Goal: Information Seeking & Learning: Learn about a topic

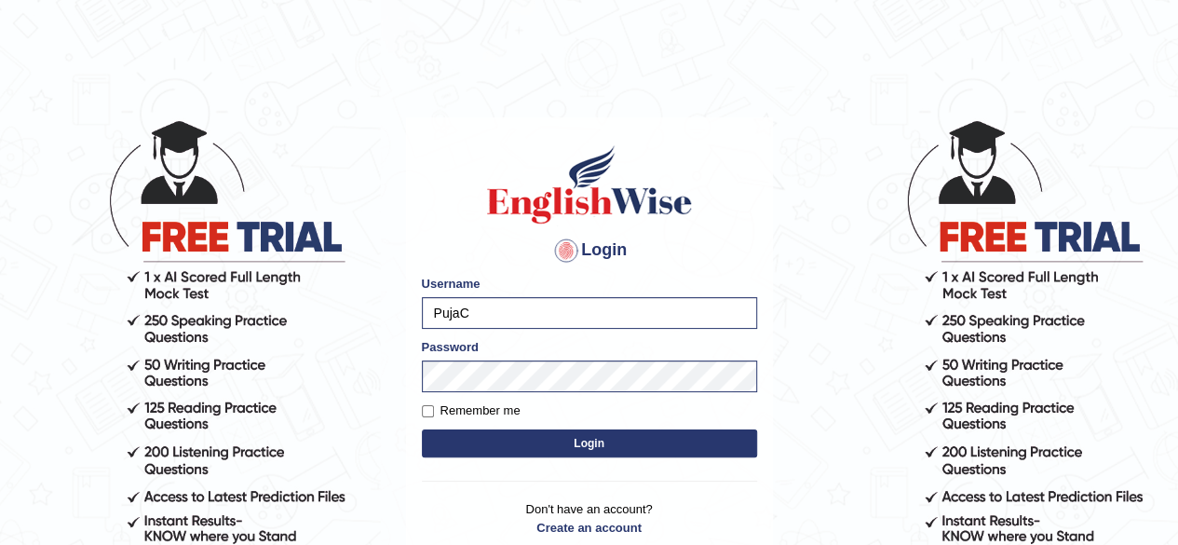
click at [553, 433] on button "Login" at bounding box center [589, 443] width 335 height 28
click at [561, 454] on button "Login" at bounding box center [589, 443] width 335 height 28
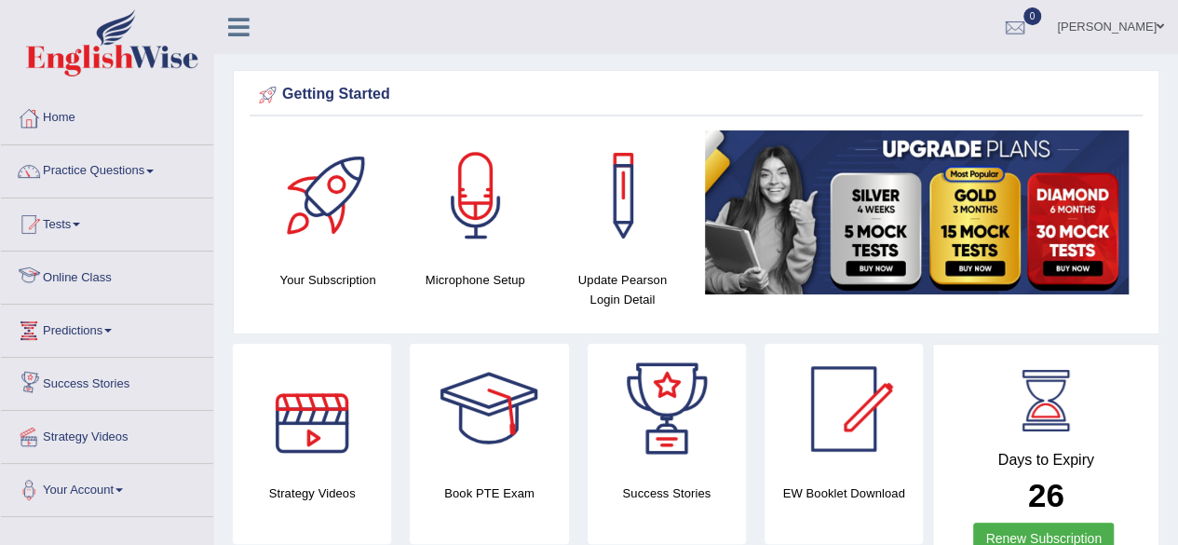
click at [104, 285] on link "Online Class" at bounding box center [107, 274] width 212 height 47
click at [104, 285] on link "Online Class" at bounding box center [105, 274] width 208 height 47
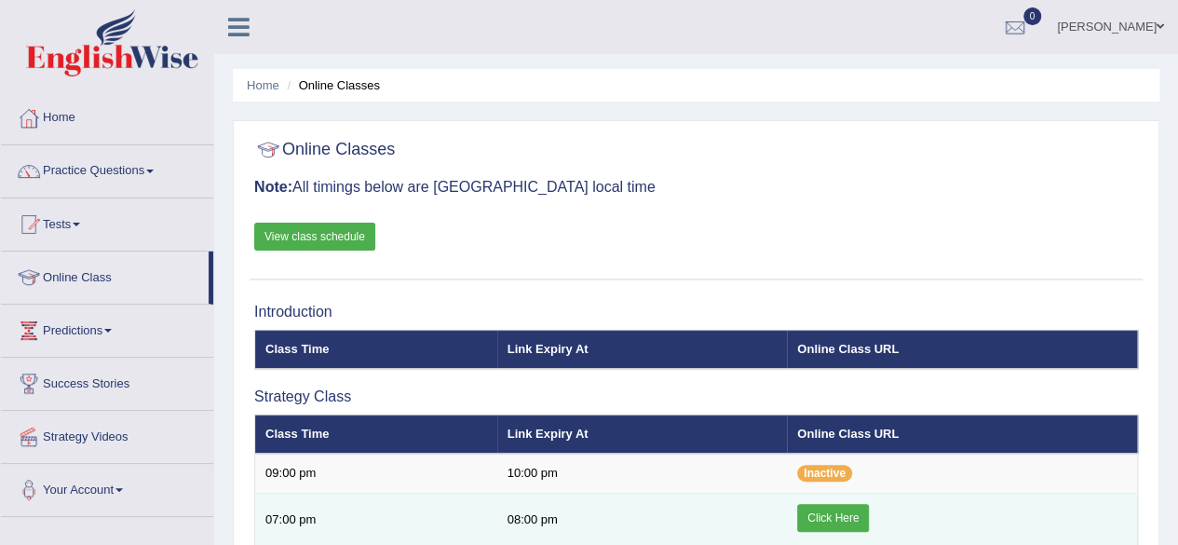
click at [815, 507] on link "Click Here" at bounding box center [833, 518] width 72 height 28
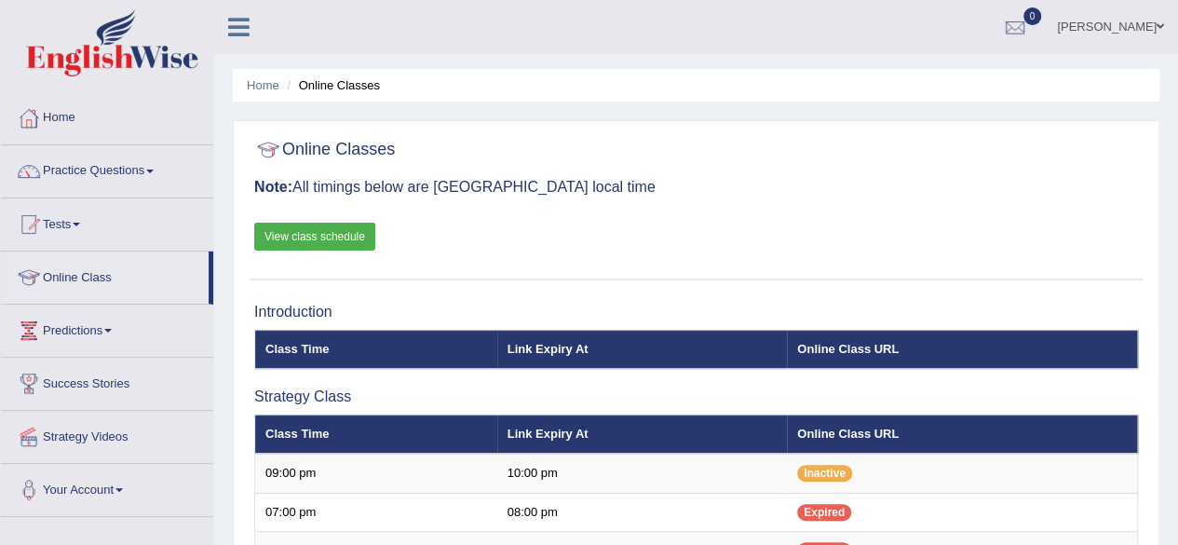
click at [134, 167] on link "Practice Questions" at bounding box center [107, 168] width 212 height 47
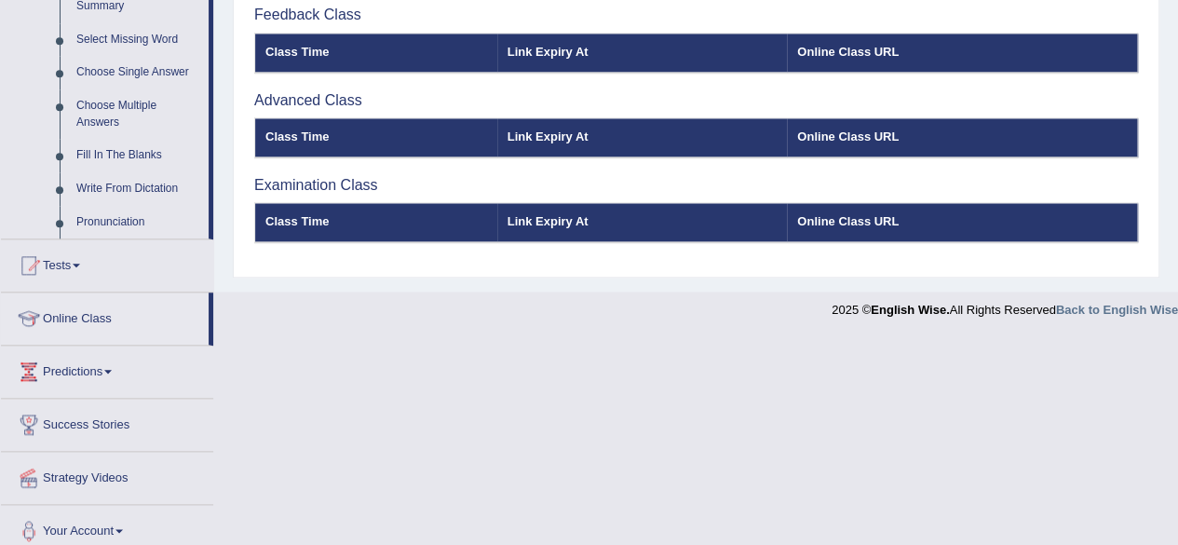
scroll to position [477, 0]
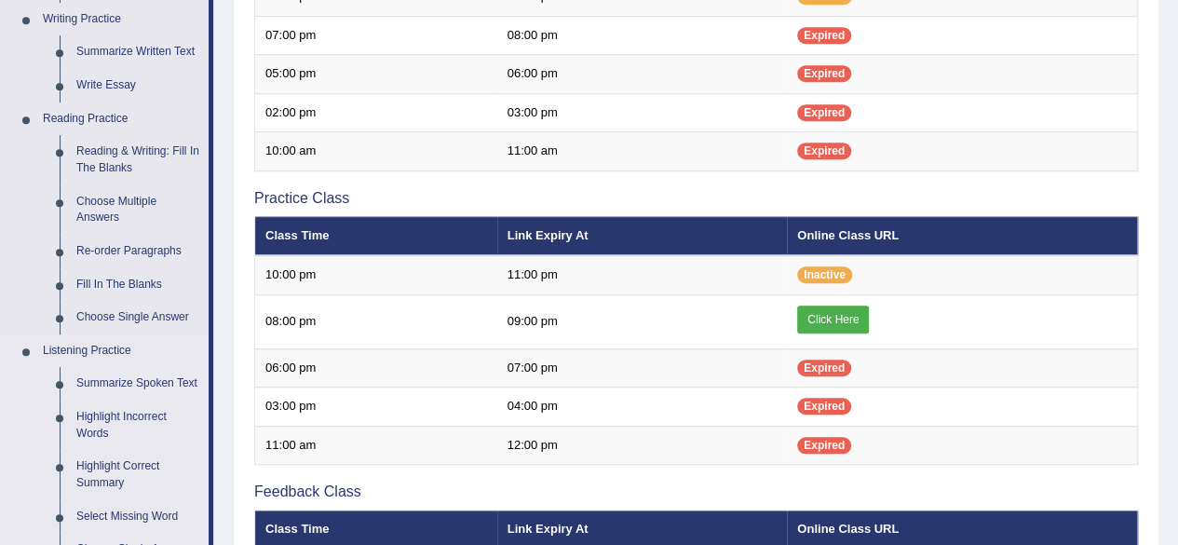
click at [110, 386] on link "Summarize Spoken Text" at bounding box center [138, 384] width 141 height 34
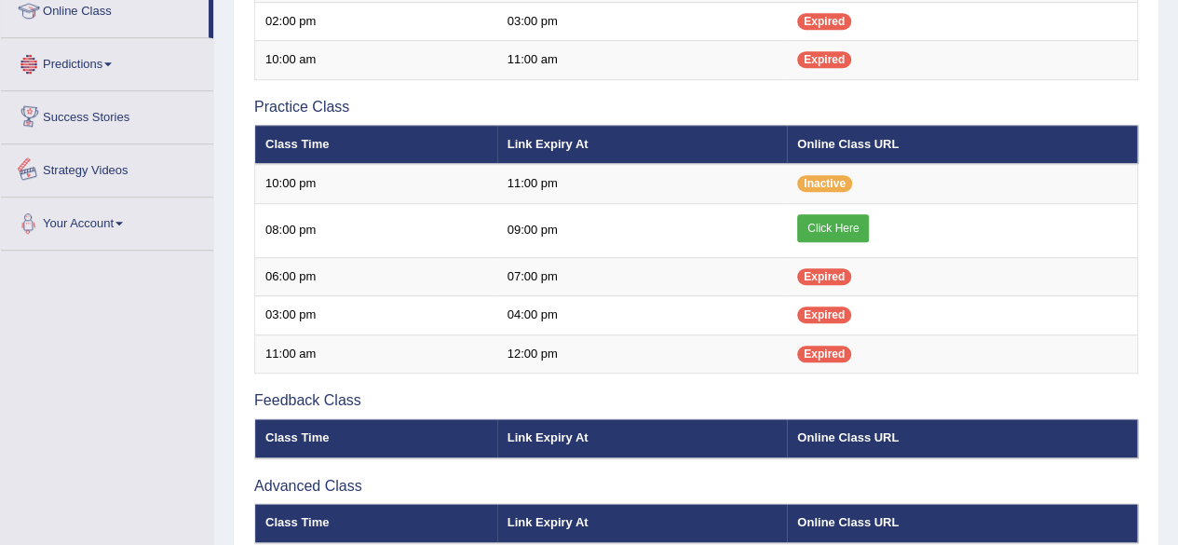
scroll to position [739, 0]
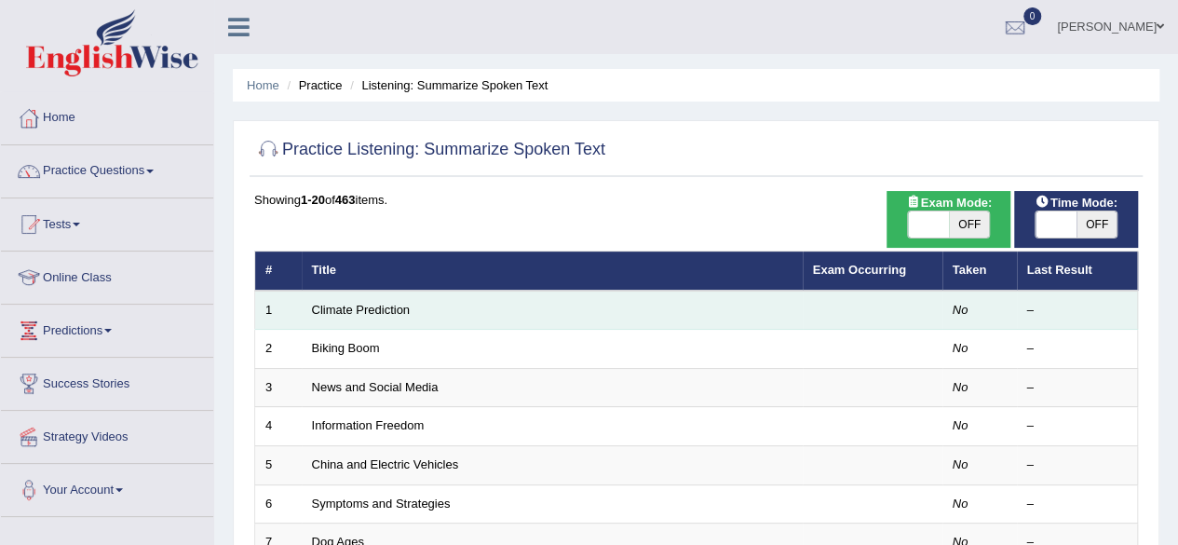
click at [614, 306] on td "Climate Prediction" at bounding box center [552, 309] width 501 height 39
click at [927, 317] on td at bounding box center [873, 309] width 140 height 39
click at [475, 313] on td "Climate Prediction" at bounding box center [552, 309] width 501 height 39
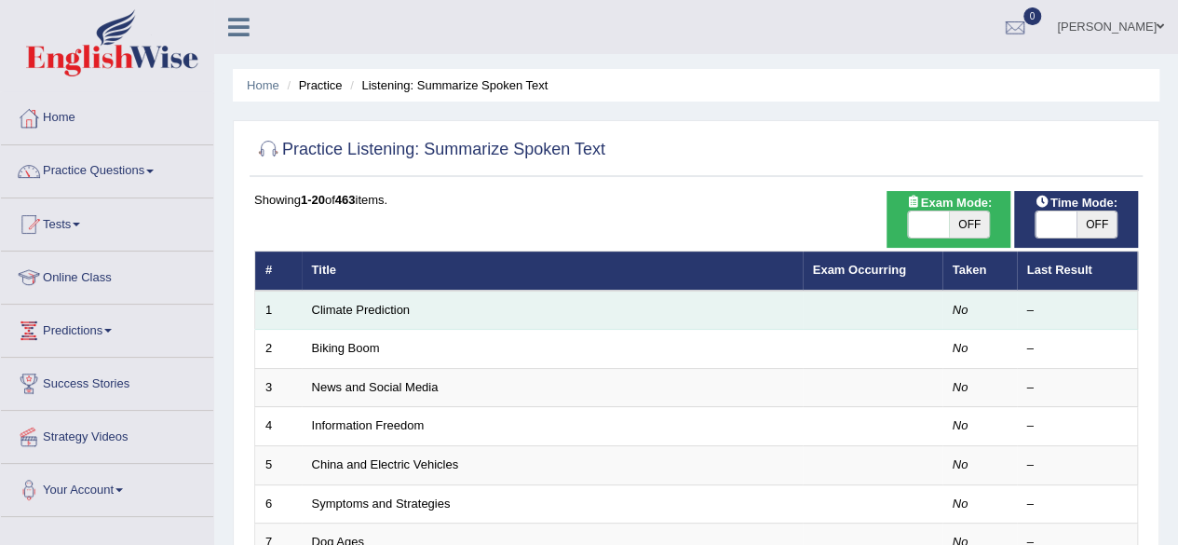
click at [475, 313] on td "Climate Prediction" at bounding box center [552, 309] width 501 height 39
click at [651, 319] on td "Climate Prediction" at bounding box center [552, 309] width 501 height 39
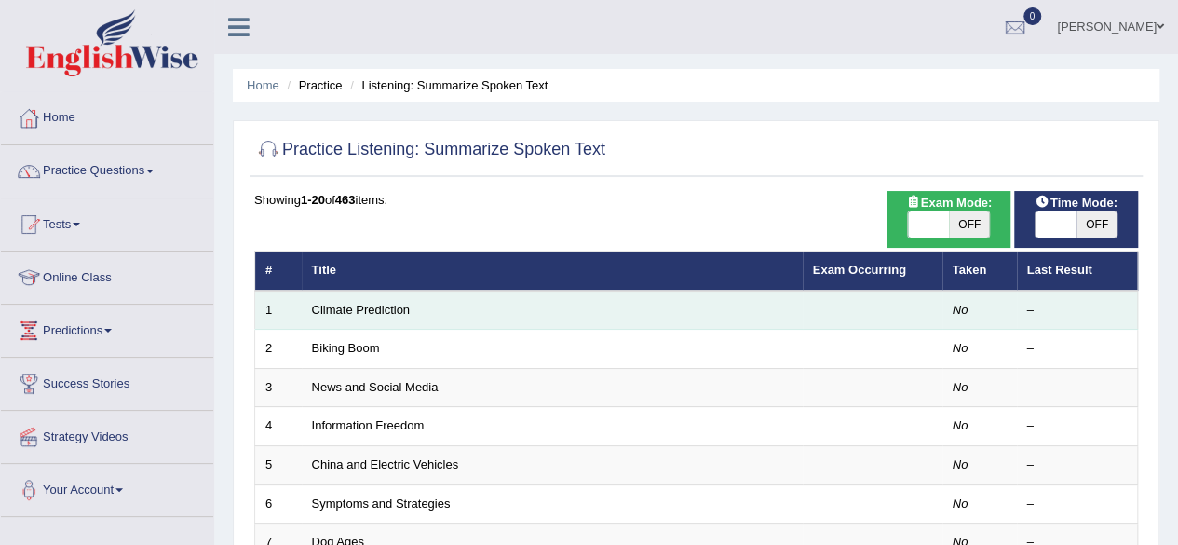
click at [651, 319] on td "Climate Prediction" at bounding box center [552, 309] width 501 height 39
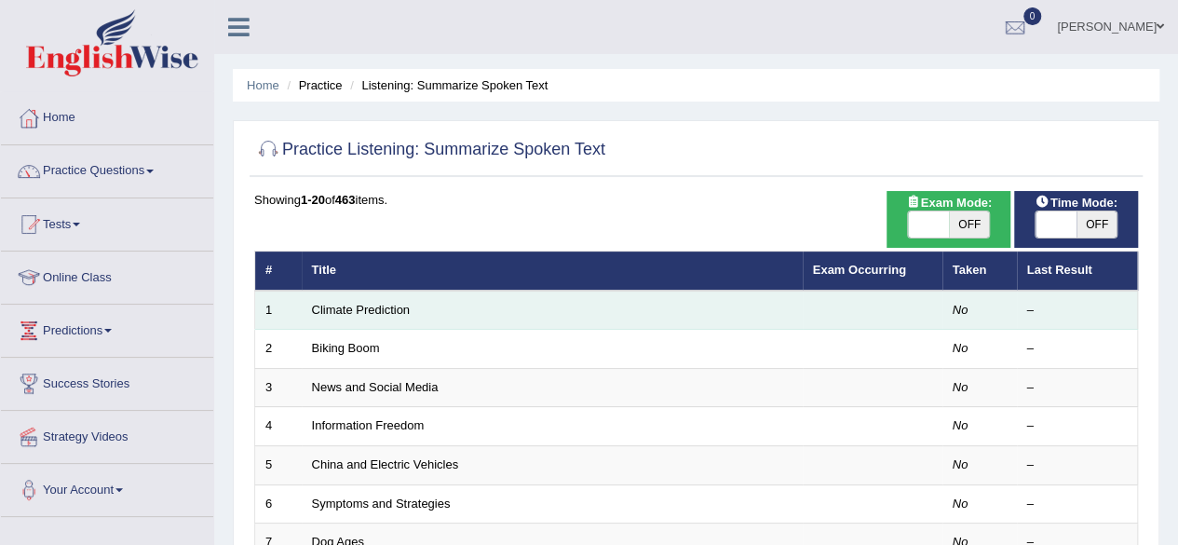
click at [651, 319] on td "Climate Prediction" at bounding box center [552, 309] width 501 height 39
click at [369, 303] on link "Climate Prediction" at bounding box center [361, 310] width 99 height 14
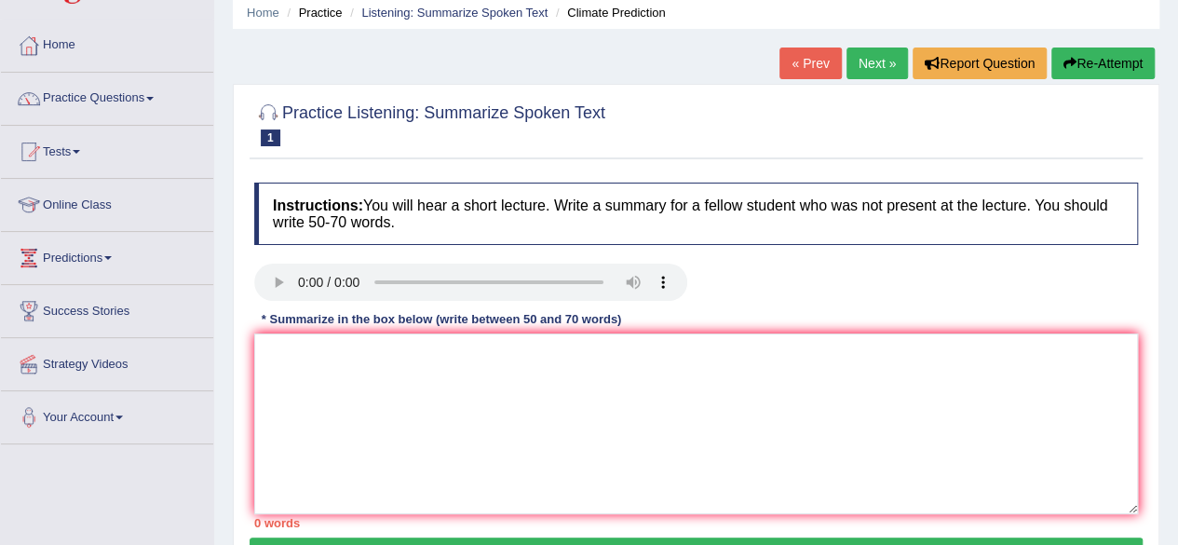
scroll to position [74, 0]
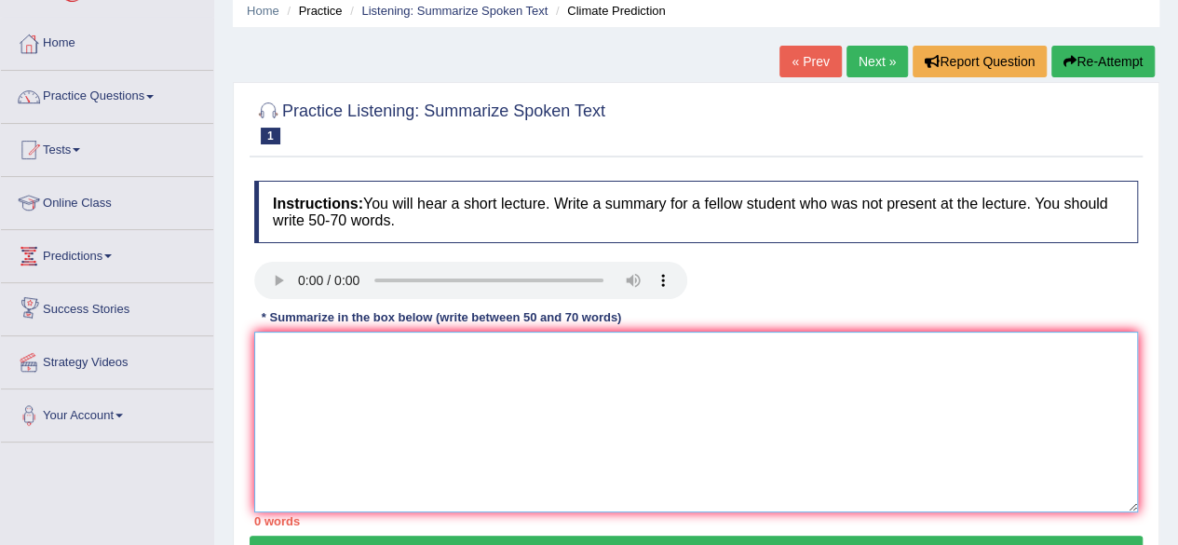
click at [336, 355] on textarea at bounding box center [696, 421] width 884 height 181
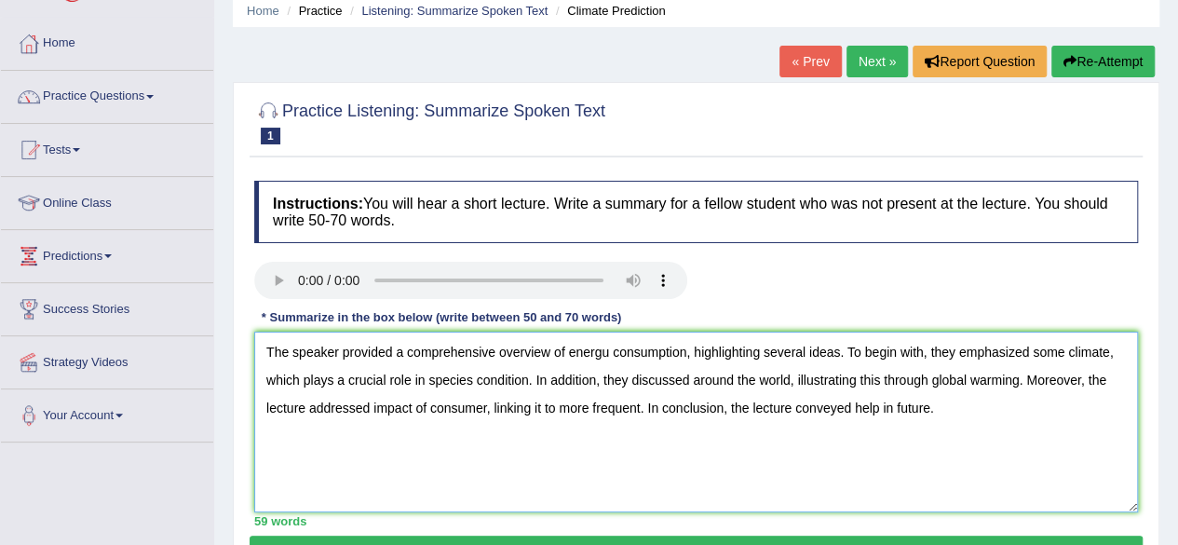
scroll to position [432, 0]
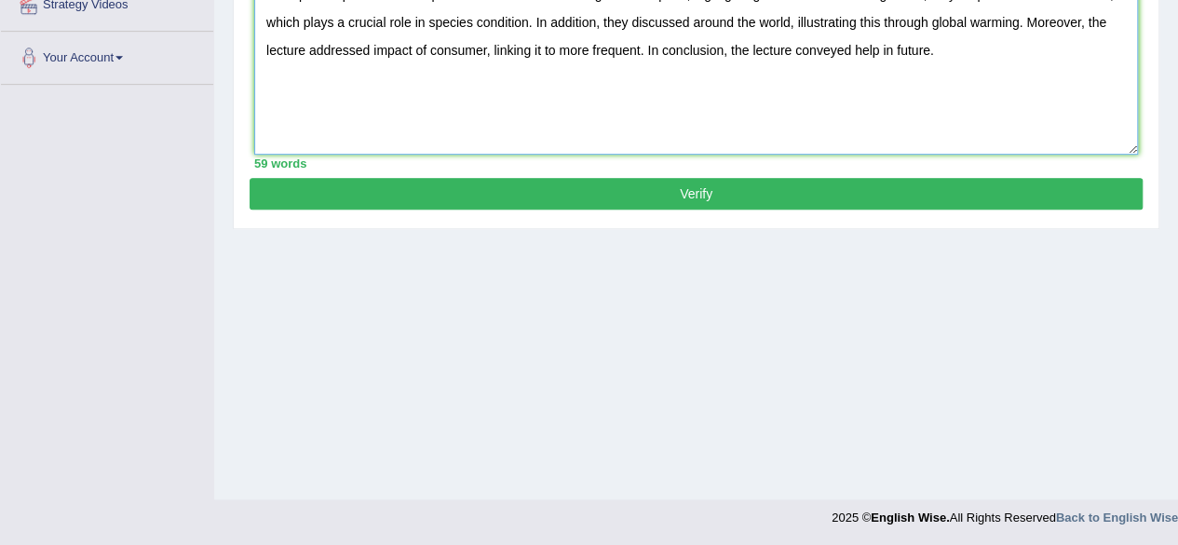
type textarea "The speaker provided a comprehensive overview of energu consumption, highlighti…"
click at [763, 194] on button "Verify" at bounding box center [696, 194] width 893 height 32
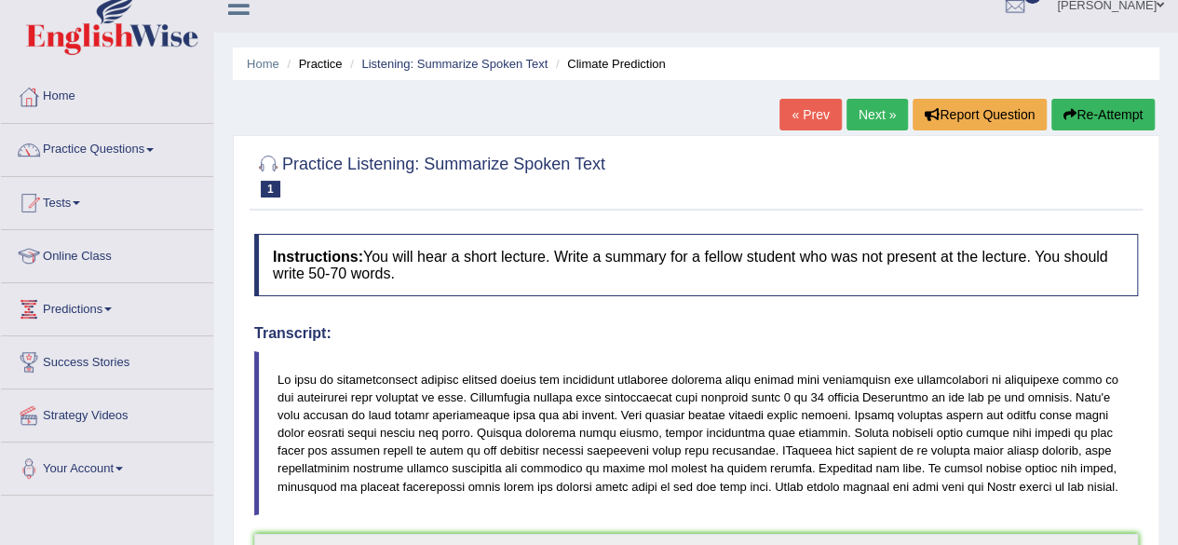
scroll to position [0, 0]
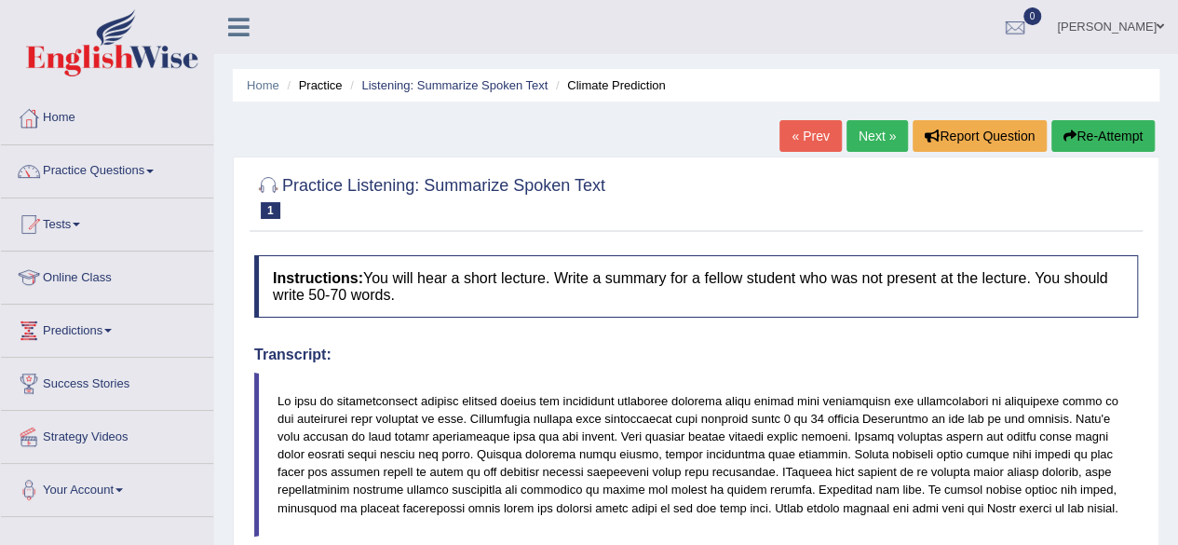
click at [871, 136] on link "Next »" at bounding box center [876, 136] width 61 height 32
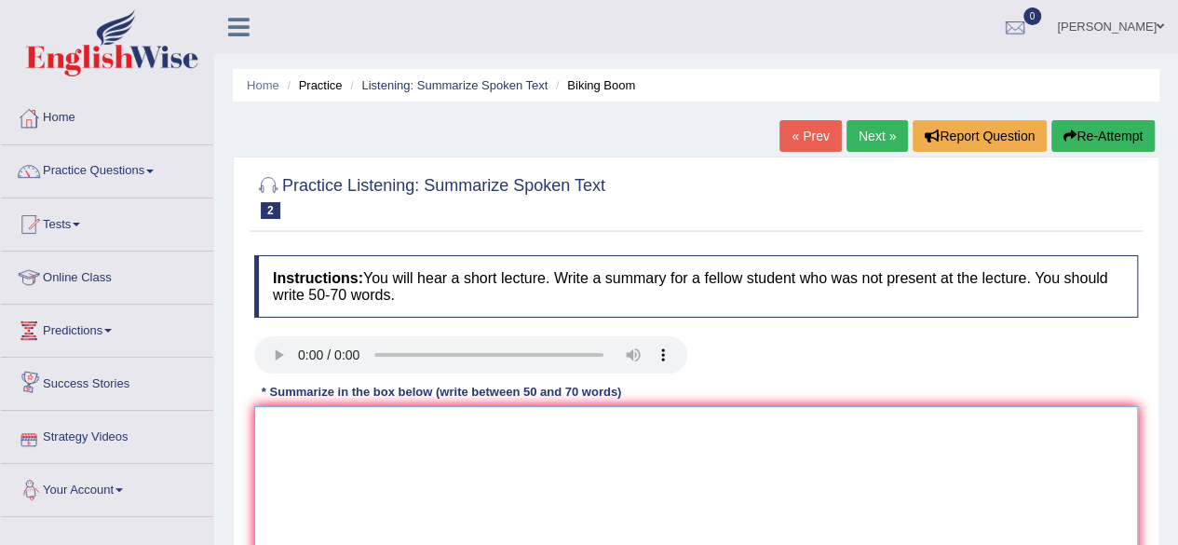
click at [291, 426] on textarea at bounding box center [696, 496] width 884 height 181
click at [378, 456] on textarea at bounding box center [696, 496] width 884 height 181
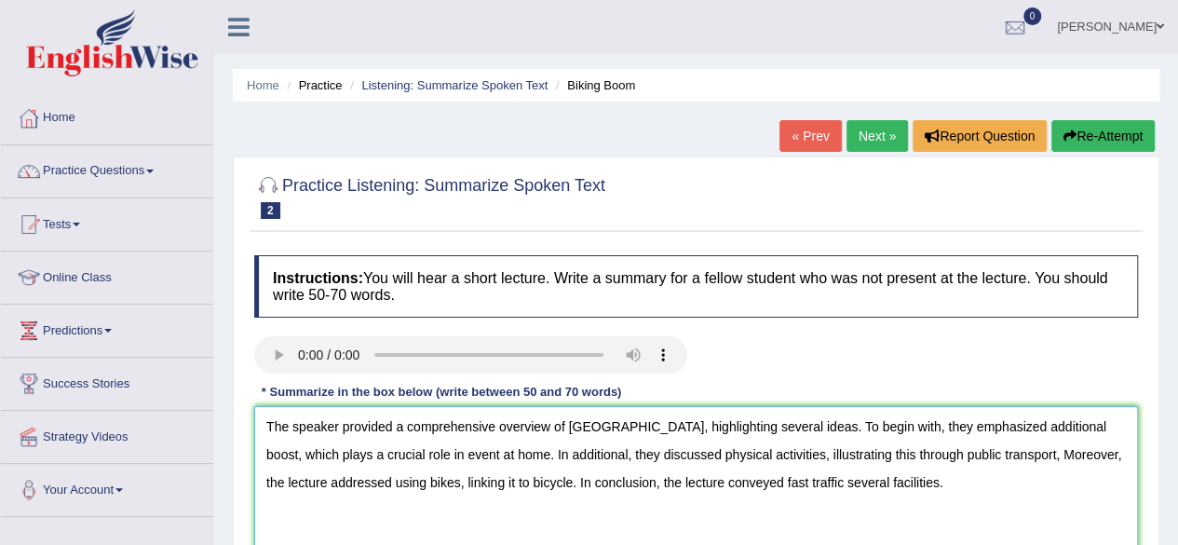
scroll to position [432, 0]
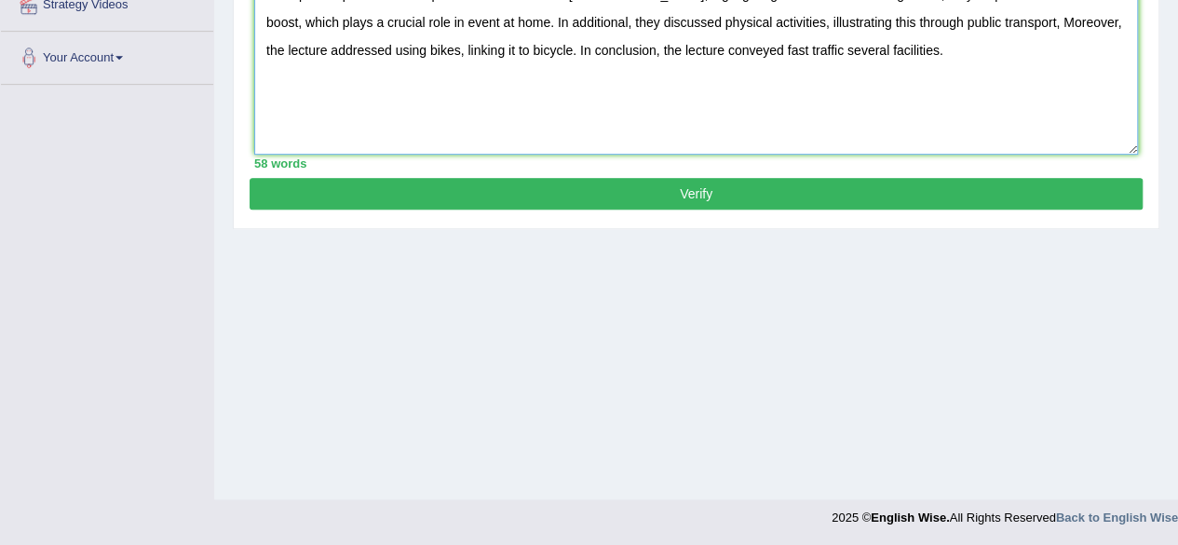
type textarea "The speaker provided a comprehensive overview of United States, highlighting se…"
click at [812, 188] on button "Verify" at bounding box center [696, 194] width 893 height 32
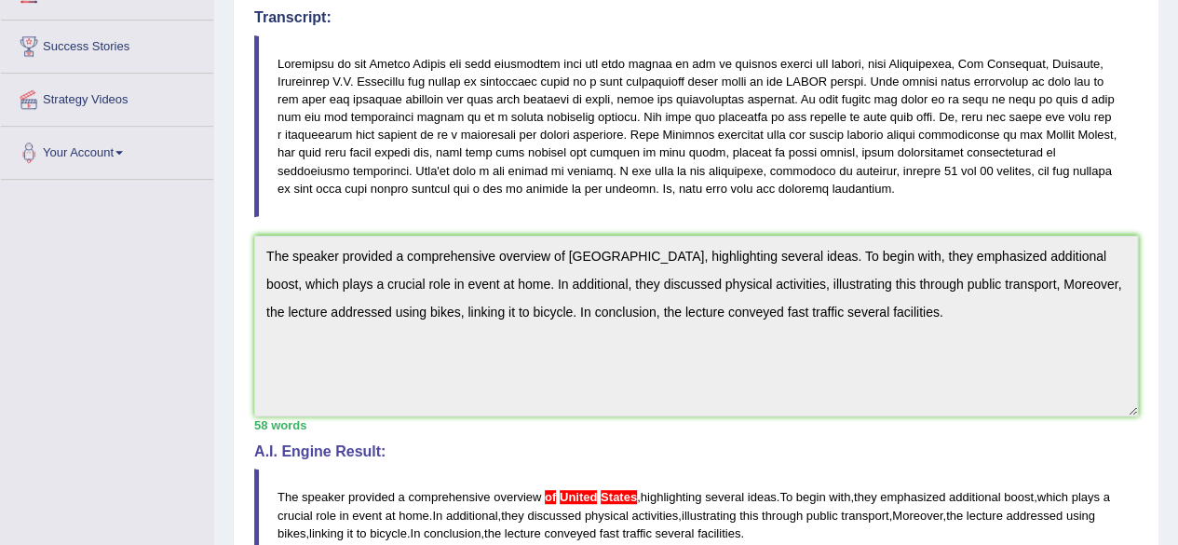
scroll to position [374, 0]
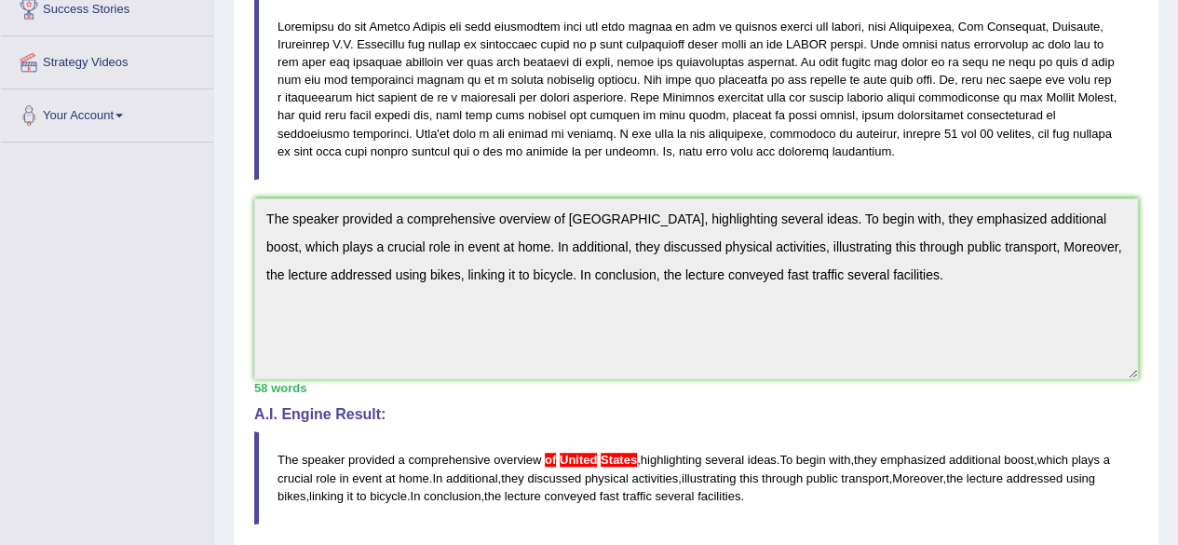
click at [577, 457] on span "United" at bounding box center [578, 459] width 37 height 14
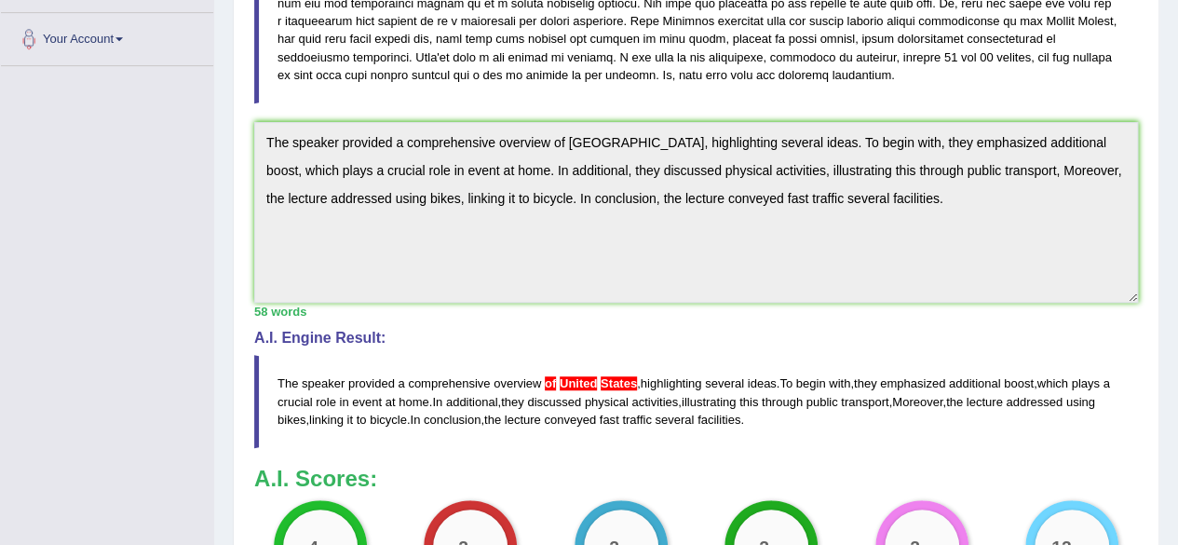
scroll to position [449, 0]
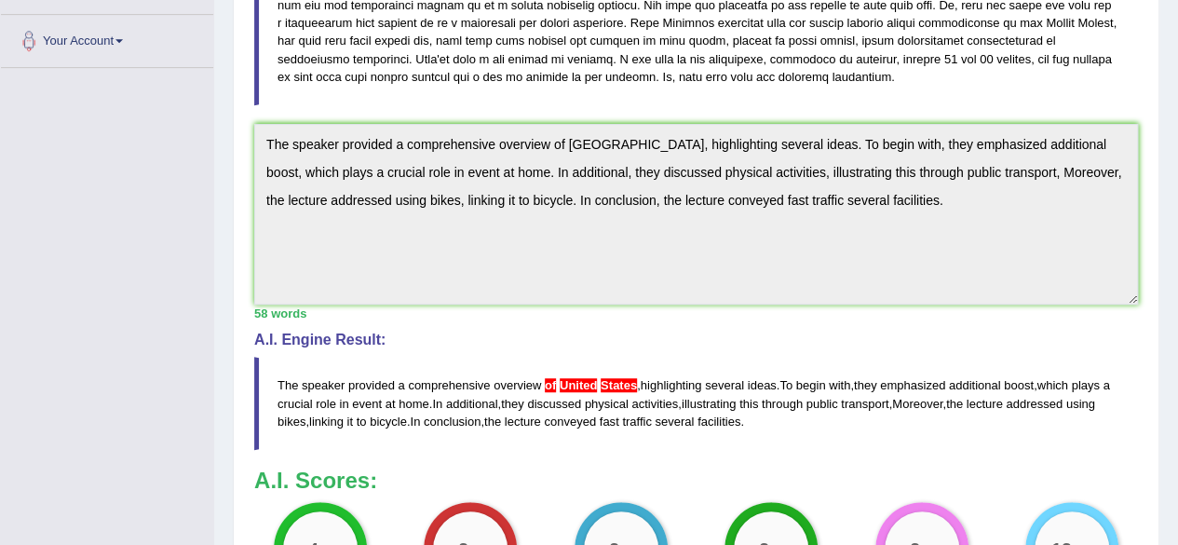
click at [570, 381] on span "United" at bounding box center [578, 385] width 37 height 14
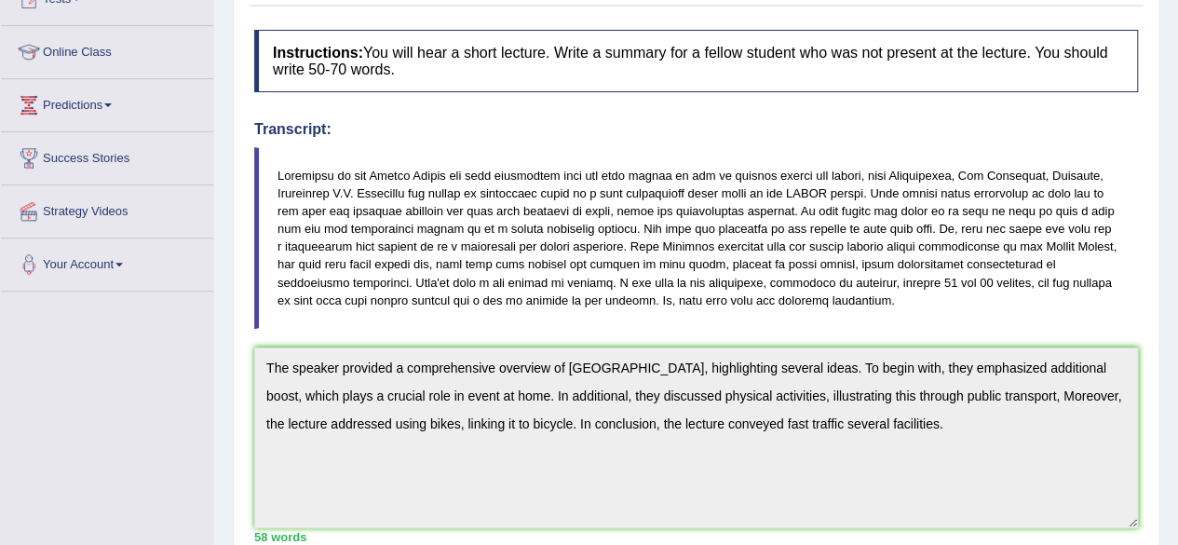
scroll to position [0, 0]
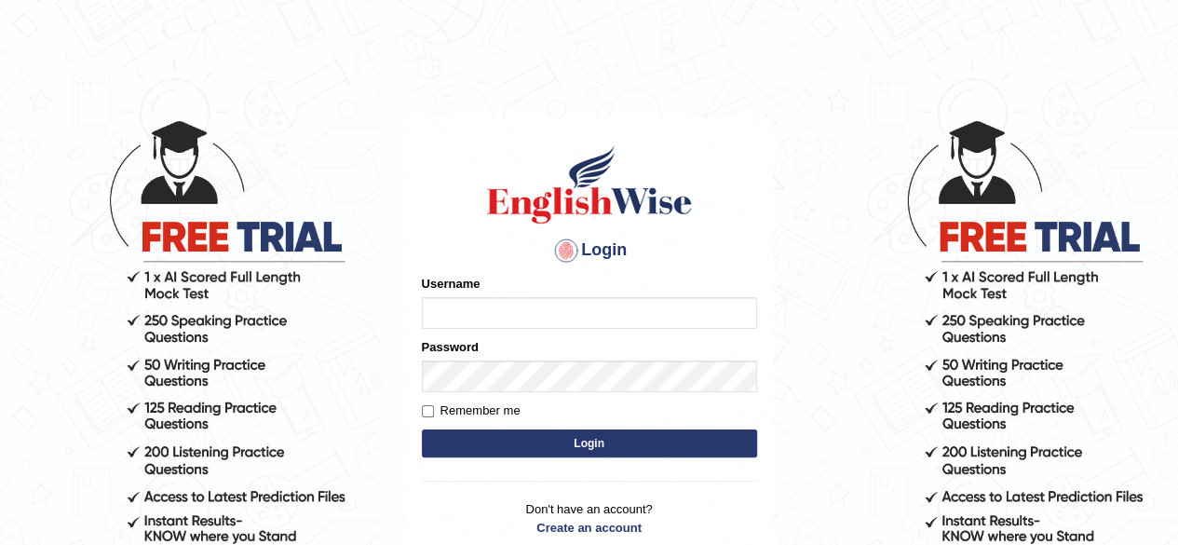
type input "PujaC"
click at [568, 437] on button "Login" at bounding box center [589, 443] width 335 height 28
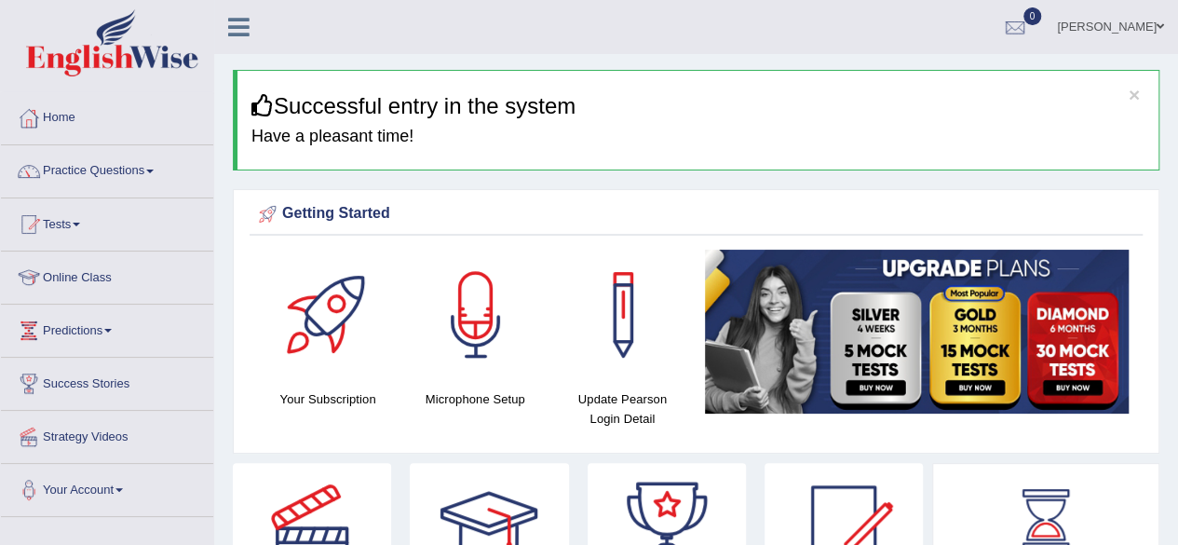
click at [147, 169] on link "Practice Questions" at bounding box center [107, 168] width 212 height 47
click at [147, 169] on link "Practice Questions" at bounding box center [105, 168] width 208 height 47
click at [147, 169] on link "Practice Questions" at bounding box center [107, 168] width 212 height 47
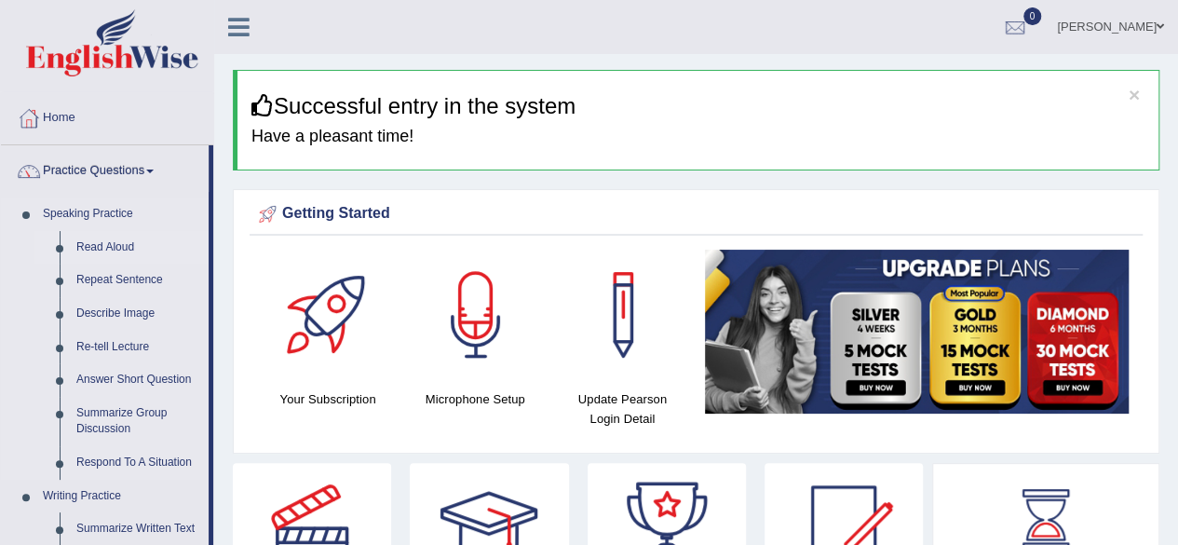
click at [100, 239] on link "Read Aloud" at bounding box center [138, 248] width 141 height 34
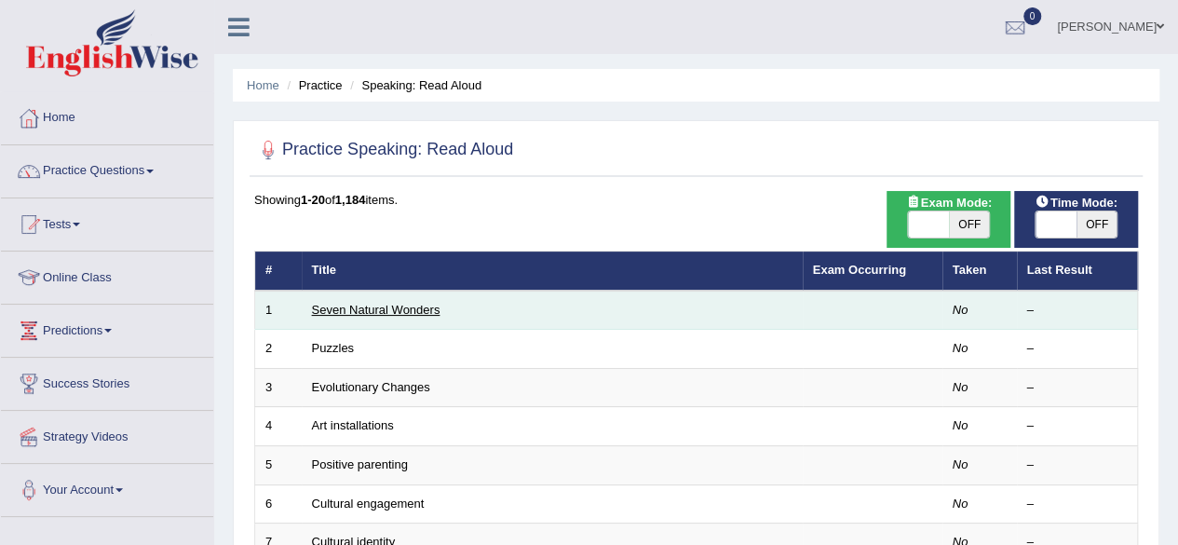
click at [403, 308] on link "Seven Natural Wonders" at bounding box center [376, 310] width 128 height 14
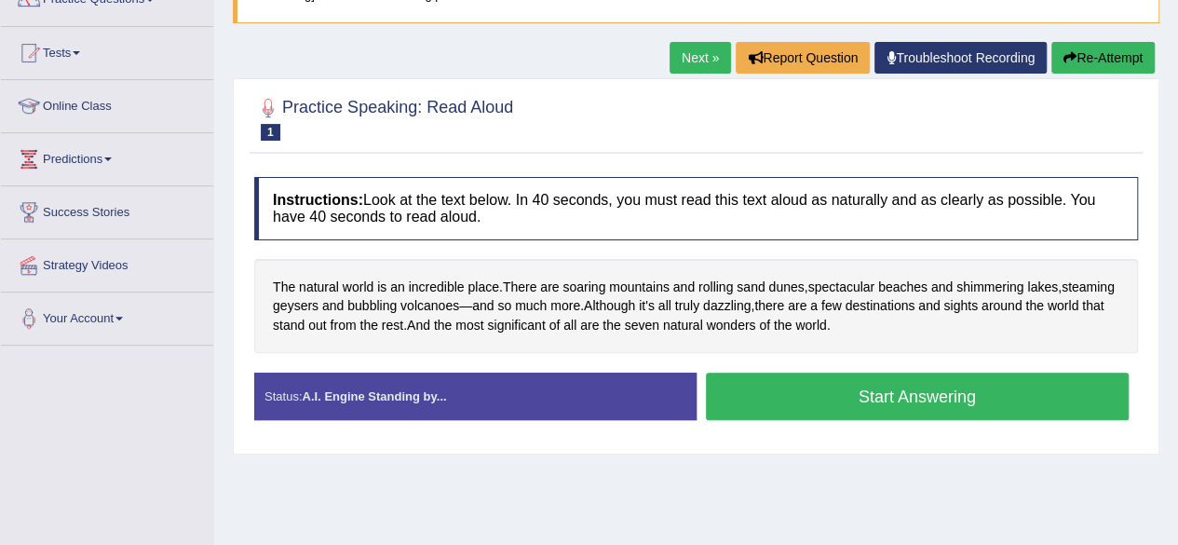
scroll to position [134, 0]
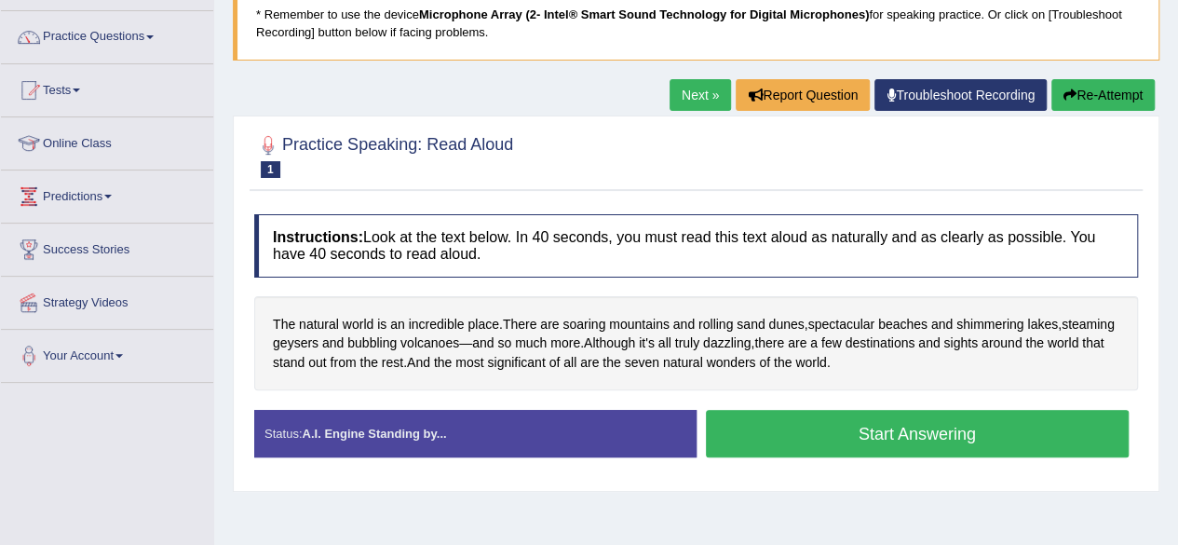
click at [879, 440] on button "Start Answering" at bounding box center [918, 433] width 424 height 47
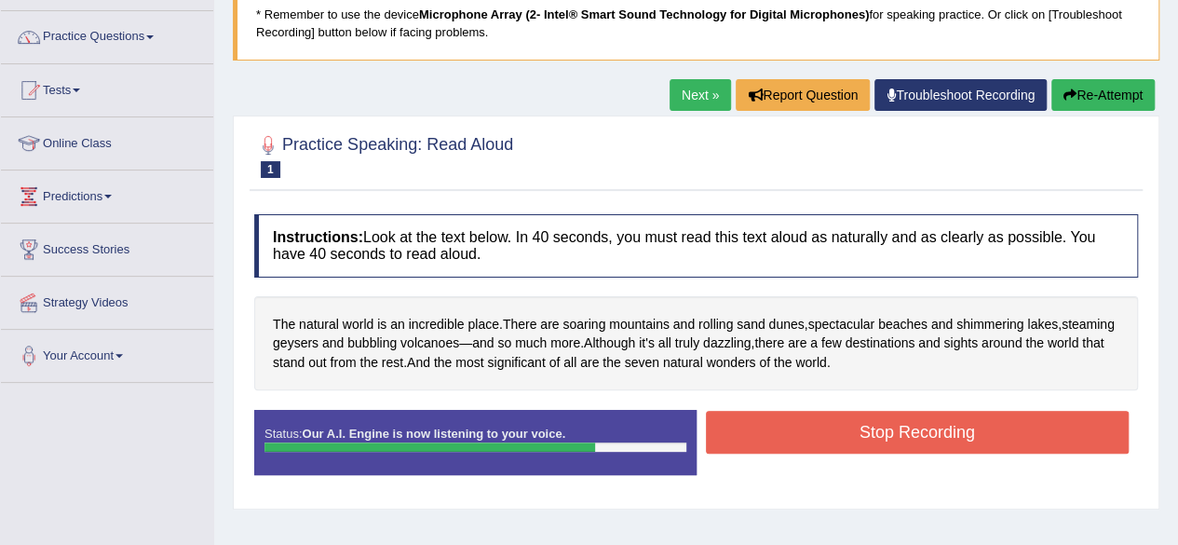
click at [879, 440] on button "Stop Recording" at bounding box center [918, 432] width 424 height 43
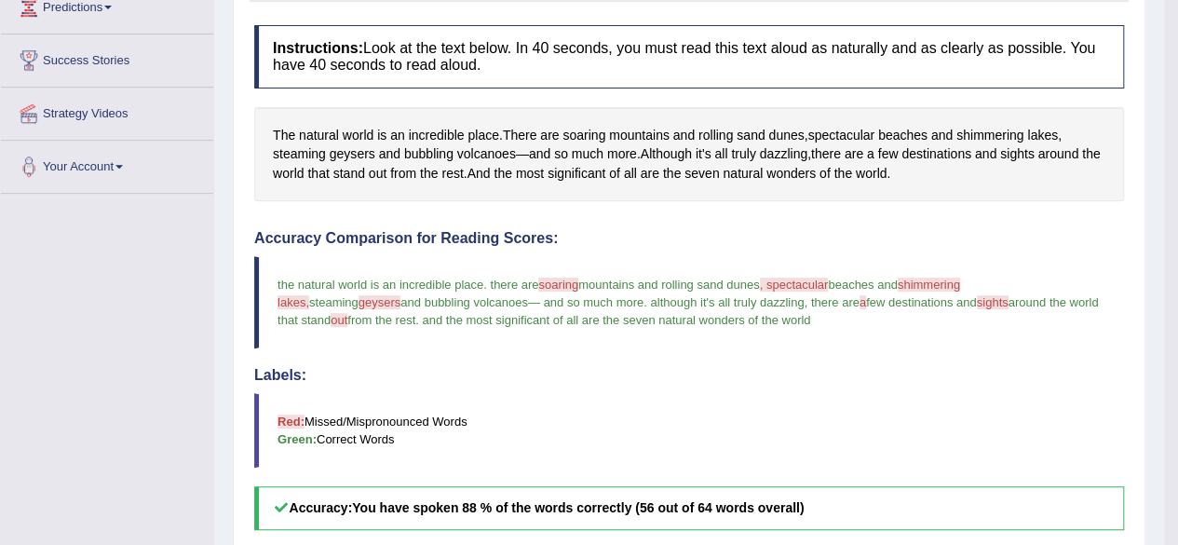
scroll to position [320, 0]
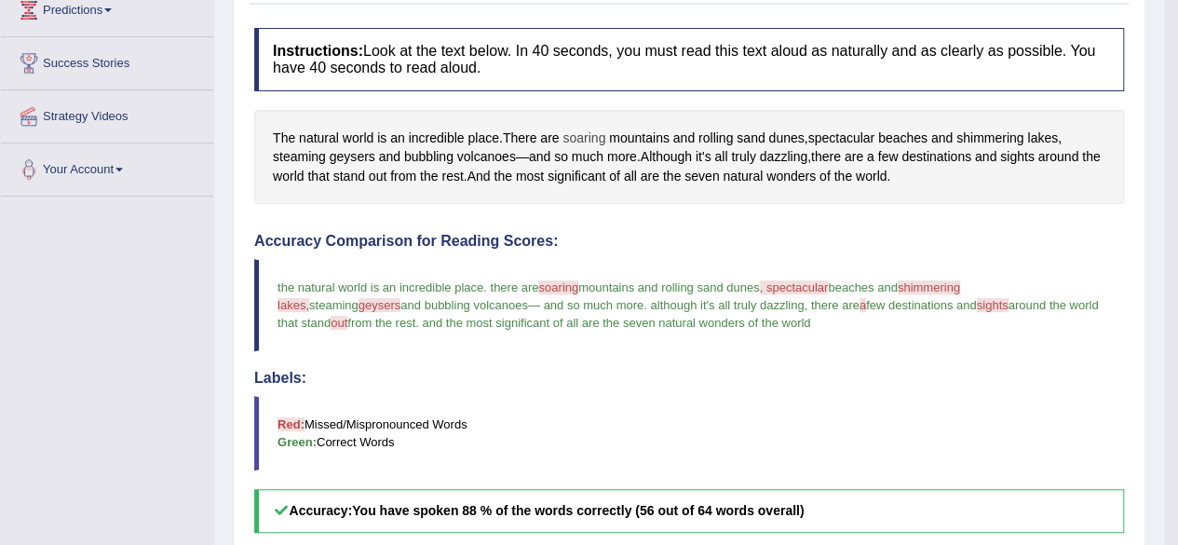
click at [587, 128] on span "soaring" at bounding box center [583, 138] width 43 height 20
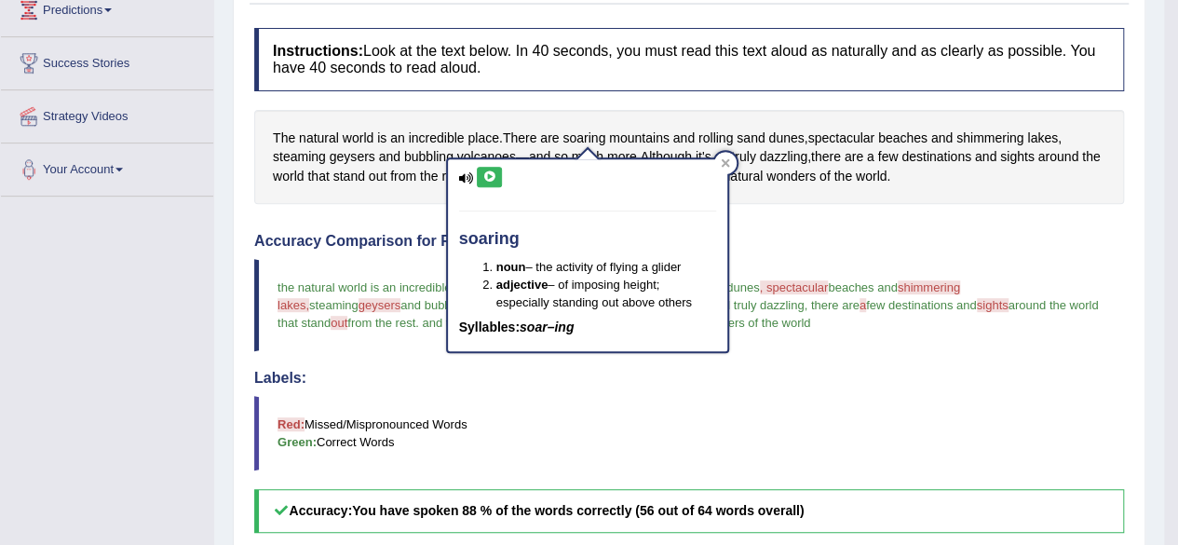
click at [469, 180] on icon at bounding box center [466, 178] width 15 height 12
click at [484, 171] on icon at bounding box center [489, 176] width 14 height 11
click at [482, 179] on icon at bounding box center [489, 176] width 14 height 11
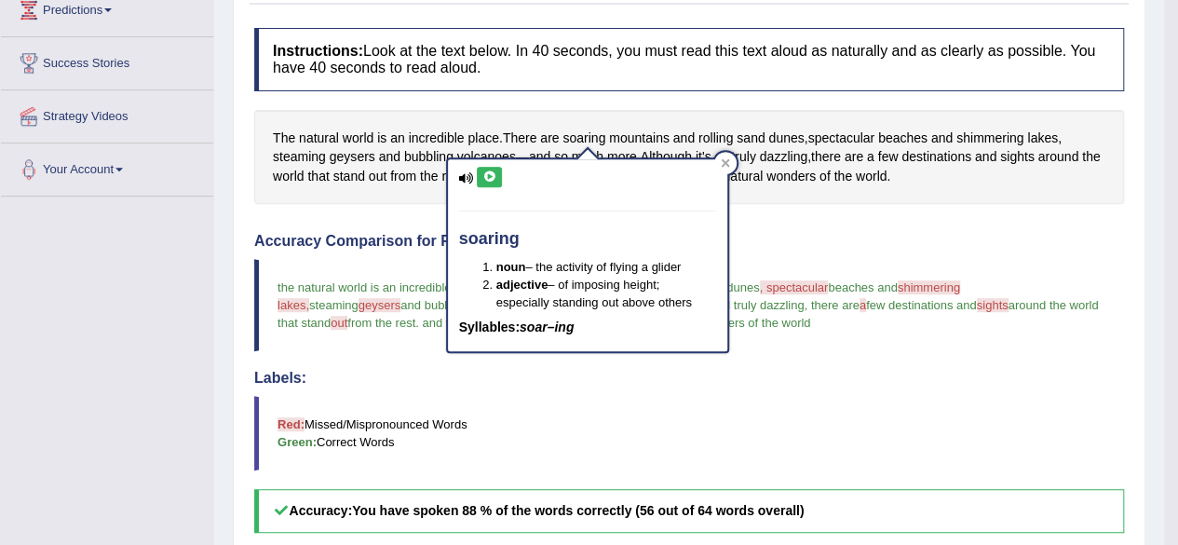
click at [482, 179] on icon at bounding box center [489, 176] width 14 height 11
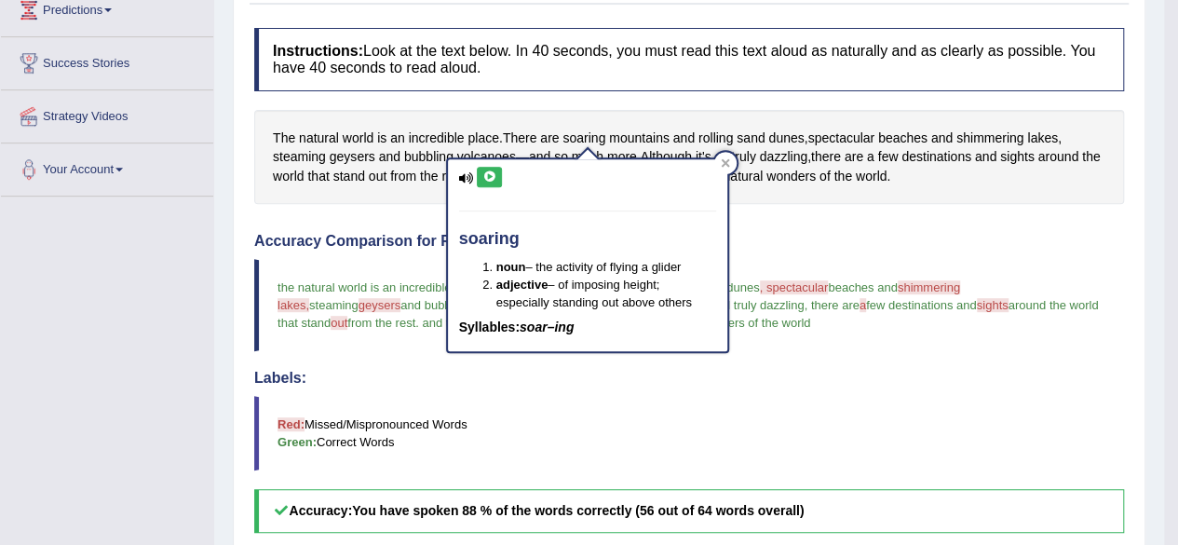
click at [482, 179] on icon at bounding box center [489, 176] width 14 height 11
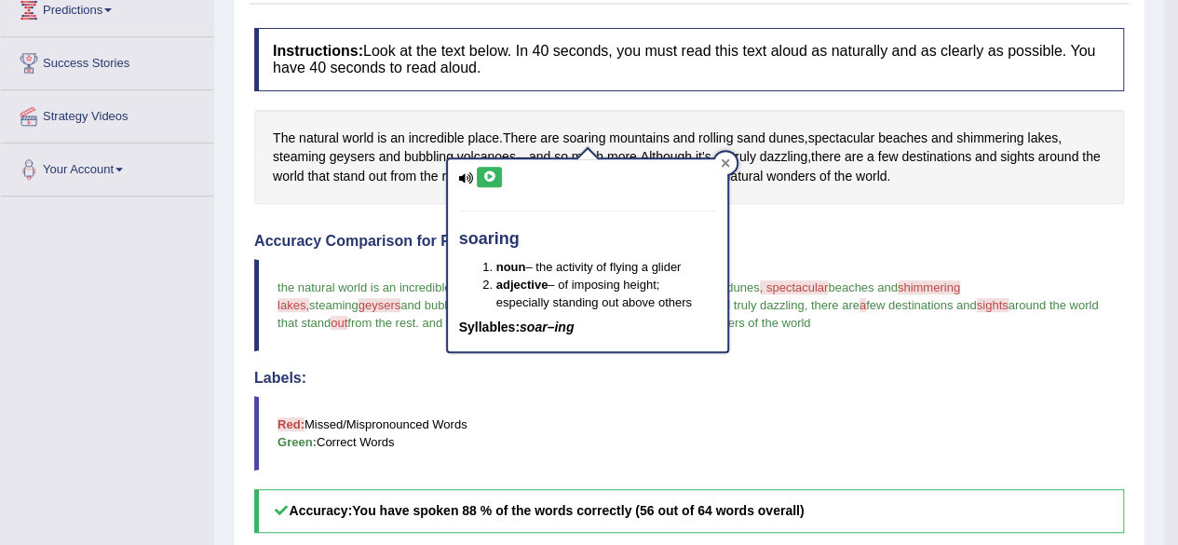
click at [728, 159] on icon at bounding box center [725, 162] width 8 height 8
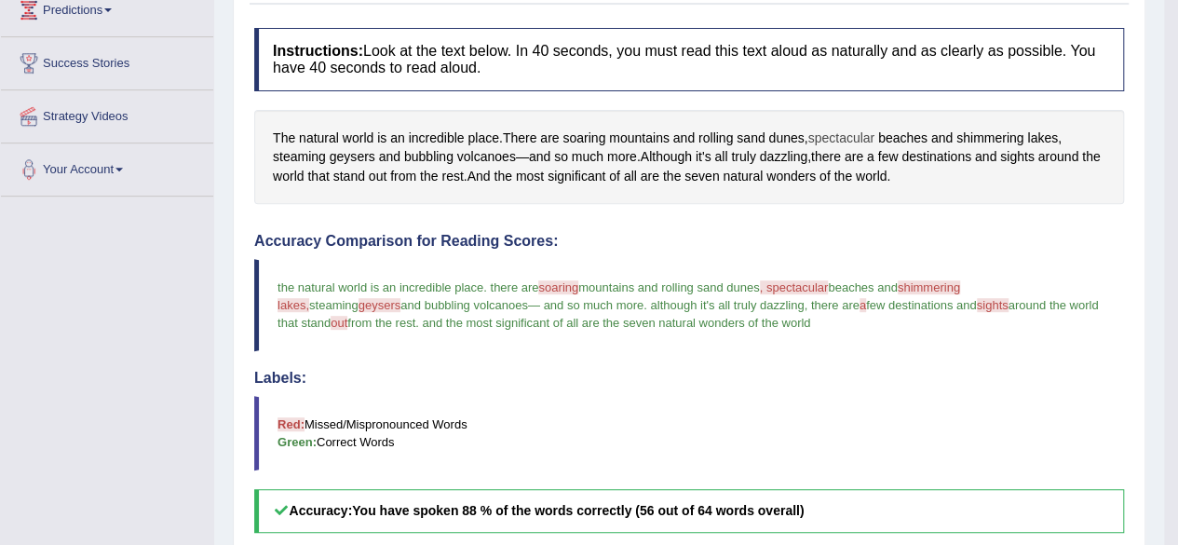
click at [848, 137] on span "spectacular" at bounding box center [840, 138] width 67 height 20
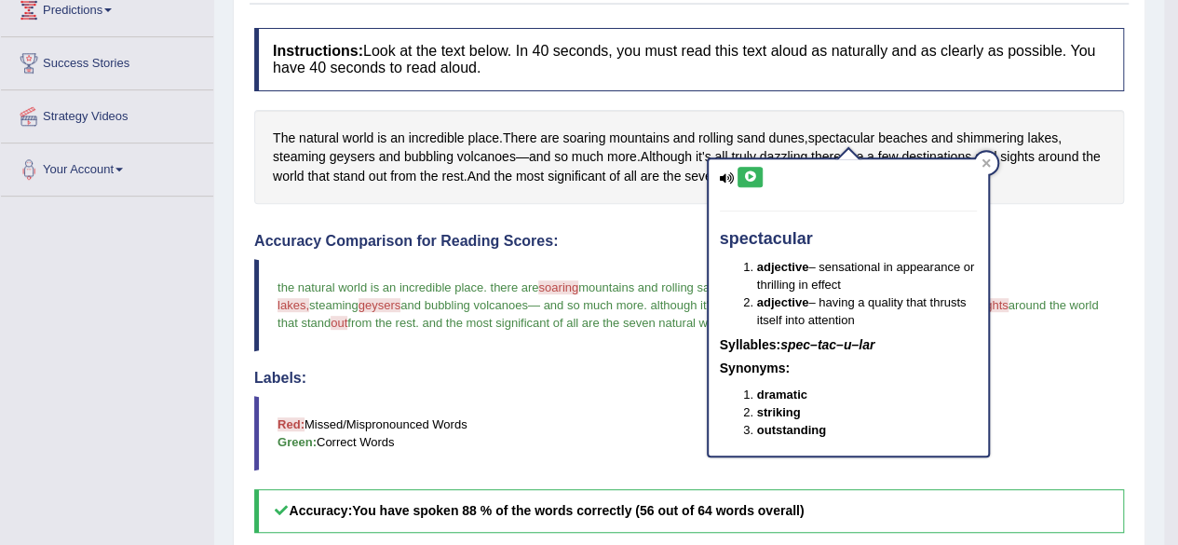
click at [751, 176] on icon at bounding box center [750, 176] width 14 height 11
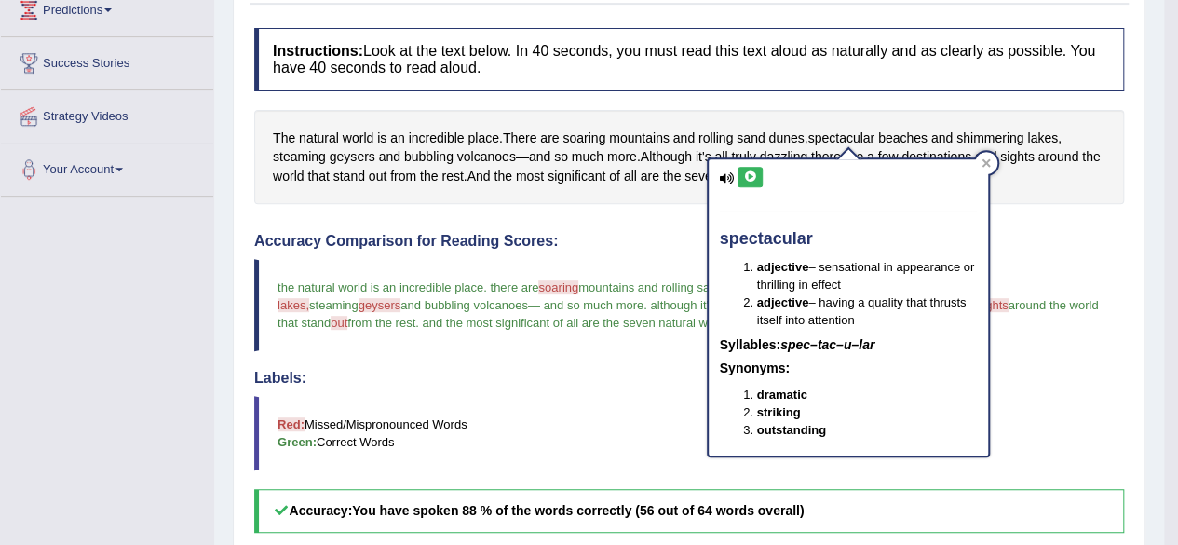
click at [751, 176] on icon at bounding box center [750, 176] width 14 height 11
click at [506, 370] on h4 "Labels:" at bounding box center [689, 378] width 870 height 17
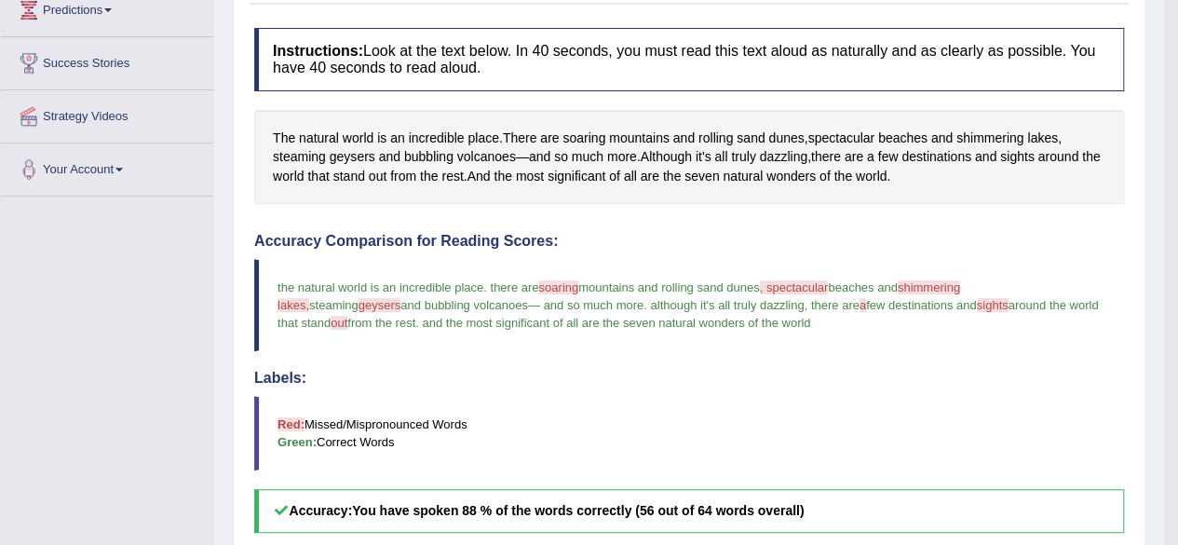
click at [786, 282] on span ", spectacular" at bounding box center [794, 287] width 69 height 14
click at [851, 139] on span "spectacular" at bounding box center [840, 138] width 67 height 20
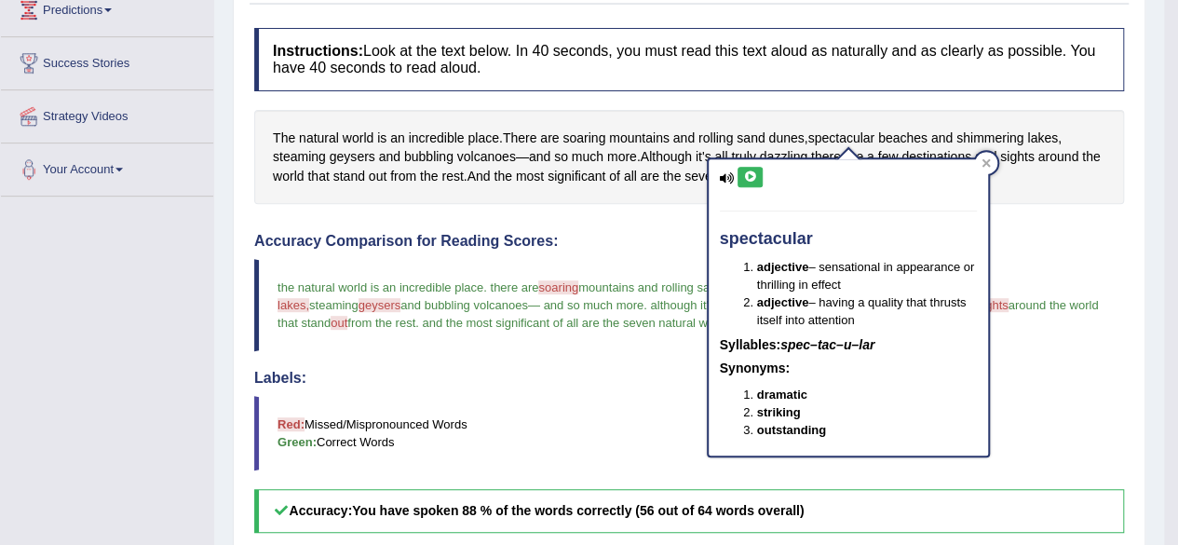
click at [751, 173] on icon at bounding box center [750, 176] width 14 height 11
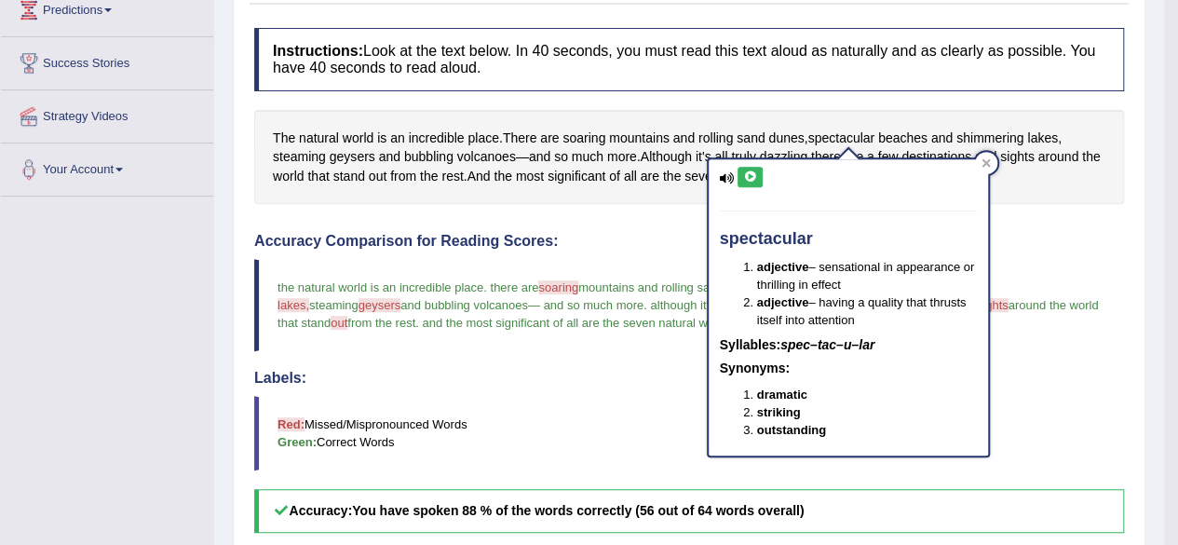
click at [751, 173] on icon at bounding box center [750, 176] width 14 height 11
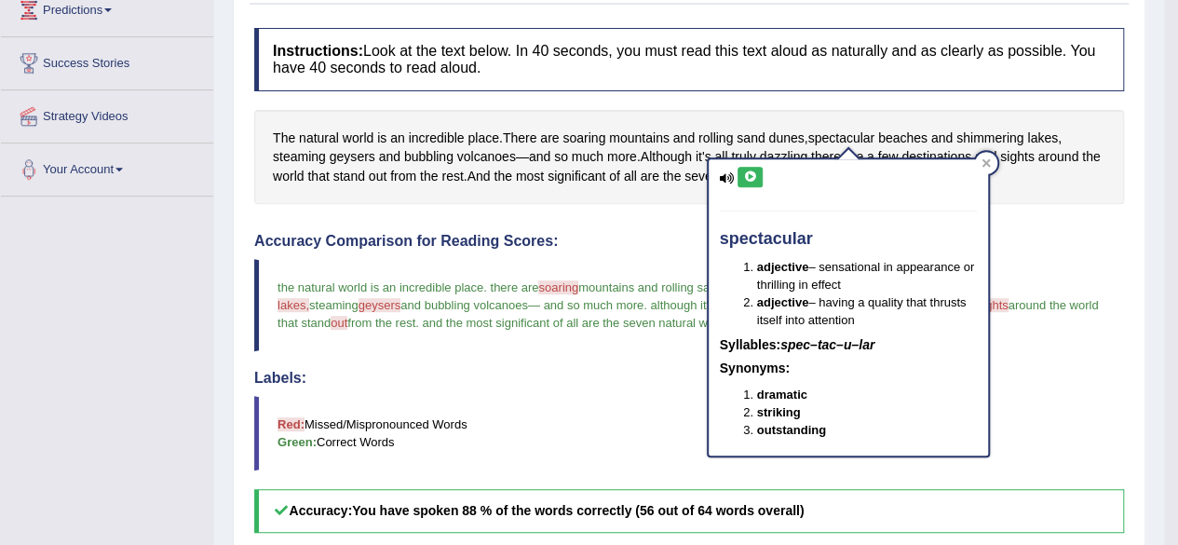
click at [751, 173] on icon at bounding box center [750, 176] width 14 height 11
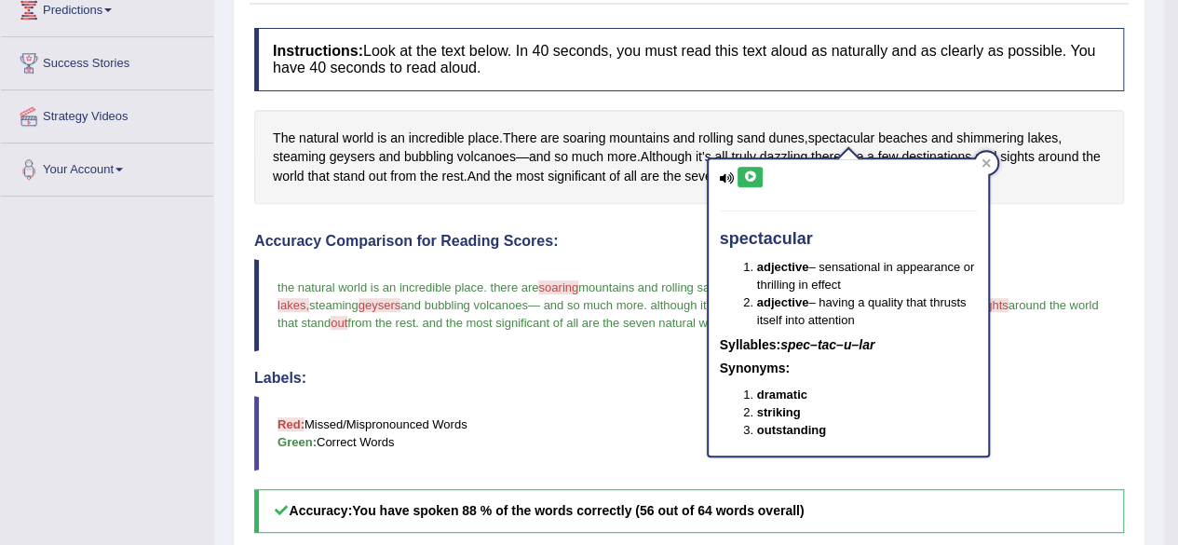
click at [751, 173] on icon at bounding box center [750, 176] width 14 height 11
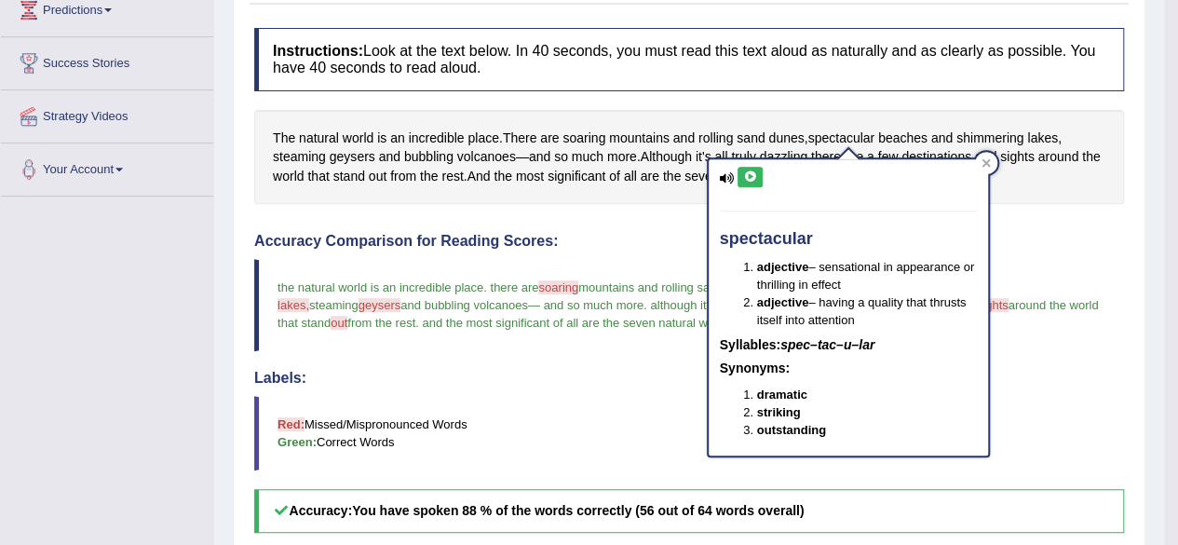
click at [751, 173] on icon at bounding box center [750, 176] width 14 height 11
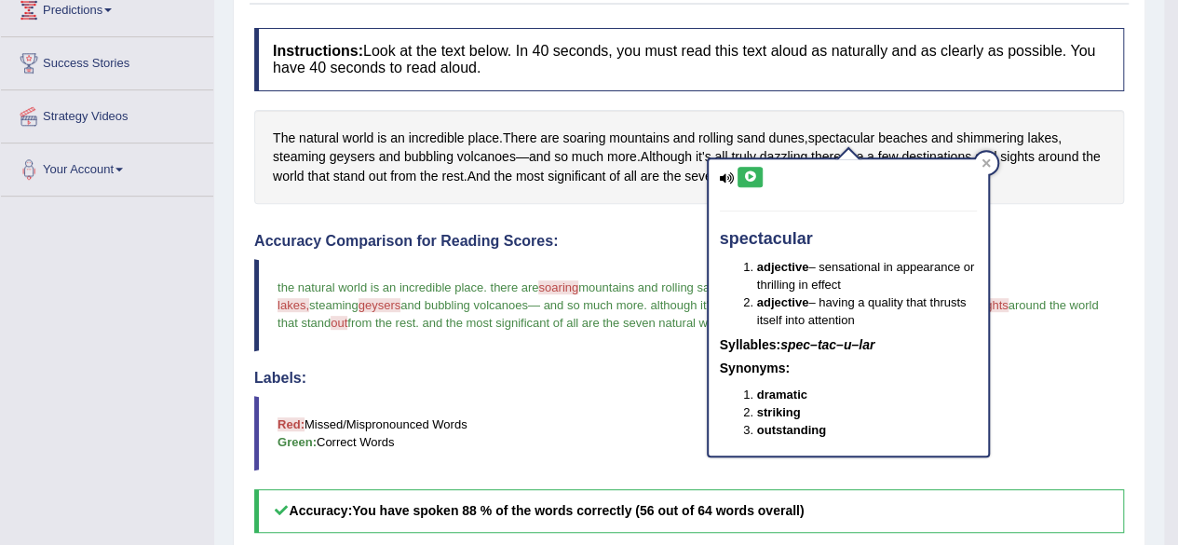
click at [751, 173] on icon at bounding box center [750, 176] width 14 height 11
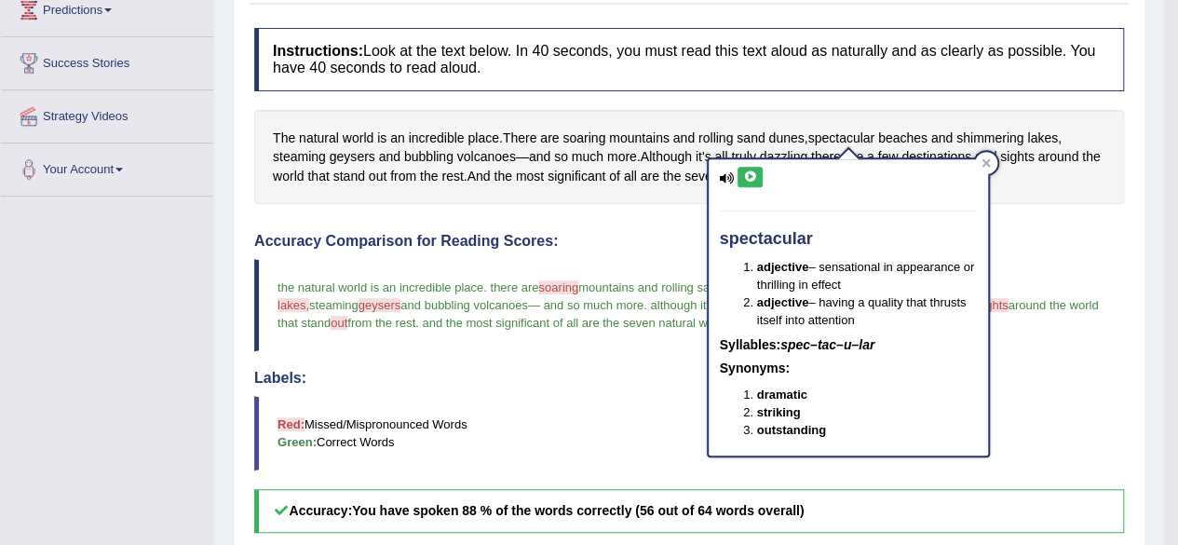
click at [751, 173] on icon at bounding box center [750, 176] width 14 height 11
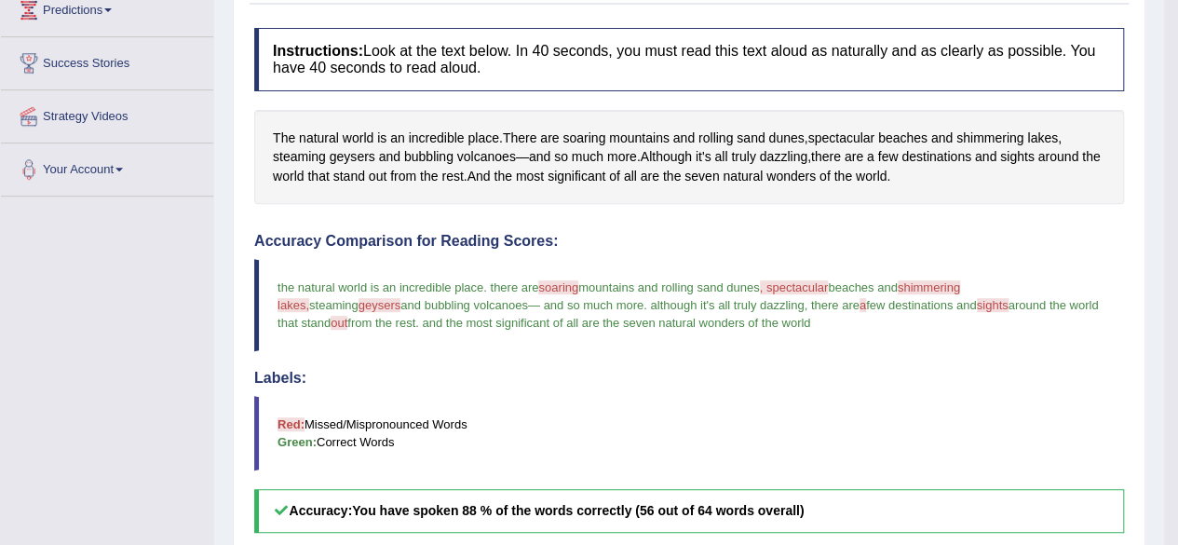
click at [795, 275] on blockquote "the natural world is an incredible place . there are soaring sodium mountains a…" at bounding box center [689, 305] width 870 height 92
click at [795, 287] on span ", spectacular" at bounding box center [794, 287] width 69 height 14
click at [833, 137] on span "spectacular" at bounding box center [840, 138] width 67 height 20
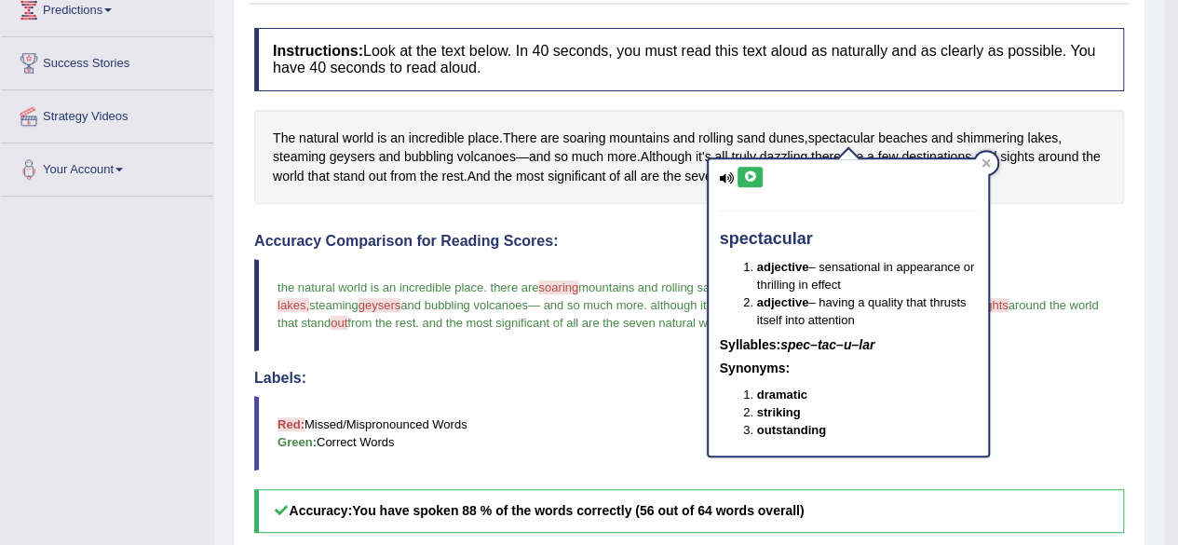
click at [744, 176] on icon at bounding box center [750, 176] width 14 height 11
click at [756, 171] on icon at bounding box center [750, 176] width 14 height 11
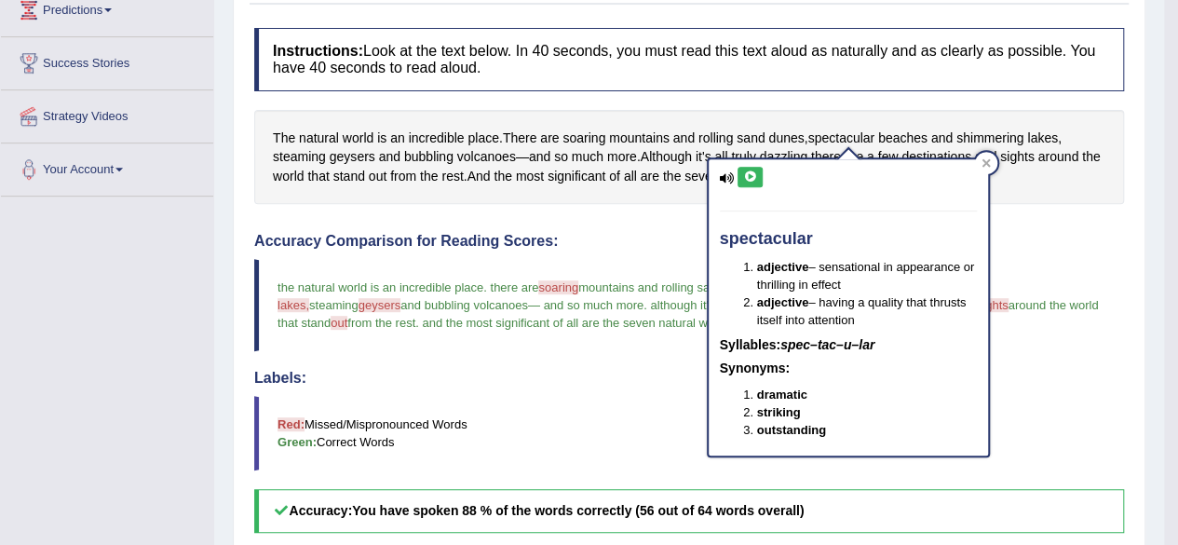
click at [756, 171] on icon at bounding box center [750, 176] width 14 height 11
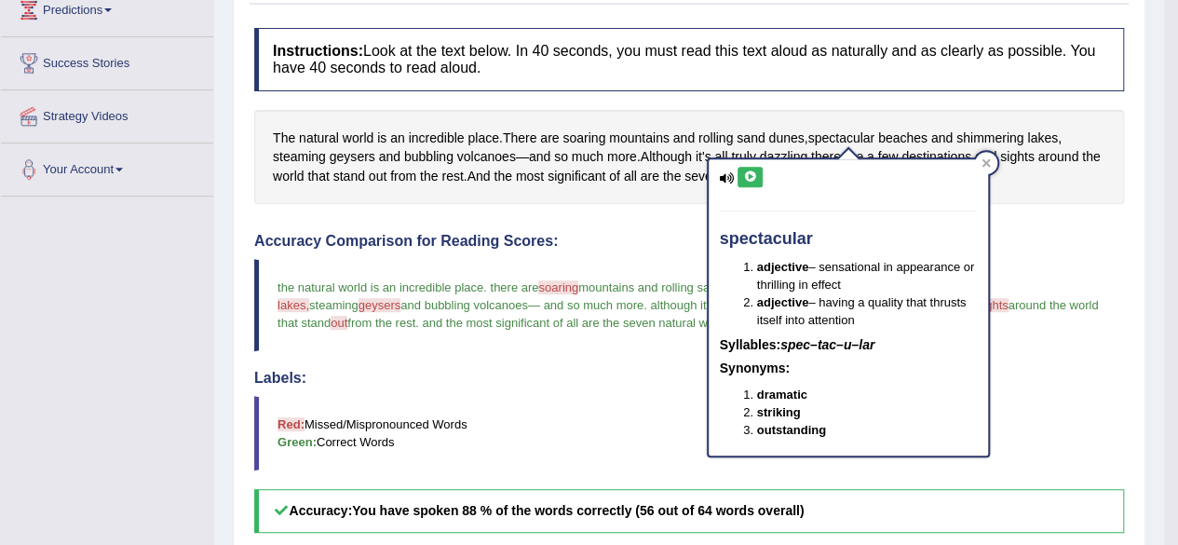
click at [756, 171] on icon at bounding box center [750, 176] width 14 height 11
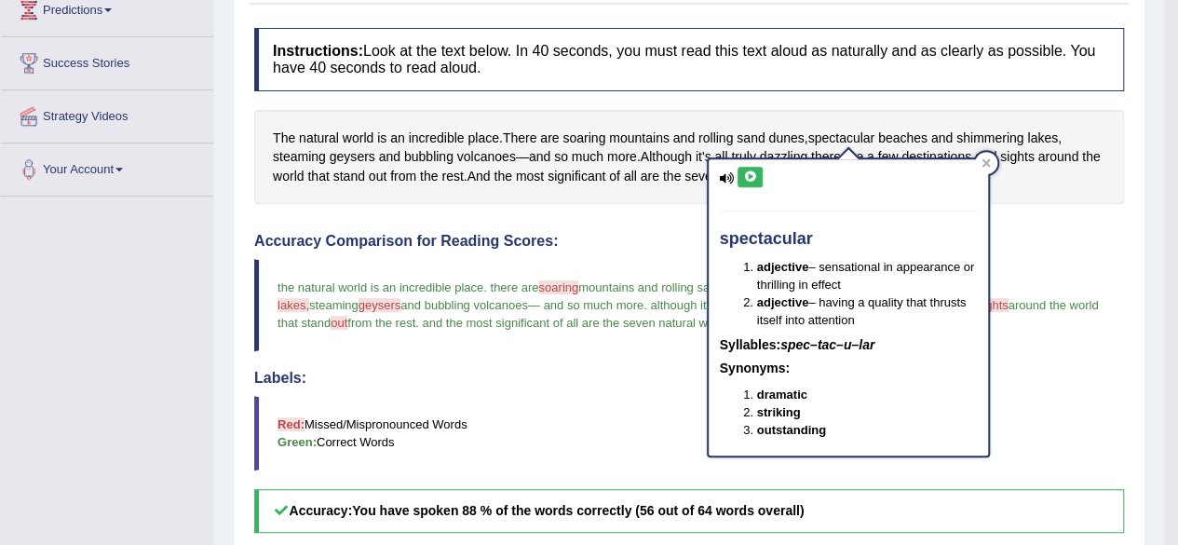
click at [756, 171] on icon at bounding box center [750, 176] width 14 height 11
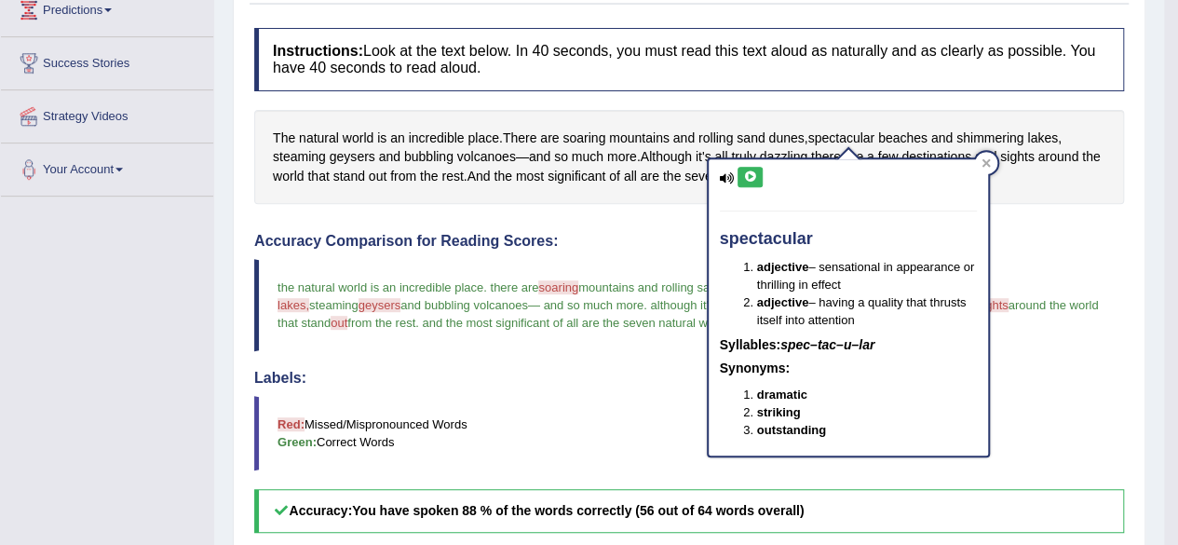
click at [756, 171] on icon at bounding box center [750, 176] width 14 height 11
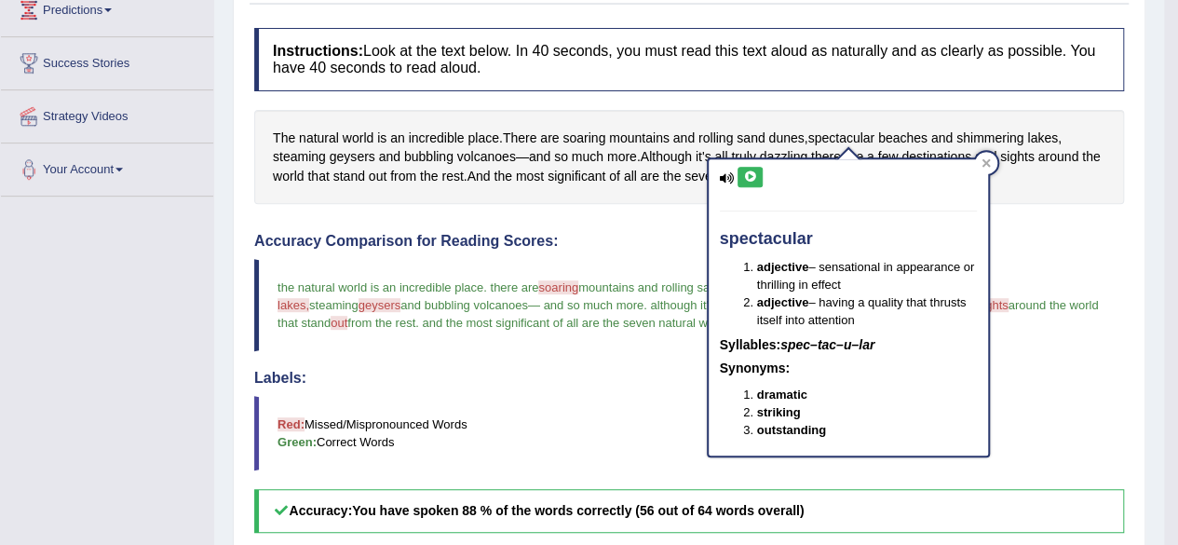
click at [756, 171] on icon at bounding box center [750, 176] width 14 height 11
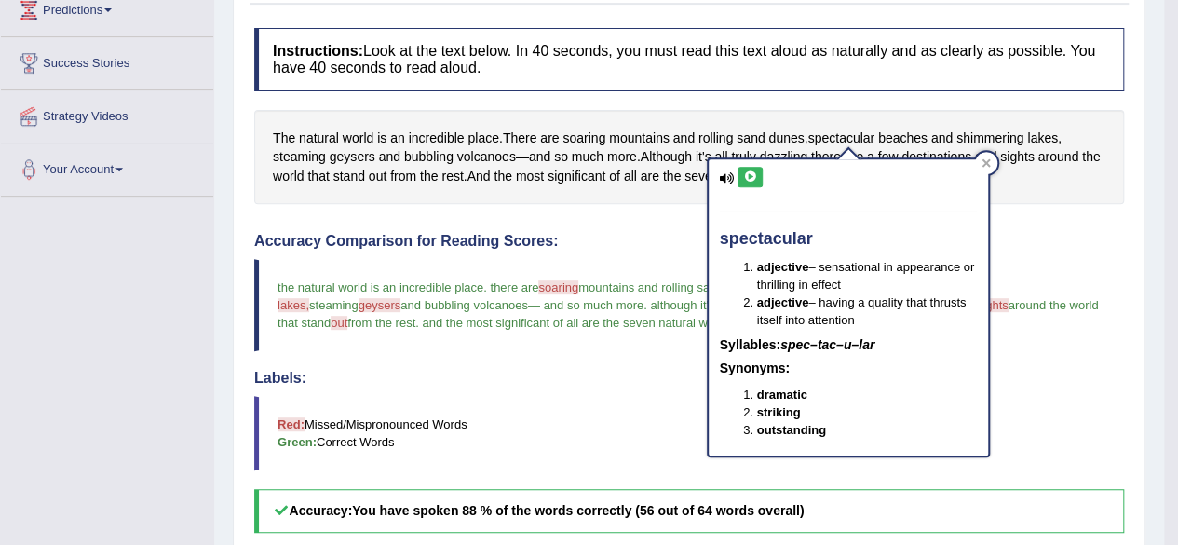
click at [756, 171] on icon at bounding box center [750, 176] width 14 height 11
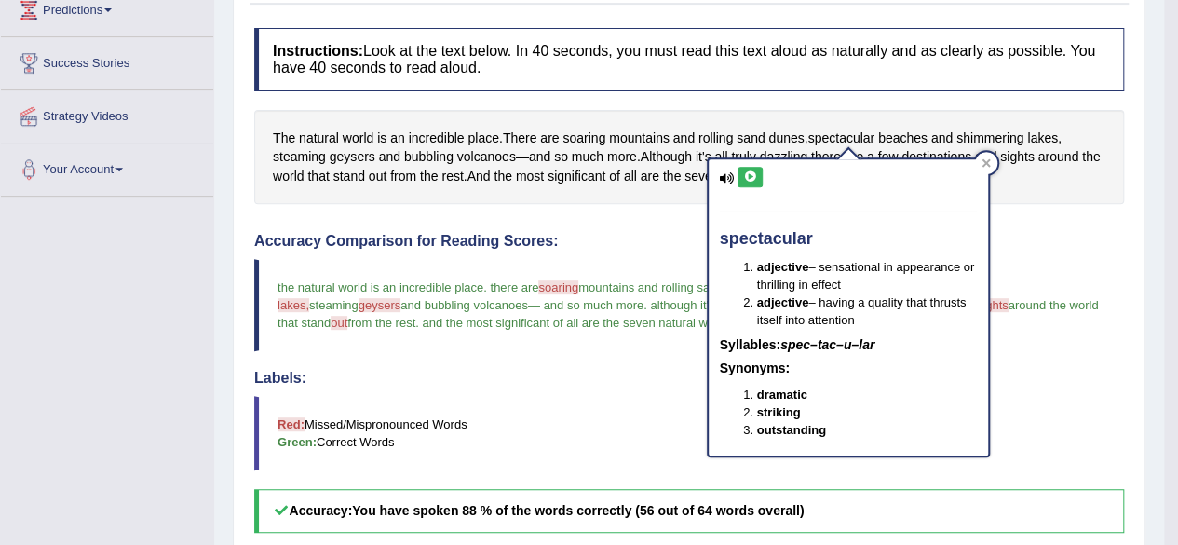
click at [756, 171] on icon at bounding box center [750, 176] width 14 height 11
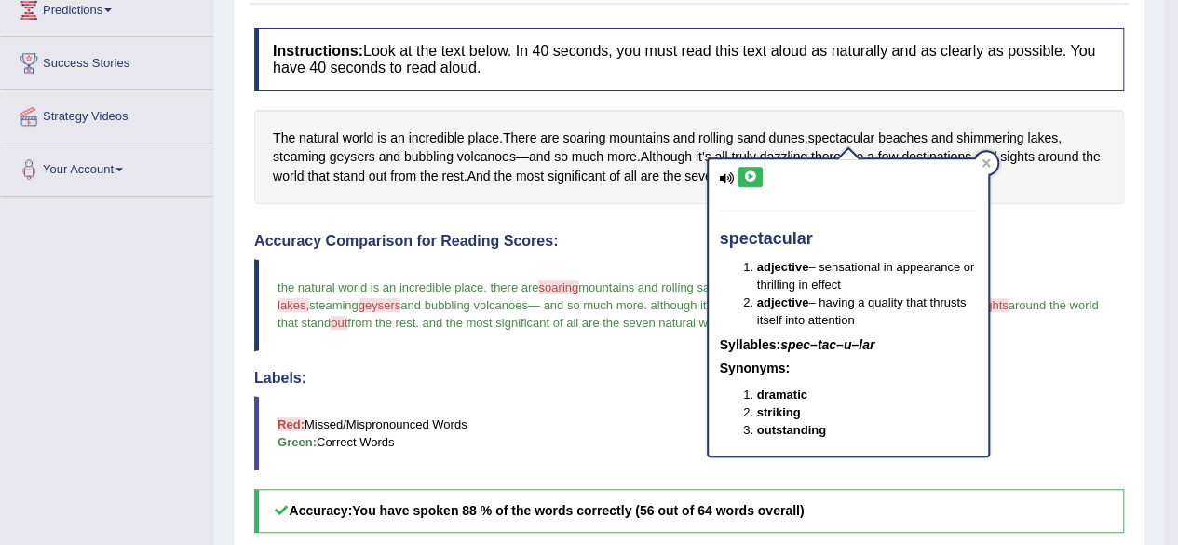
click at [756, 171] on icon at bounding box center [750, 176] width 14 height 11
click at [742, 170] on button at bounding box center [749, 177] width 25 height 20
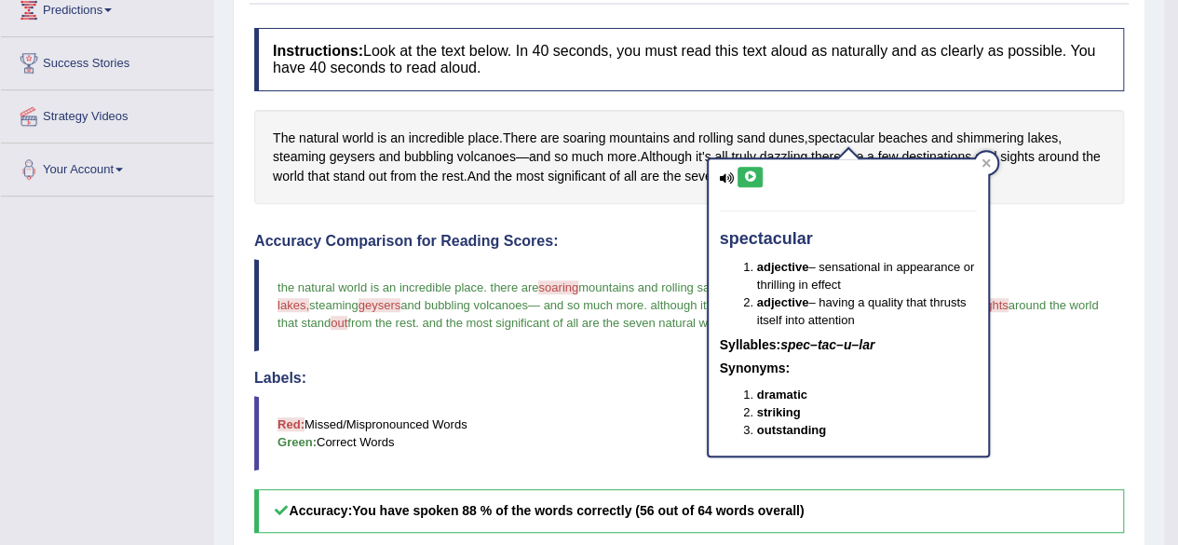
click at [744, 175] on icon at bounding box center [750, 176] width 14 height 11
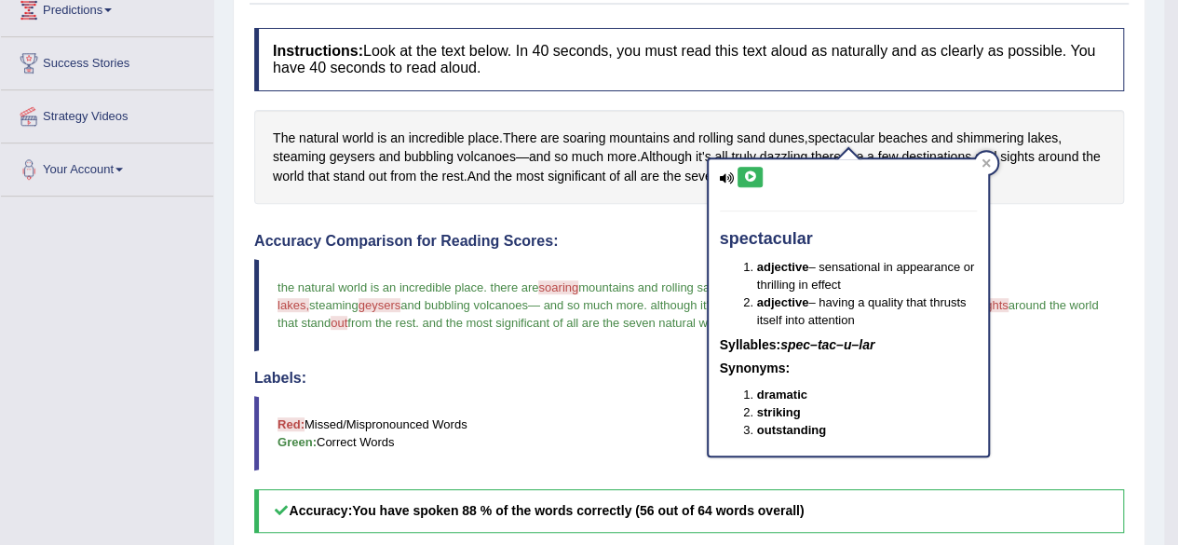
click at [744, 175] on icon at bounding box center [750, 176] width 14 height 11
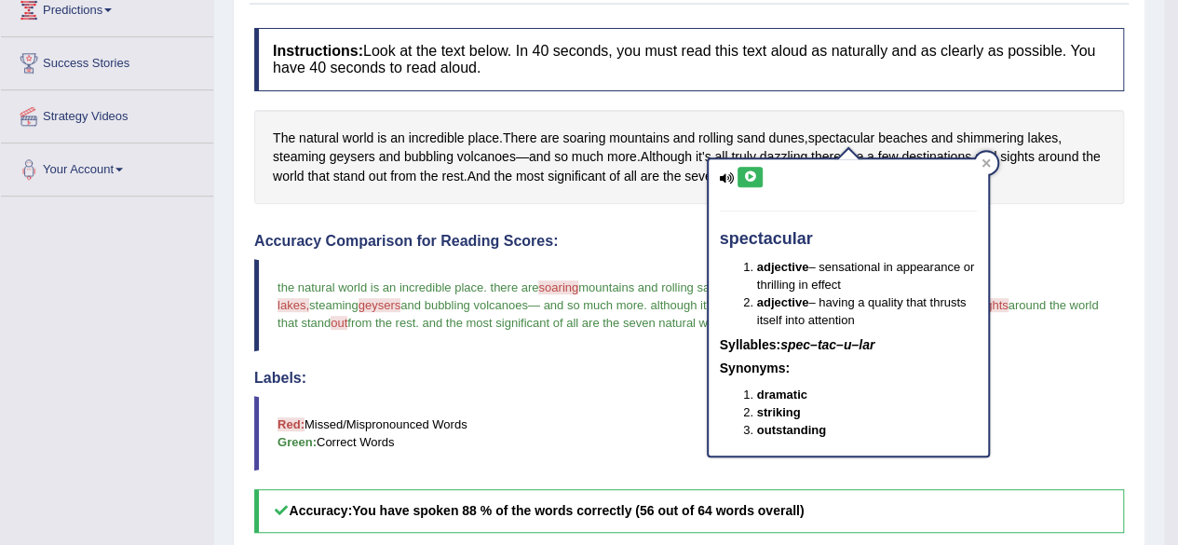
click at [744, 175] on icon at bounding box center [750, 176] width 14 height 11
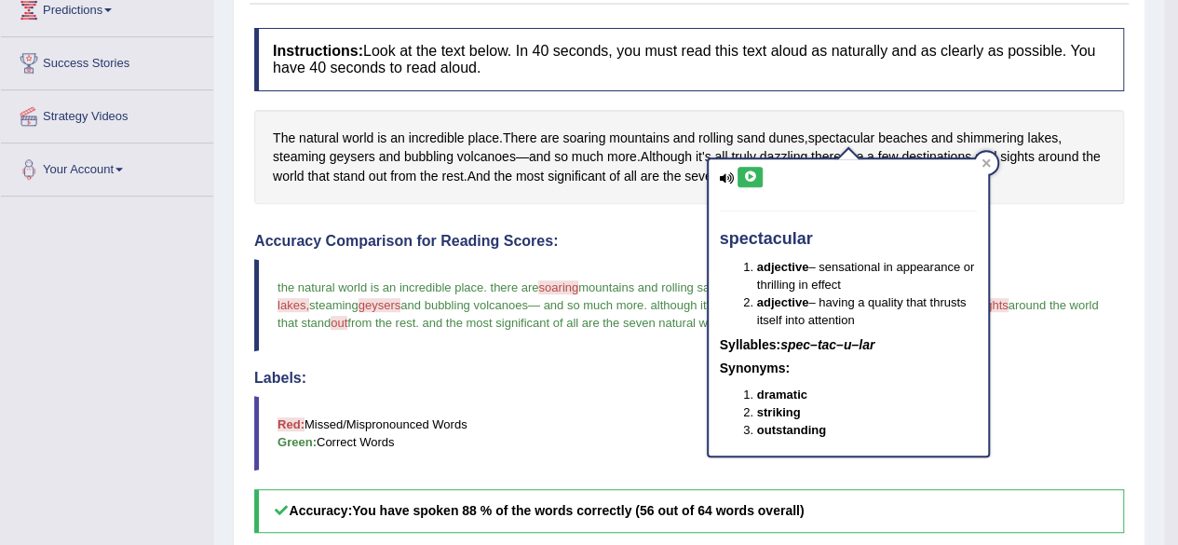
click at [744, 175] on icon at bounding box center [750, 176] width 14 height 11
click at [754, 171] on icon at bounding box center [750, 176] width 14 height 11
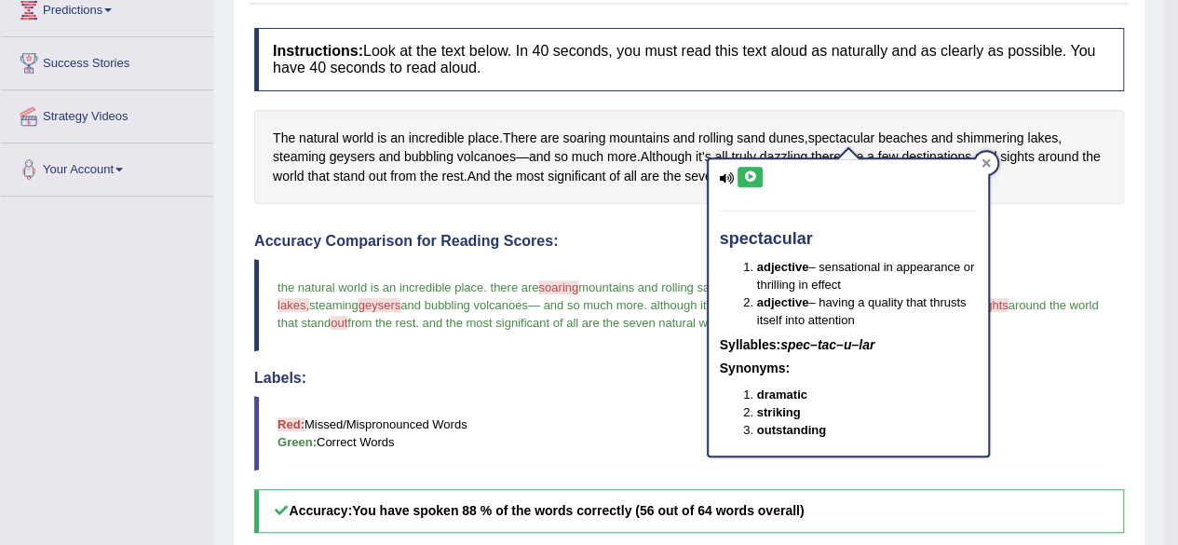
click at [993, 154] on div at bounding box center [986, 163] width 22 height 22
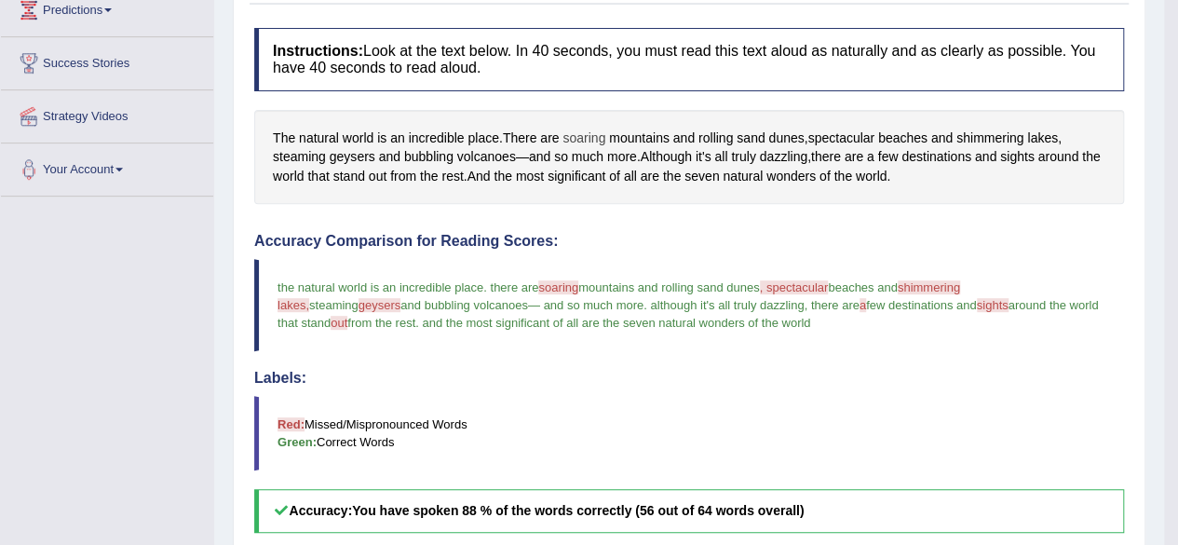
click at [581, 133] on span "soaring" at bounding box center [583, 138] width 43 height 20
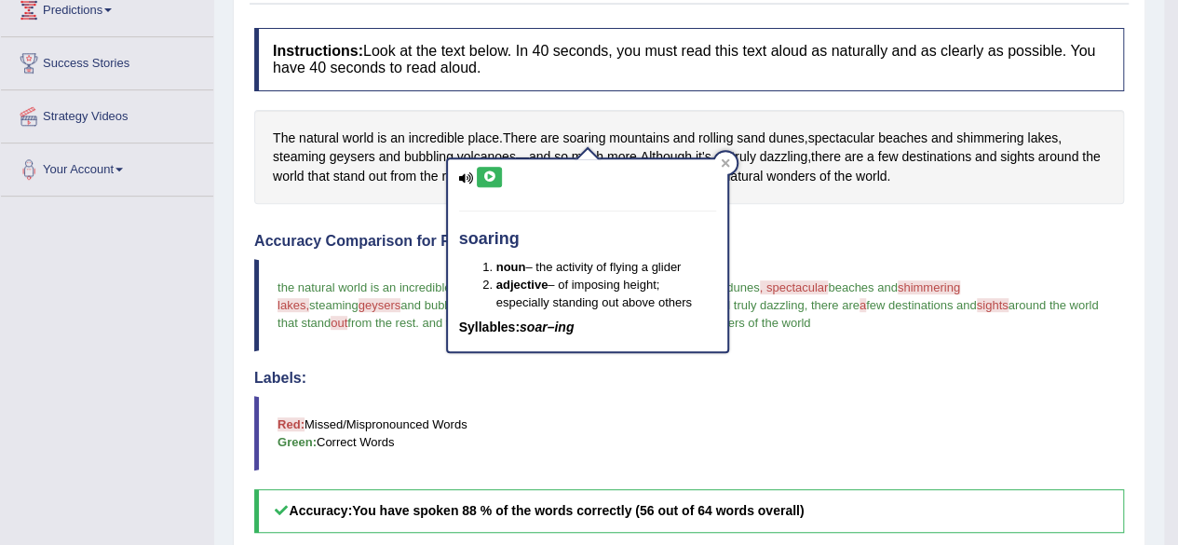
click at [490, 172] on icon at bounding box center [489, 176] width 14 height 11
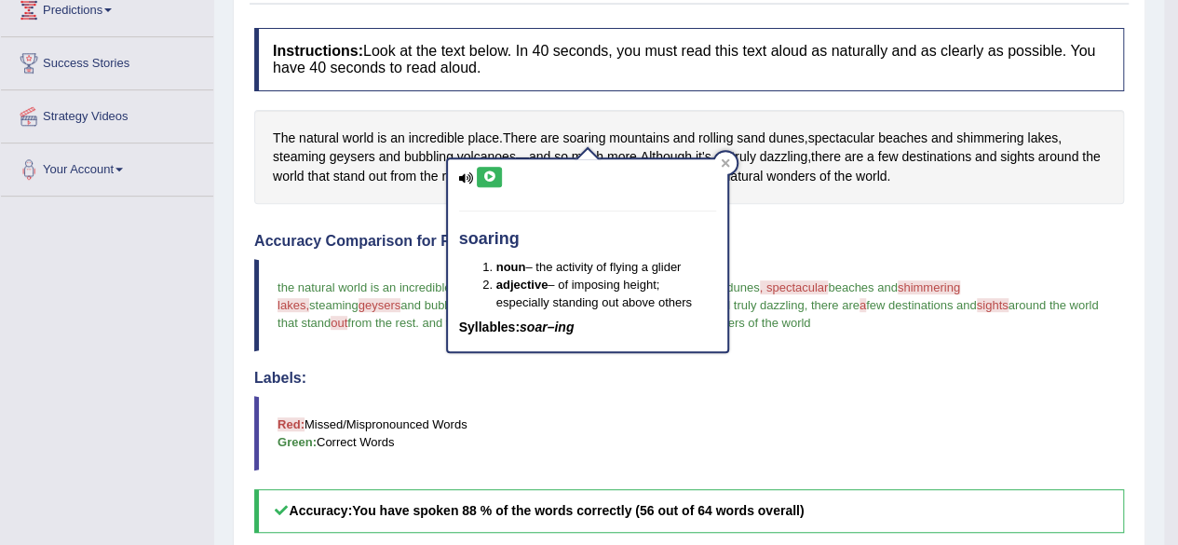
click at [490, 172] on icon at bounding box center [489, 176] width 14 height 11
click at [728, 163] on icon at bounding box center [725, 162] width 9 height 9
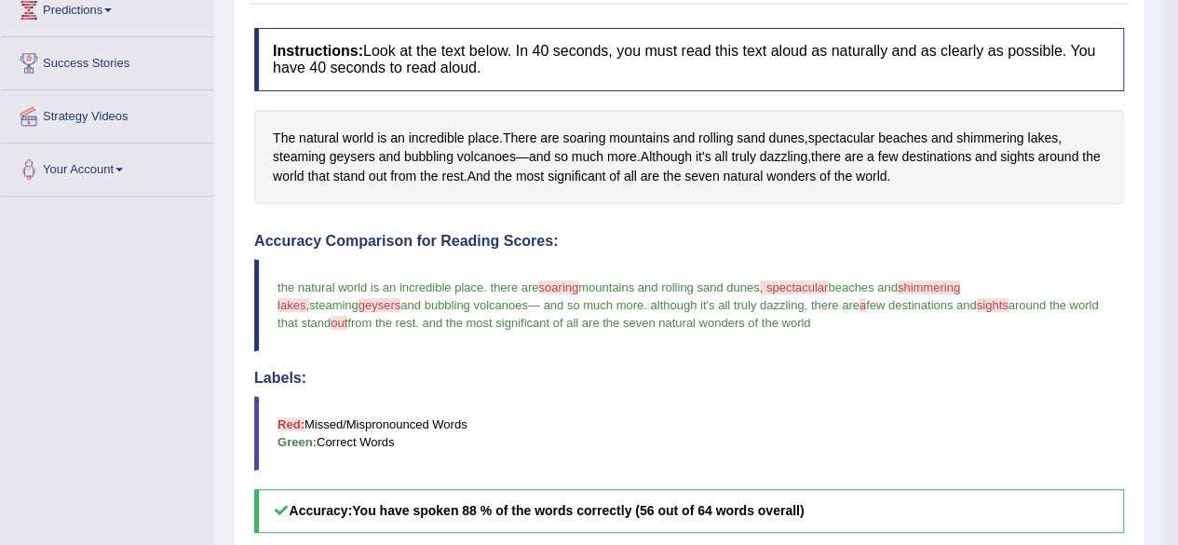
click at [952, 282] on span "shimmering" at bounding box center [929, 287] width 62 height 14
click at [994, 128] on span "shimmering" at bounding box center [989, 138] width 67 height 20
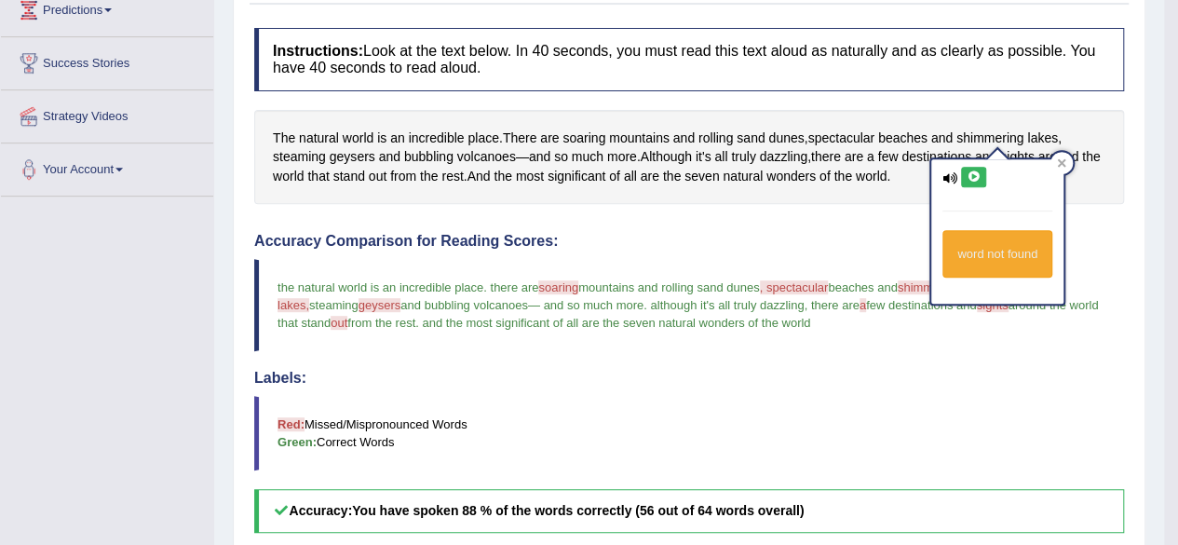
click at [976, 178] on icon at bounding box center [973, 176] width 14 height 11
click at [968, 167] on button at bounding box center [973, 177] width 25 height 20
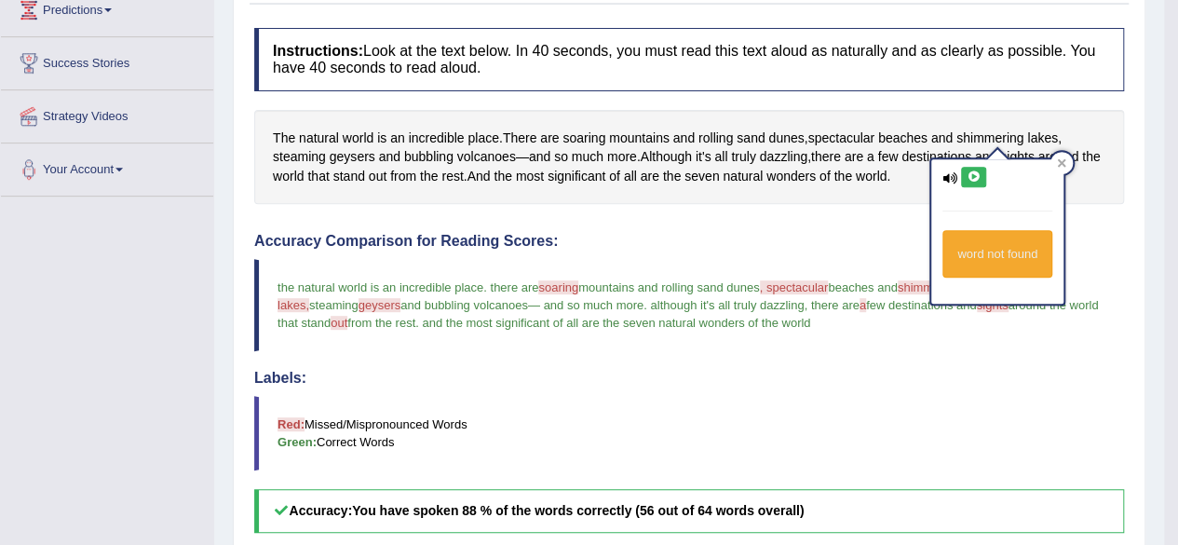
click at [979, 174] on icon at bounding box center [973, 176] width 14 height 11
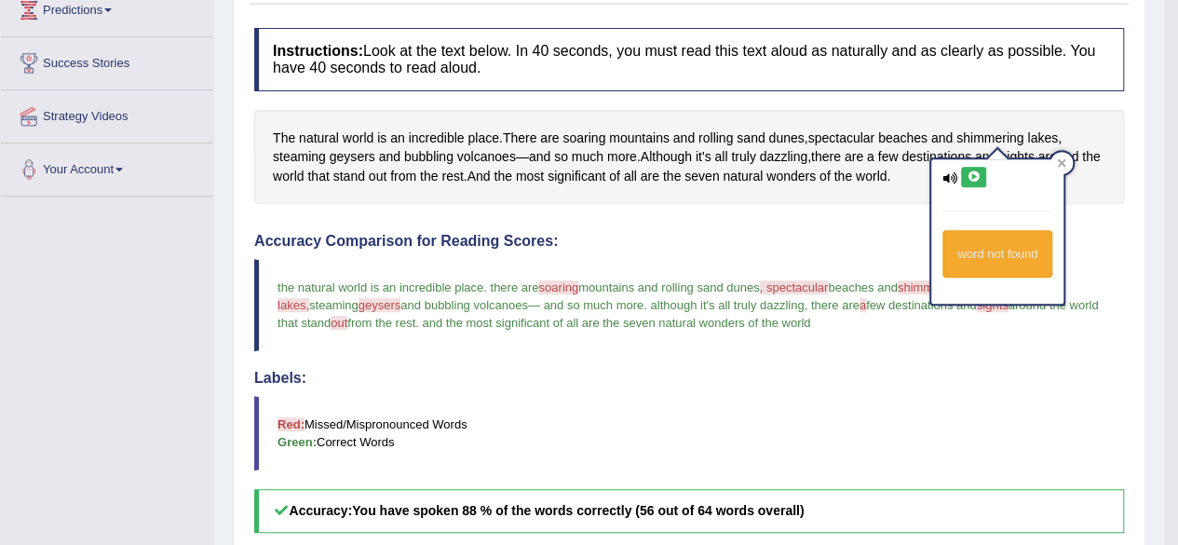
click at [979, 174] on icon at bounding box center [973, 176] width 14 height 11
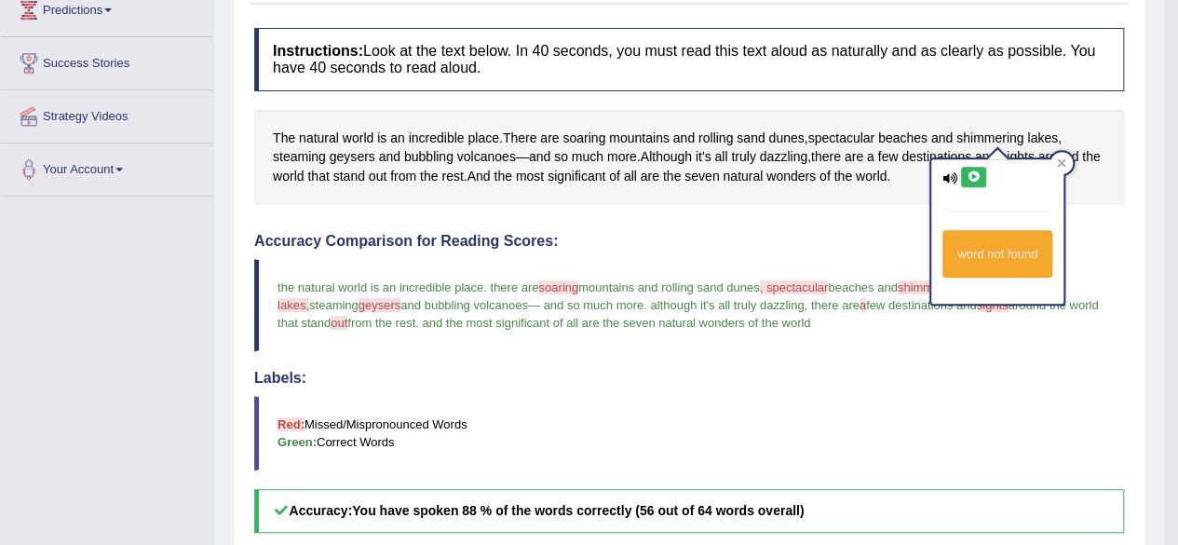
click at [979, 174] on icon at bounding box center [973, 176] width 14 height 11
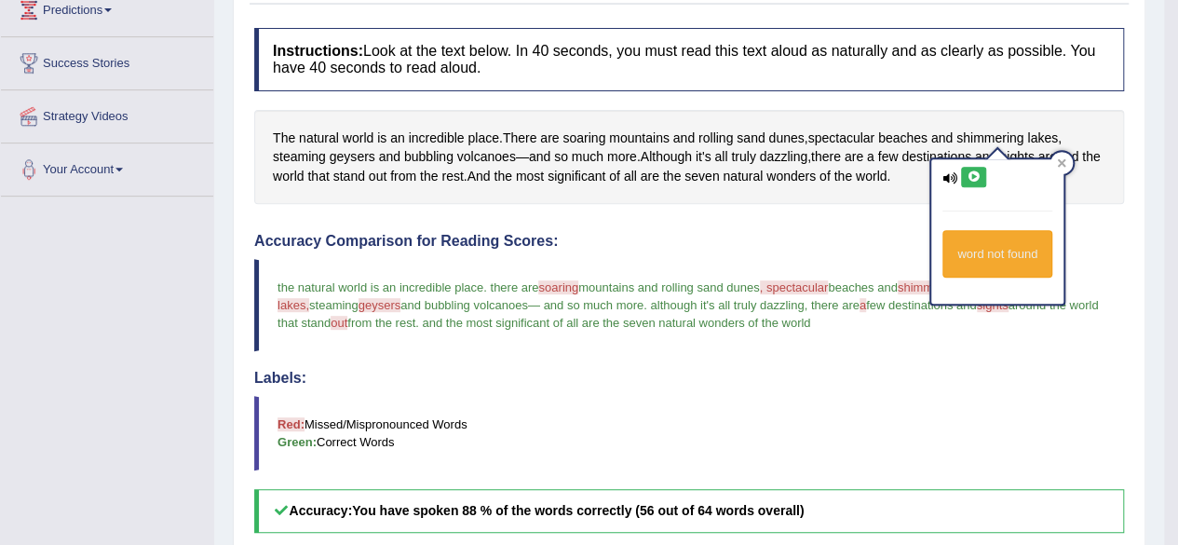
click at [979, 174] on icon at bounding box center [973, 176] width 14 height 11
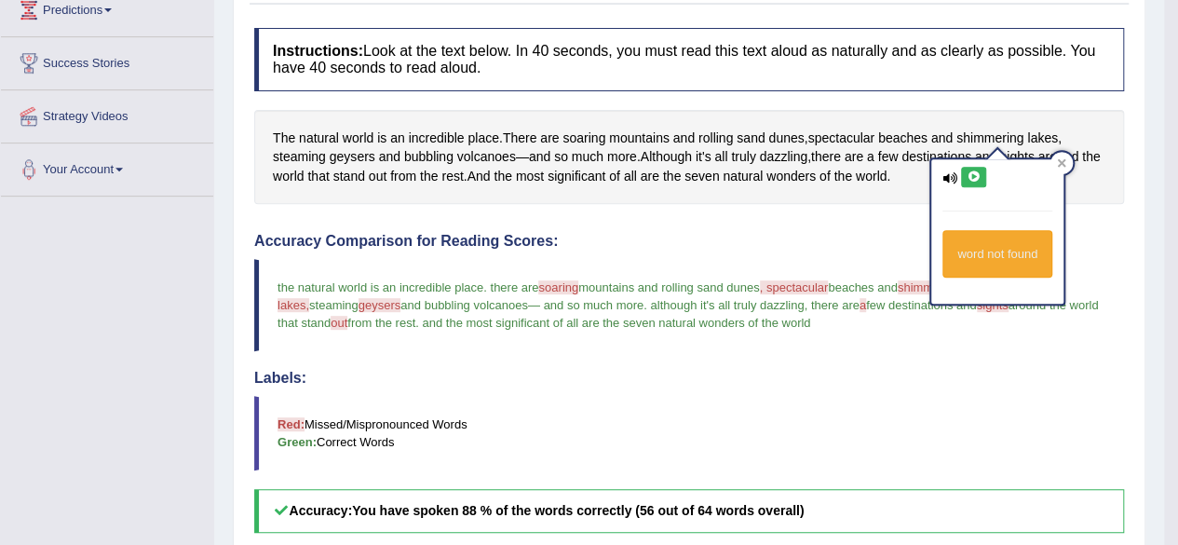
click at [979, 174] on icon at bounding box center [973, 176] width 14 height 11
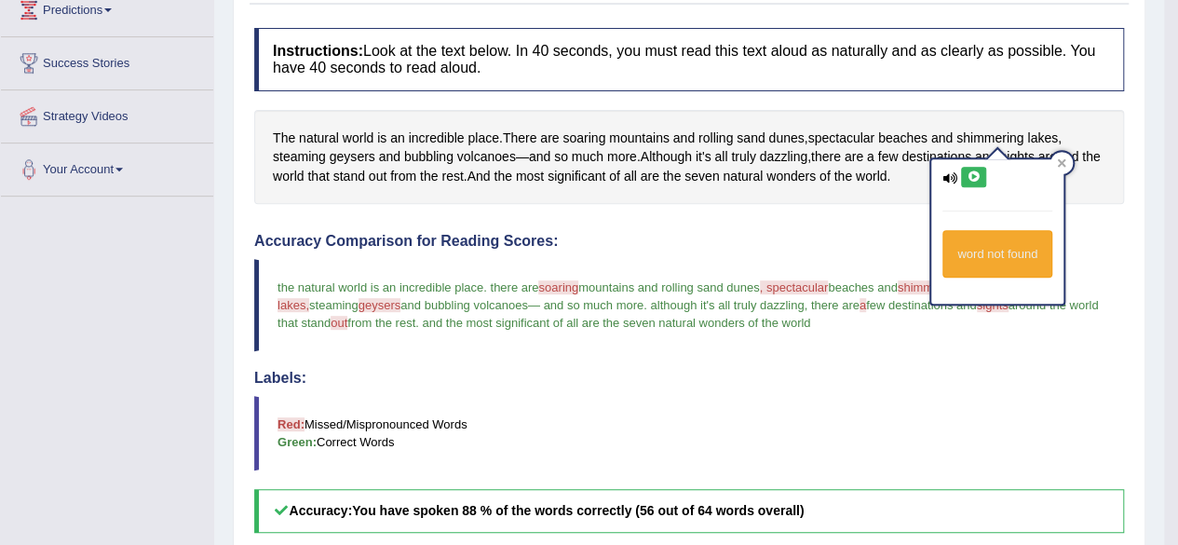
click at [979, 174] on icon at bounding box center [973, 176] width 14 height 11
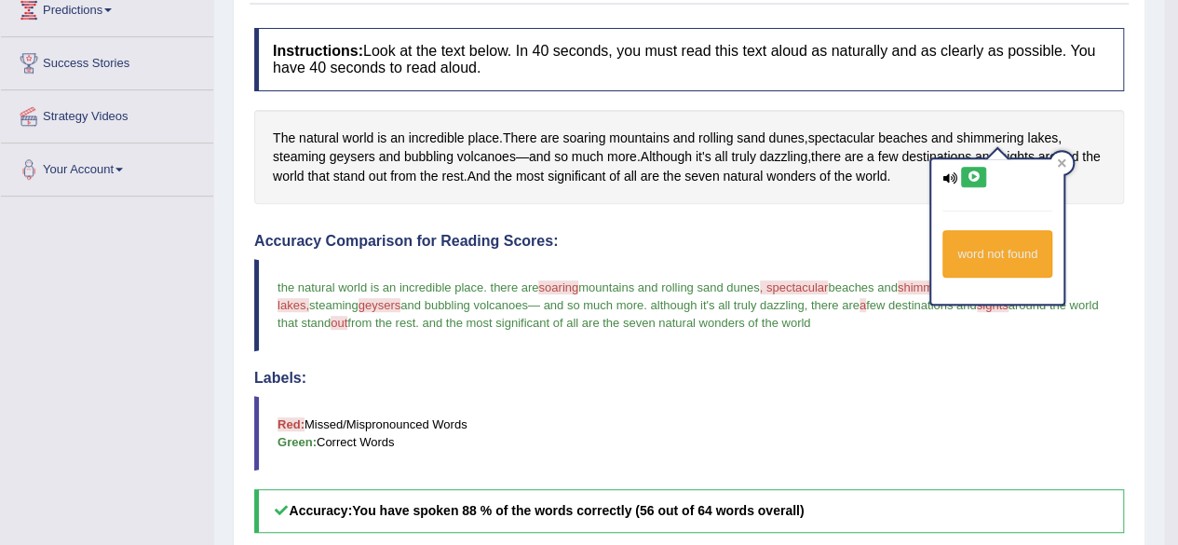
click at [979, 174] on icon at bounding box center [973, 176] width 14 height 11
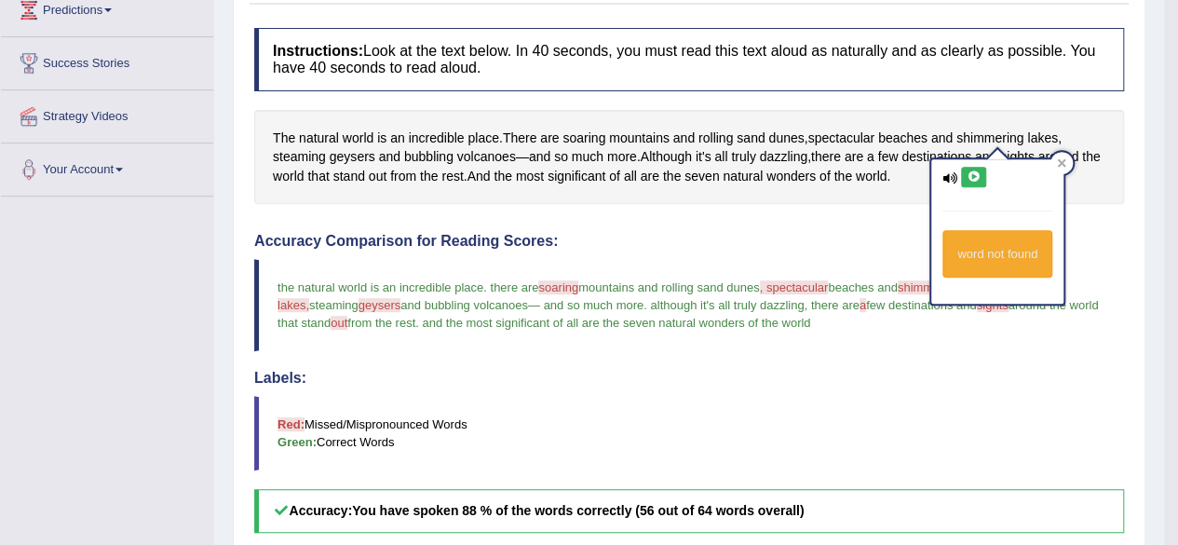
click at [979, 174] on icon at bounding box center [973, 176] width 14 height 11
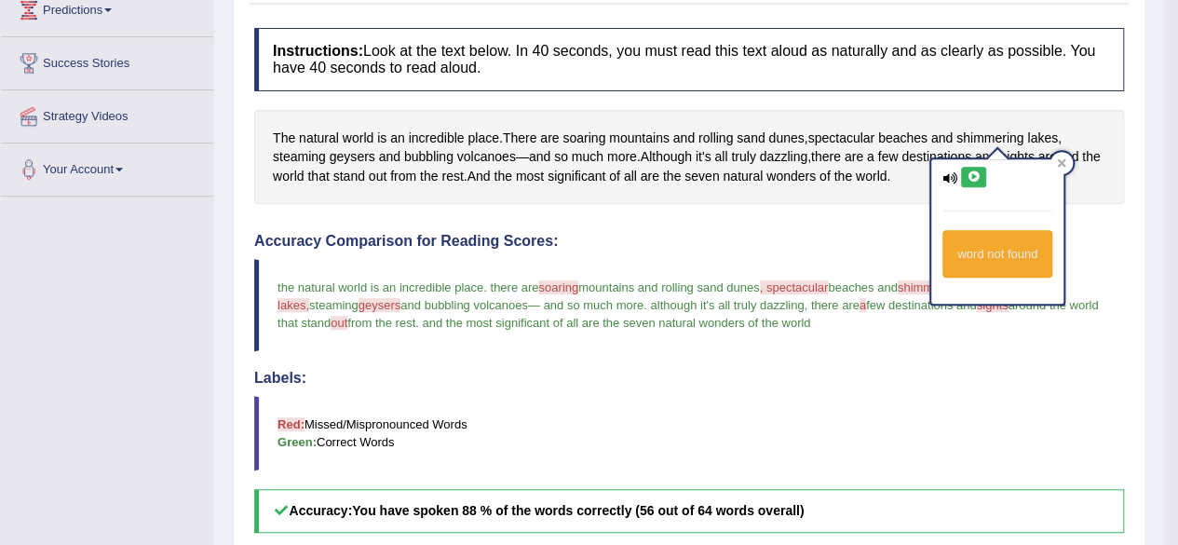
click at [979, 174] on icon at bounding box center [973, 176] width 14 height 11
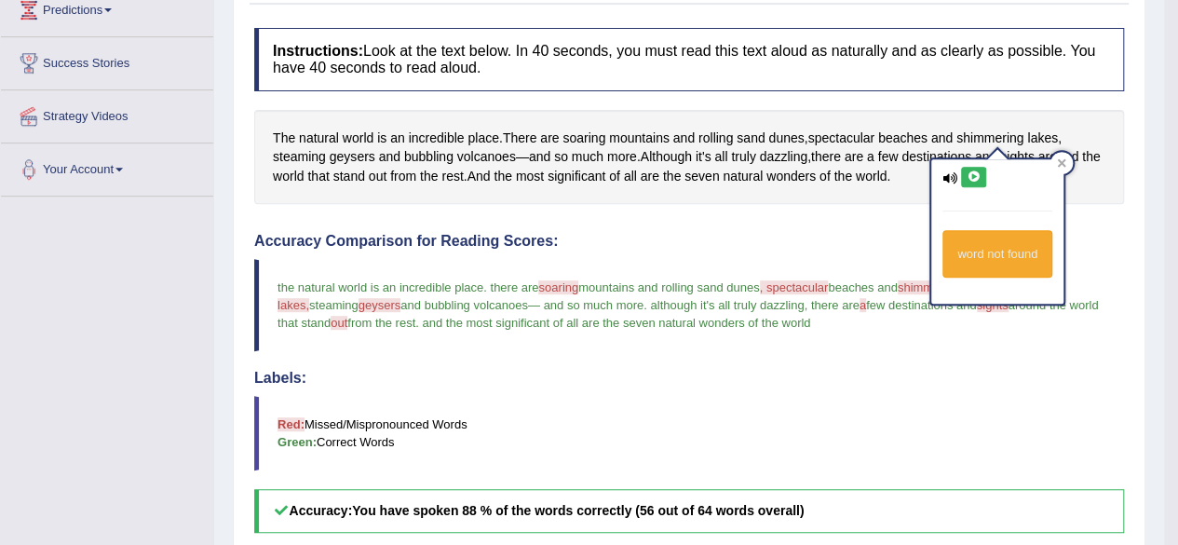
click at [979, 174] on icon at bounding box center [973, 176] width 14 height 11
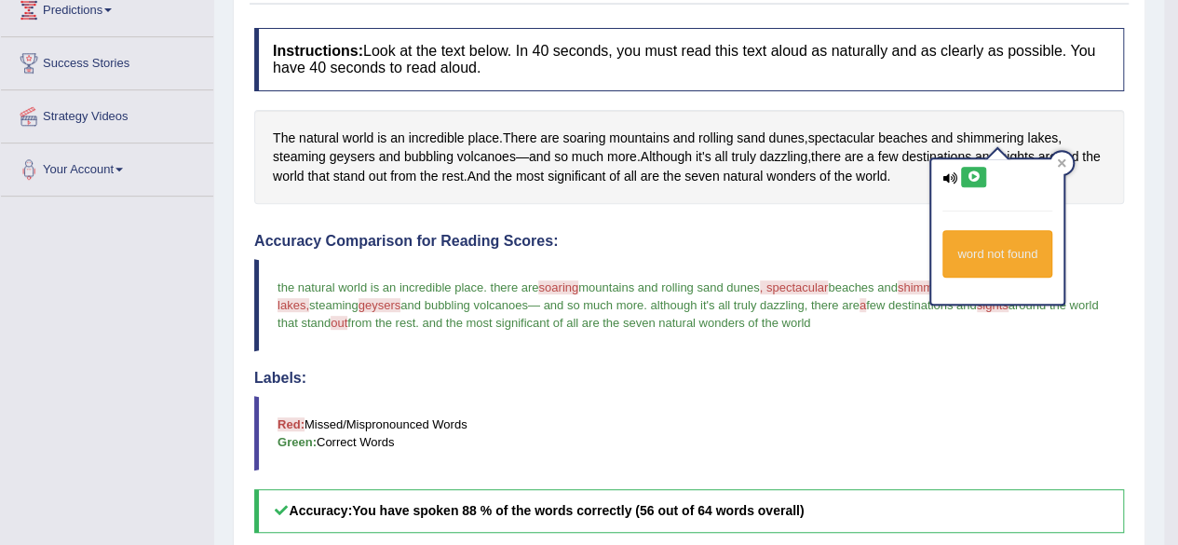
click at [979, 174] on icon at bounding box center [973, 176] width 14 height 11
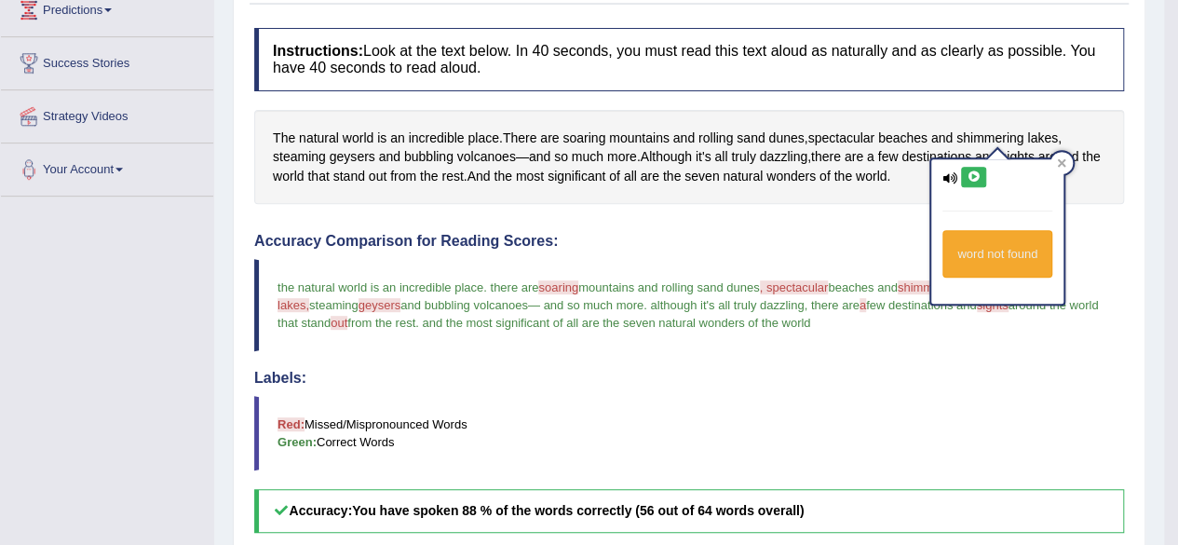
click at [979, 174] on icon at bounding box center [973, 176] width 14 height 11
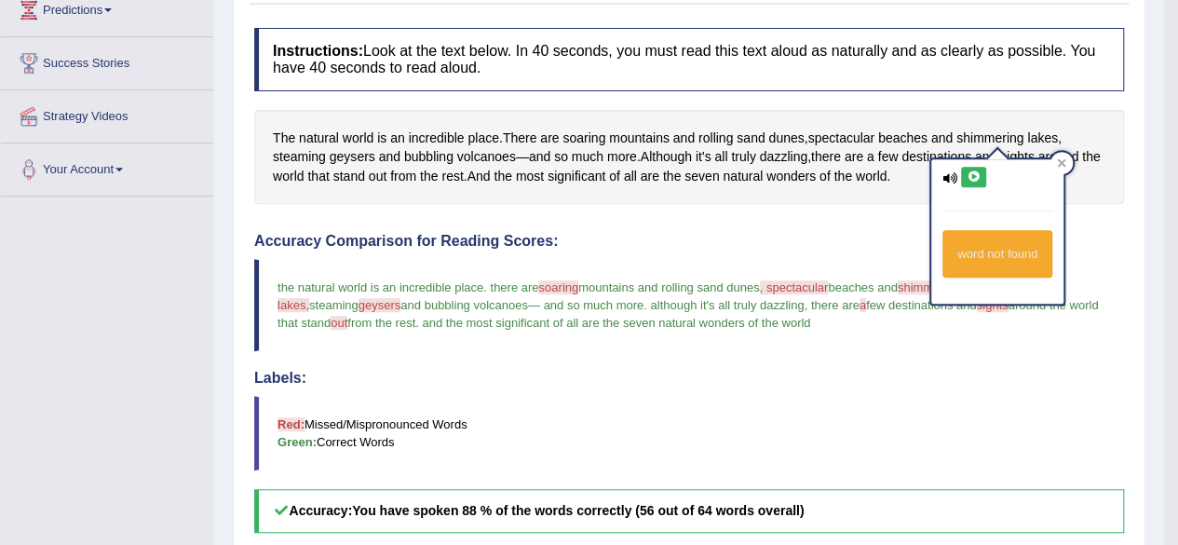
click at [979, 174] on icon at bounding box center [973, 176] width 14 height 11
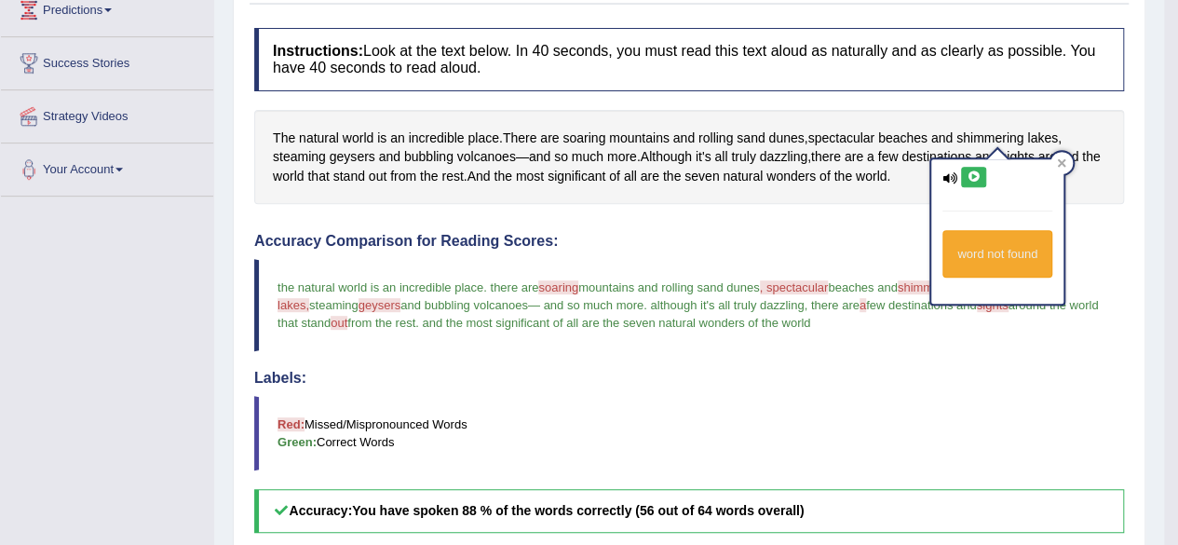
click at [979, 174] on icon at bounding box center [973, 176] width 14 height 11
click at [1052, 156] on div at bounding box center [1061, 163] width 22 height 22
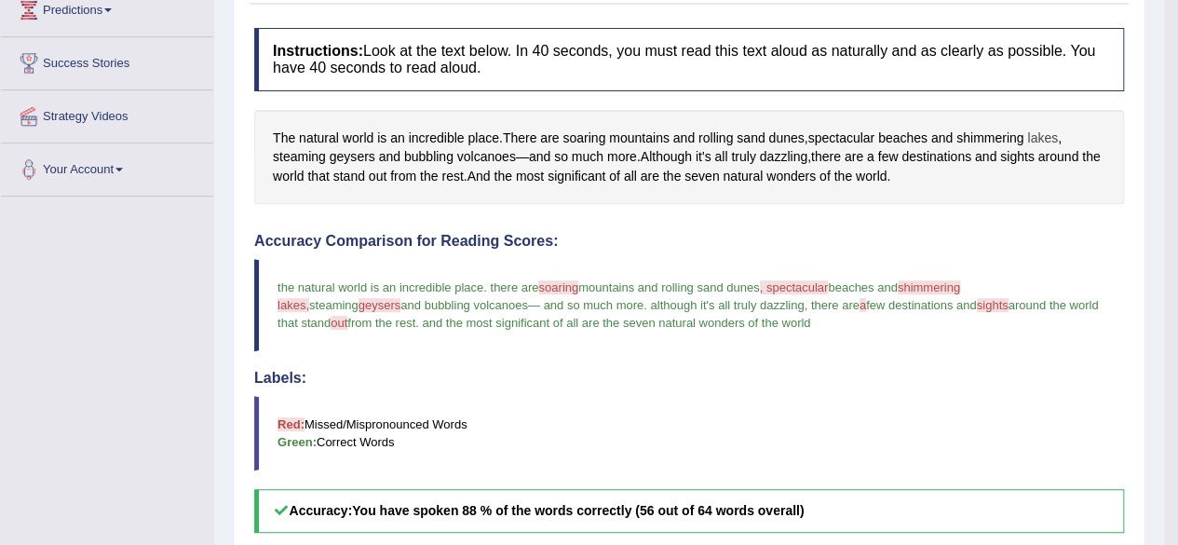
click at [1058, 131] on span "lakes" at bounding box center [1042, 138] width 31 height 20
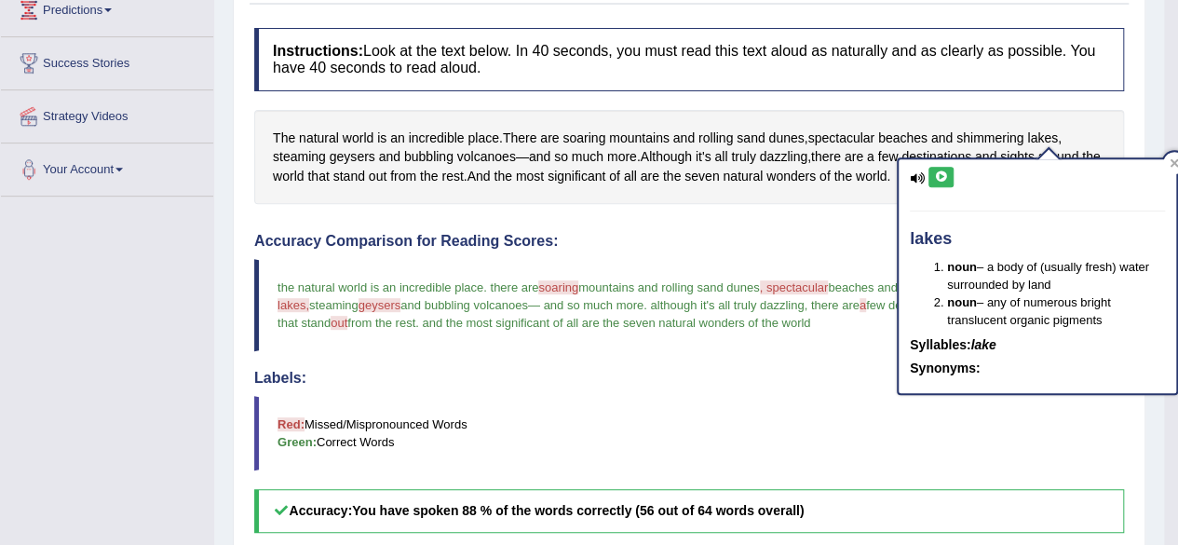
click at [939, 172] on icon at bounding box center [941, 176] width 14 height 11
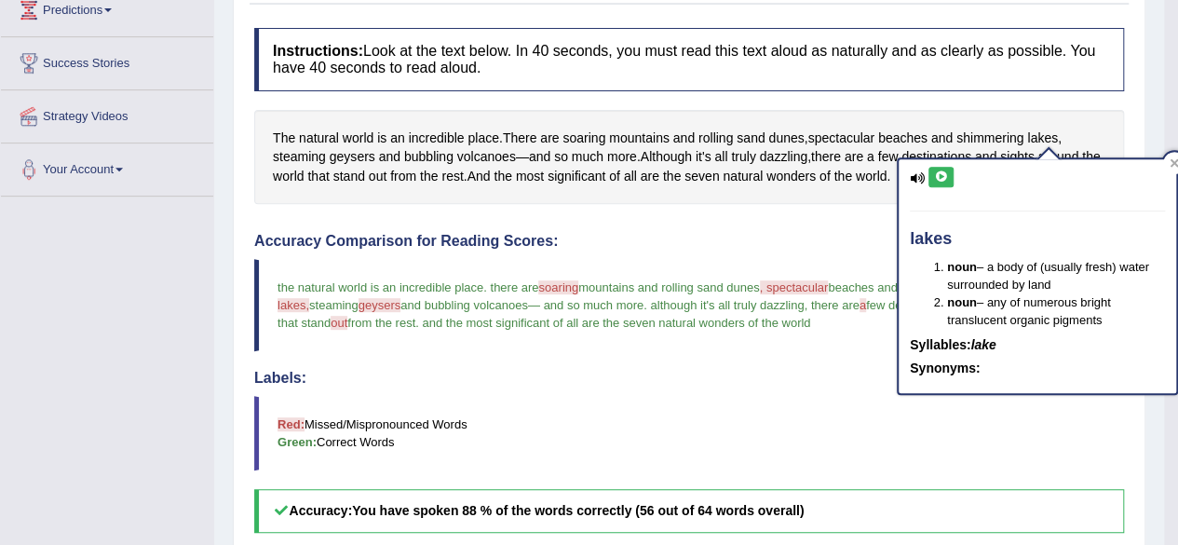
click at [939, 172] on icon at bounding box center [941, 176] width 14 height 11
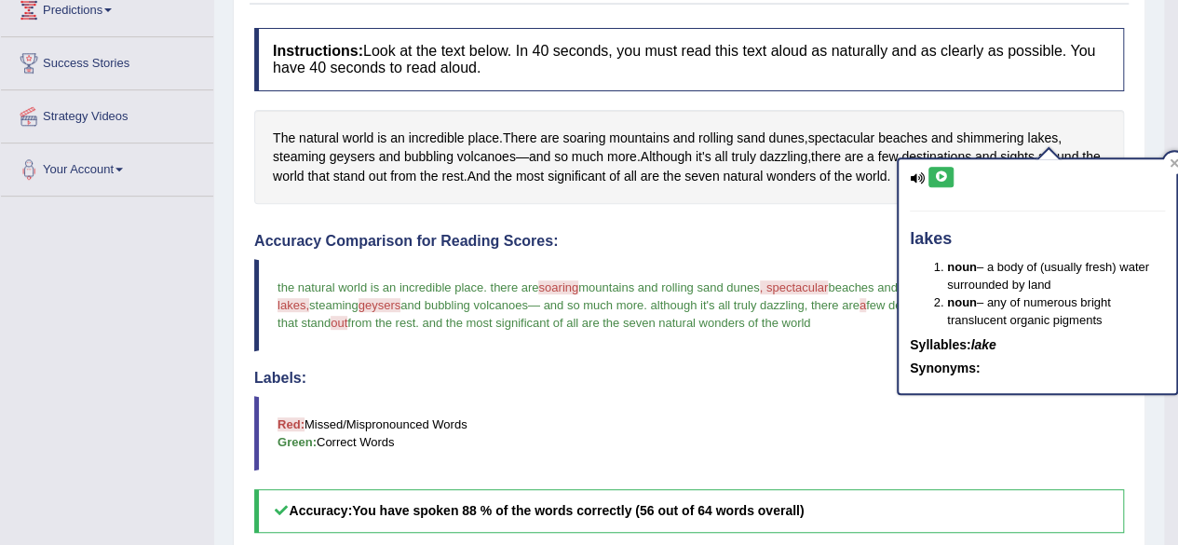
click at [939, 172] on icon at bounding box center [941, 176] width 14 height 11
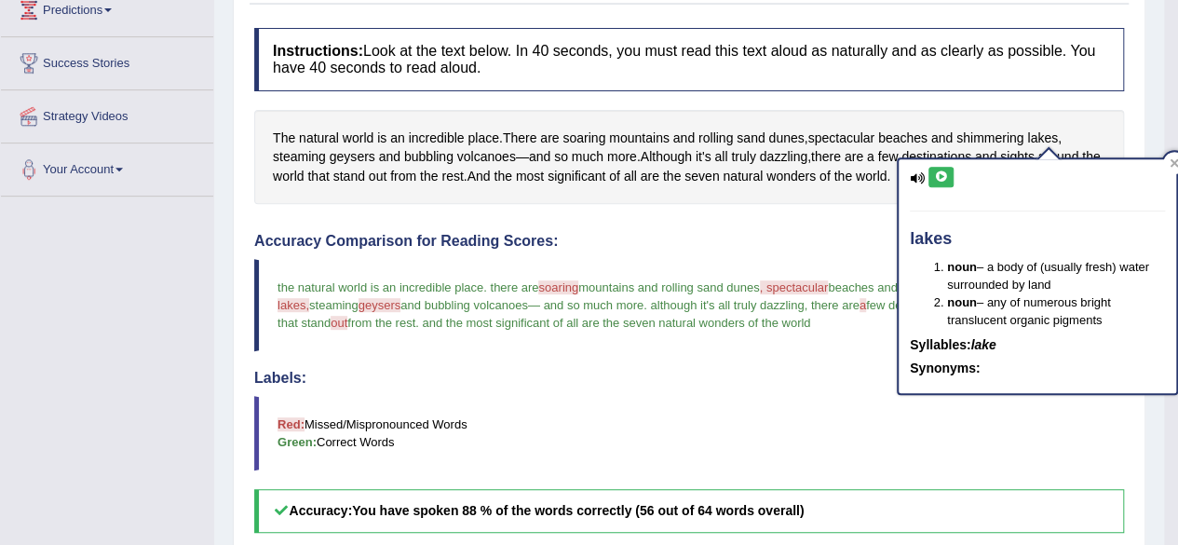
click at [939, 172] on icon at bounding box center [941, 176] width 14 height 11
click at [940, 178] on icon at bounding box center [941, 176] width 14 height 11
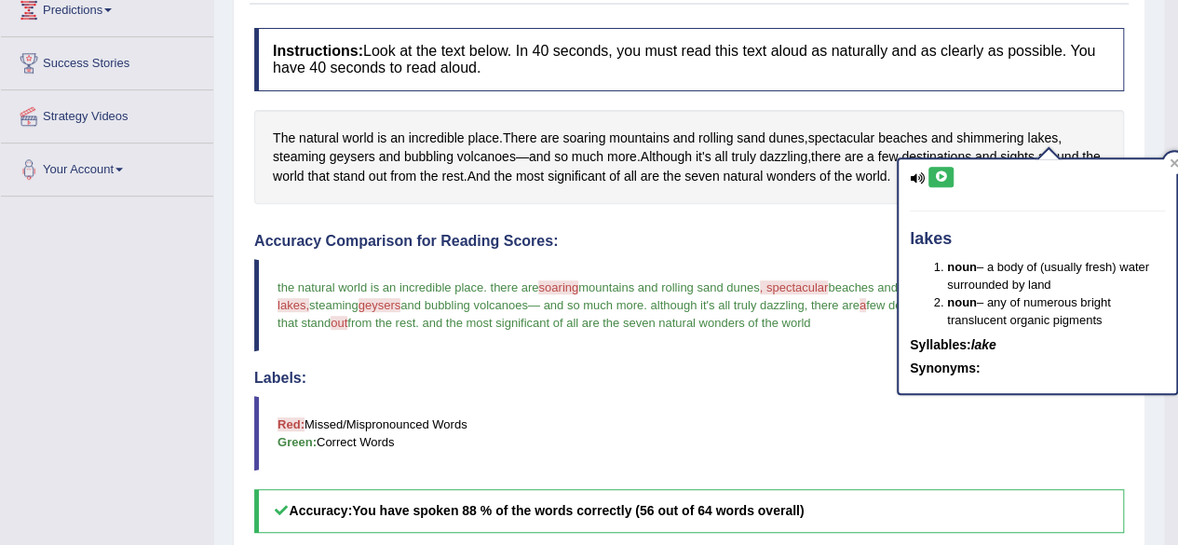
click at [940, 178] on icon at bounding box center [941, 176] width 14 height 11
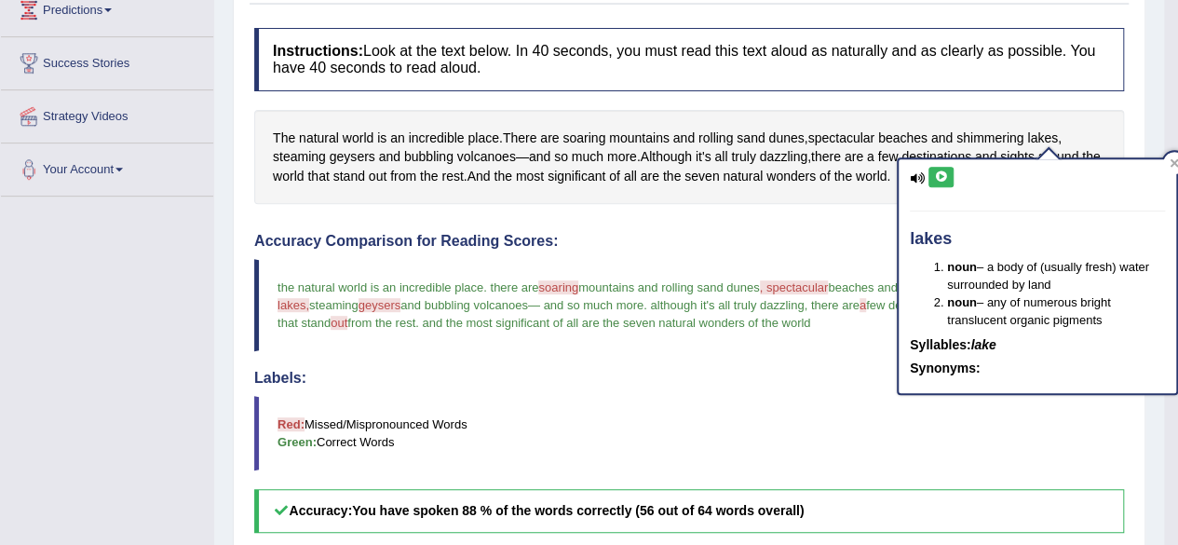
click at [940, 178] on icon at bounding box center [941, 176] width 14 height 11
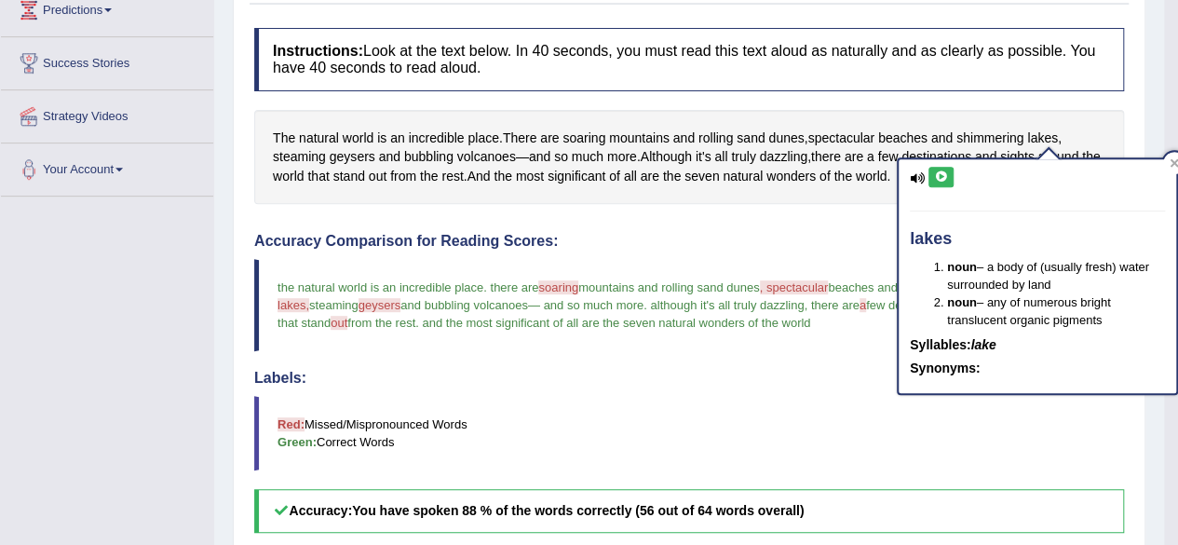
click at [940, 178] on icon at bounding box center [941, 176] width 14 height 11
click at [1173, 155] on div at bounding box center [1174, 163] width 22 height 22
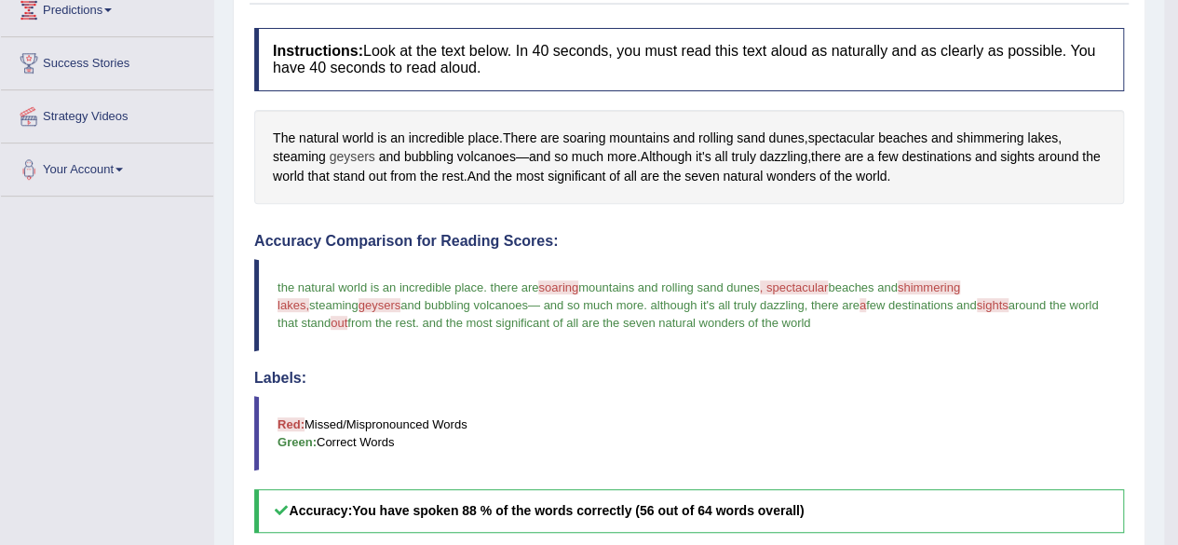
click at [356, 158] on span "geysers" at bounding box center [353, 157] width 46 height 20
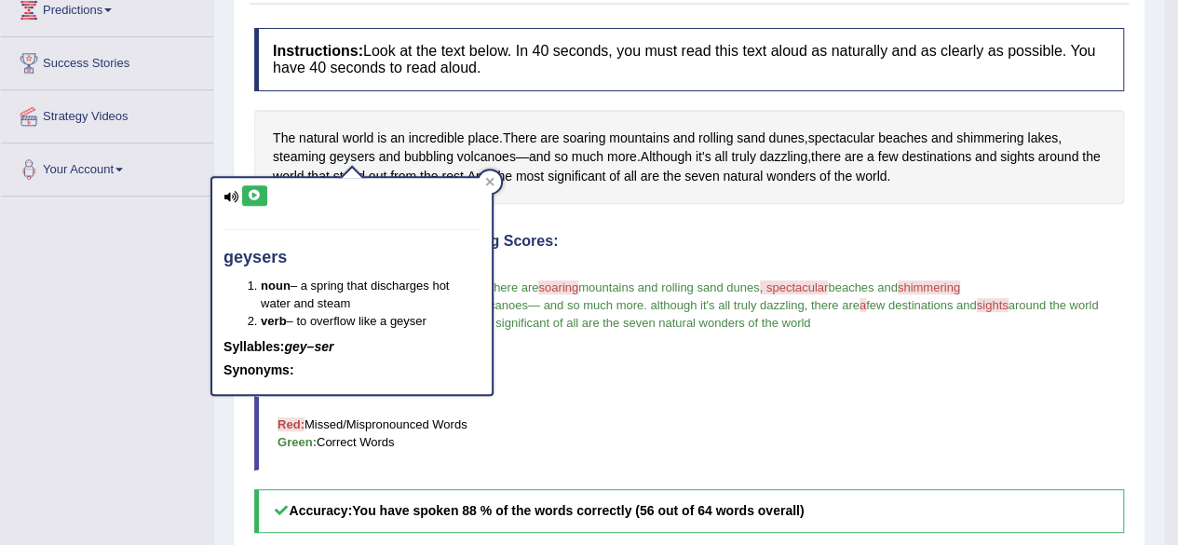
click at [250, 196] on icon at bounding box center [255, 195] width 14 height 11
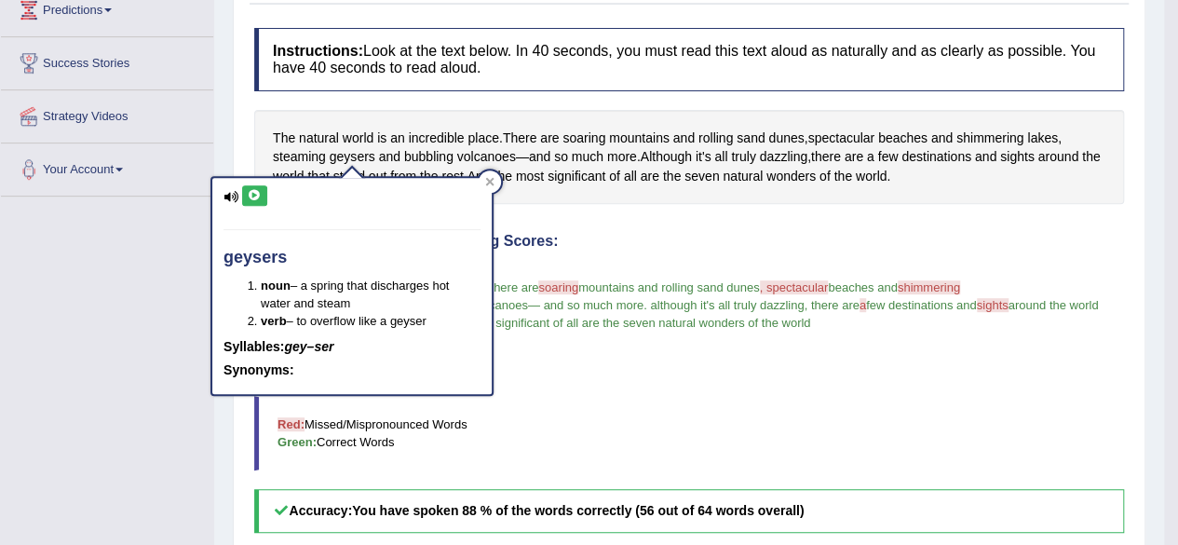
click at [250, 196] on icon at bounding box center [255, 195] width 14 height 11
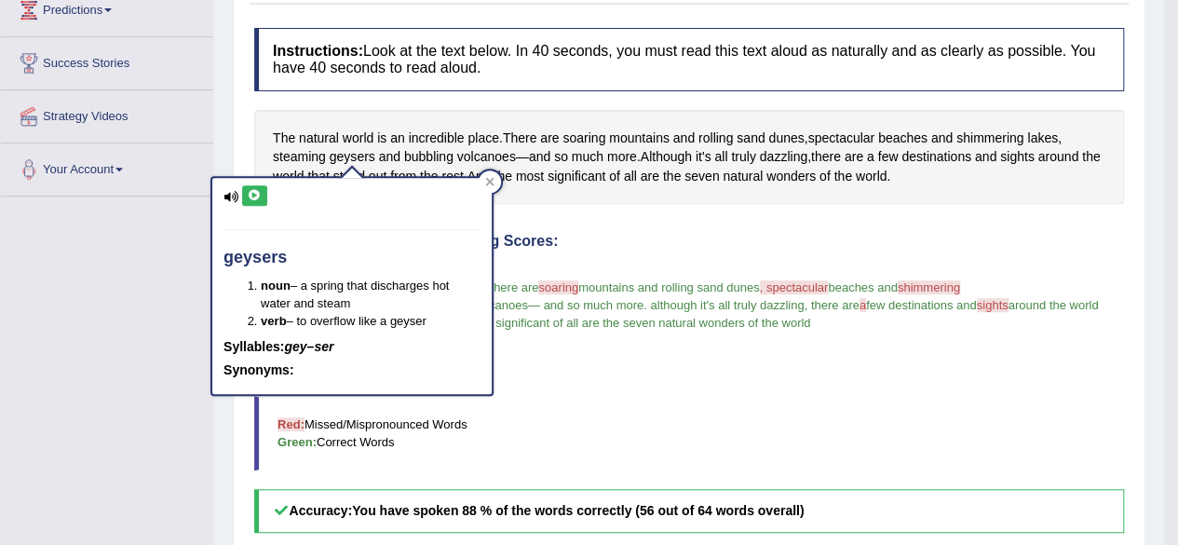
click at [248, 192] on icon at bounding box center [255, 195] width 14 height 11
click at [701, 377] on h4 "Labels:" at bounding box center [689, 378] width 870 height 17
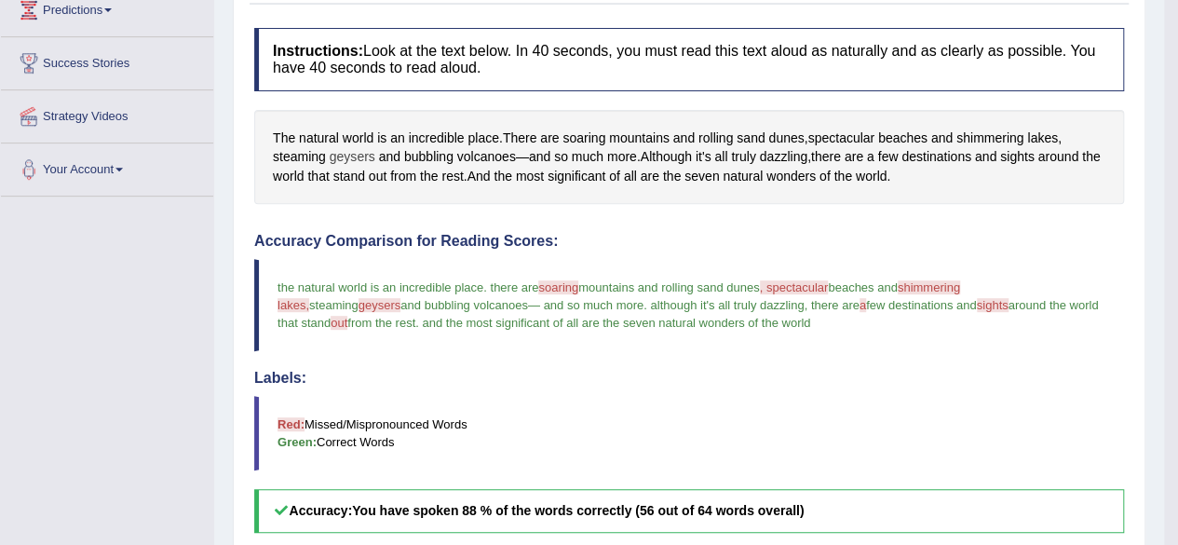
click at [358, 150] on span "geysers" at bounding box center [353, 157] width 46 height 20
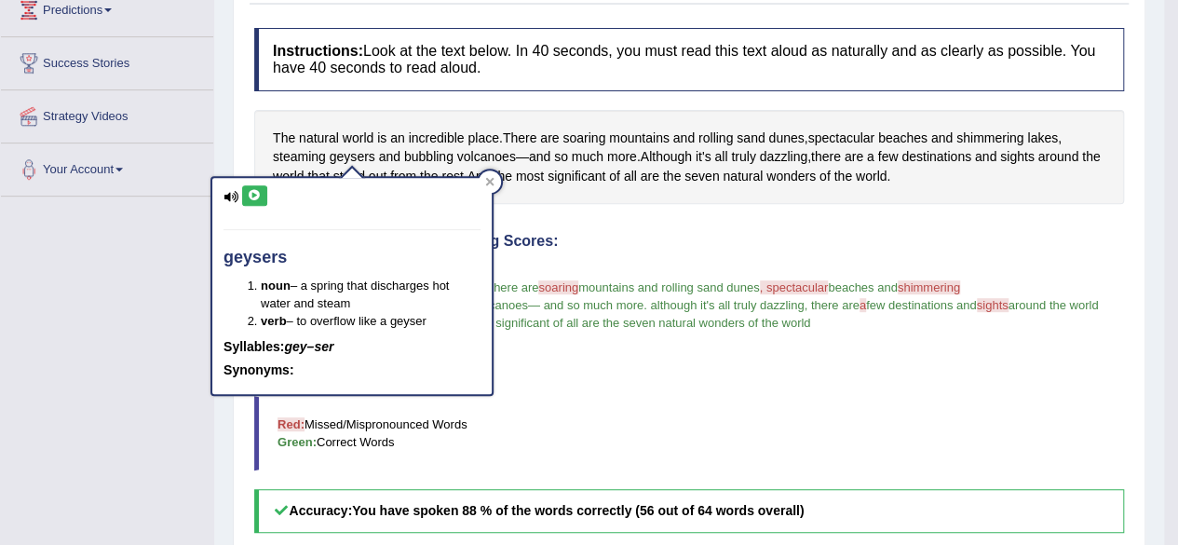
click at [250, 190] on icon at bounding box center [255, 195] width 14 height 11
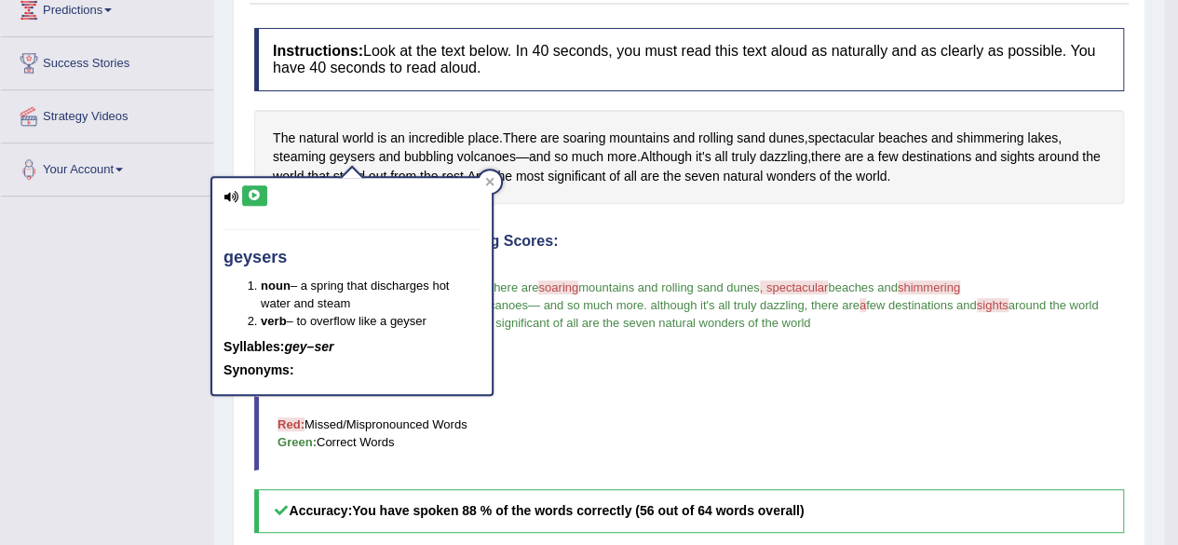
click at [250, 190] on icon at bounding box center [255, 195] width 14 height 11
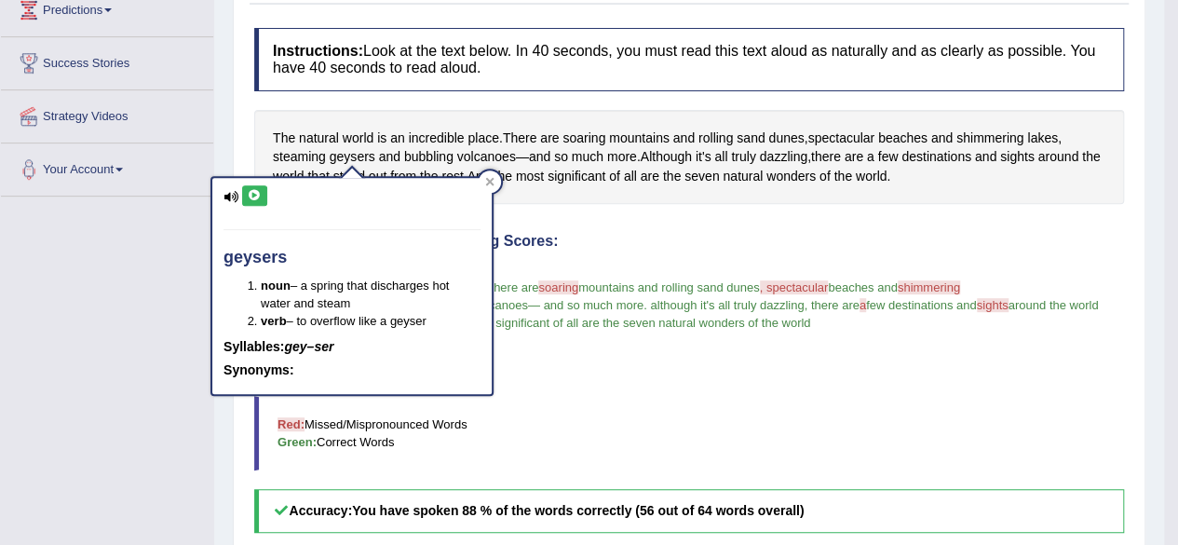
click at [250, 190] on icon at bounding box center [255, 195] width 14 height 11
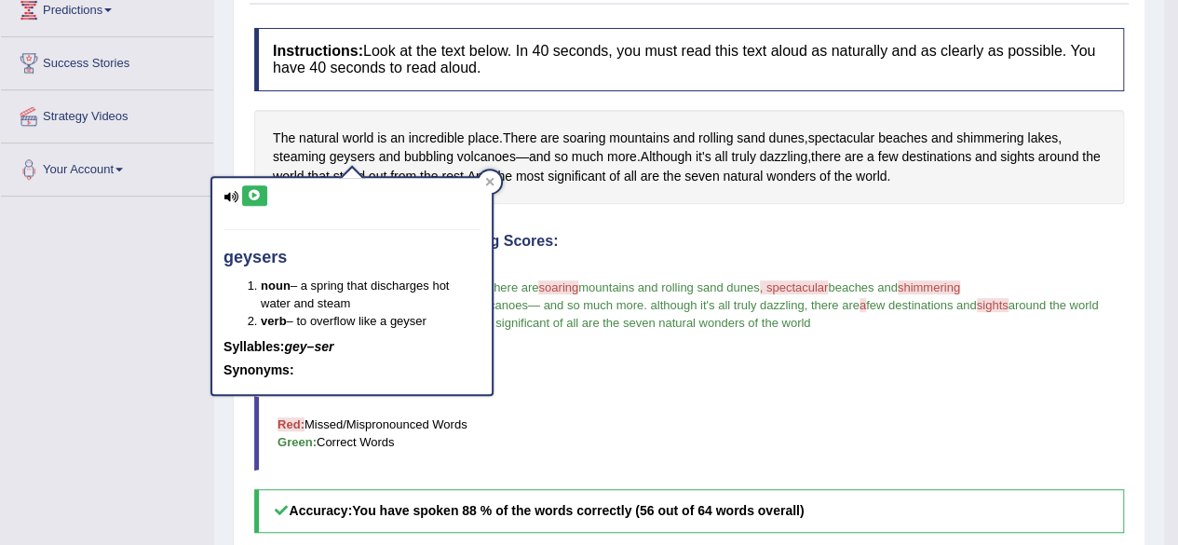
click at [250, 190] on icon at bounding box center [255, 195] width 14 height 11
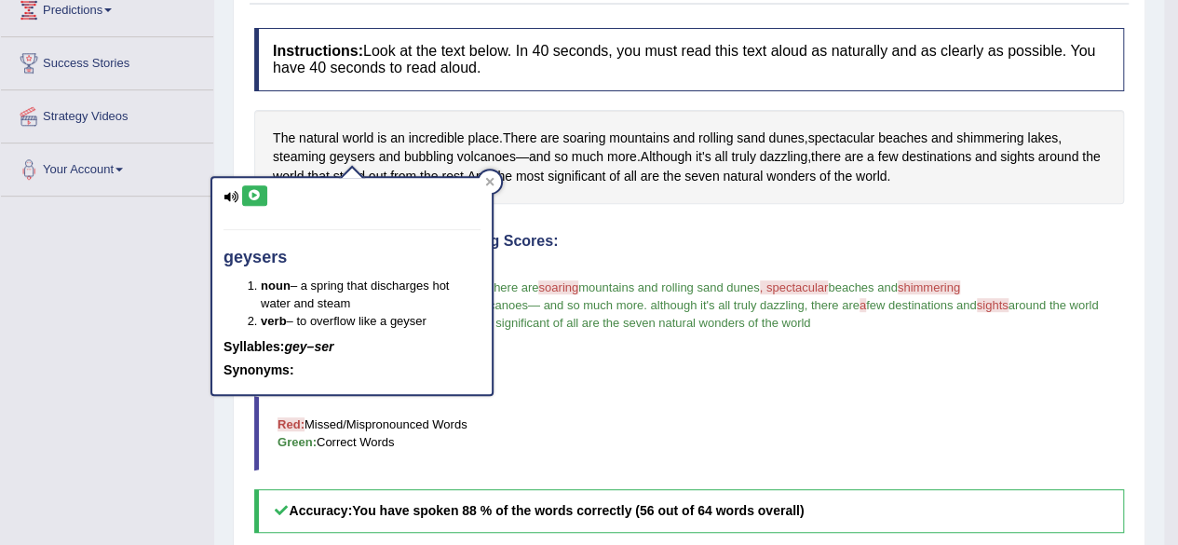
click at [250, 190] on icon at bounding box center [255, 195] width 14 height 11
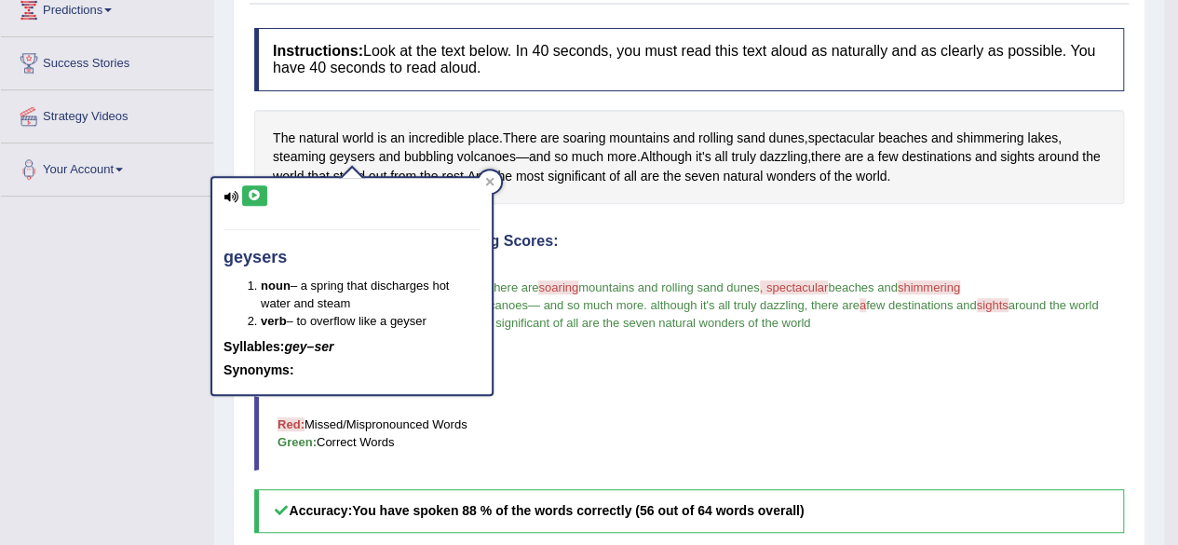
click at [250, 190] on icon at bounding box center [255, 195] width 14 height 11
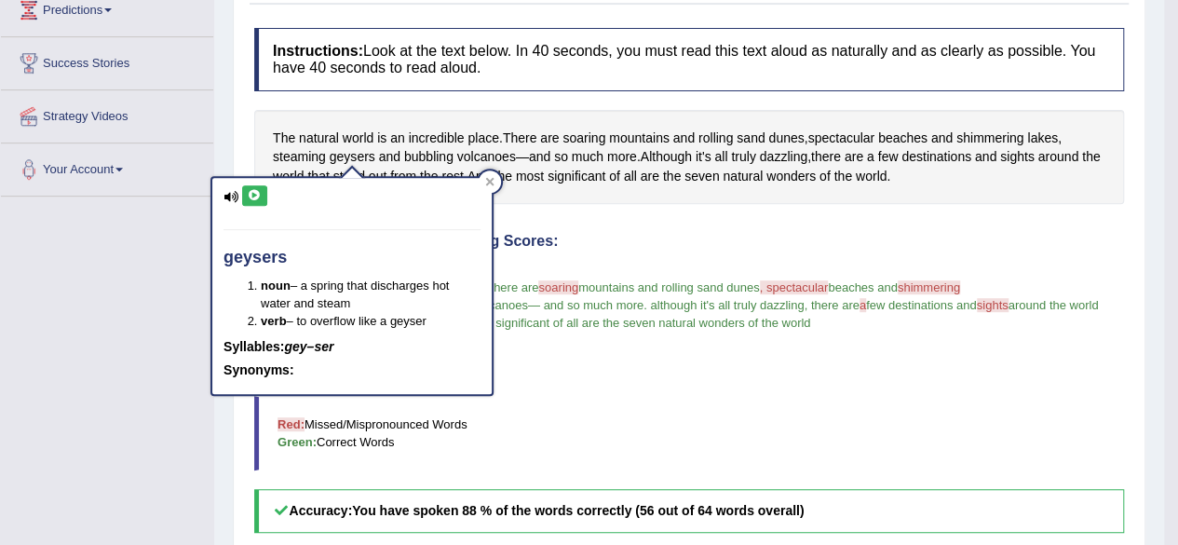
click at [250, 190] on icon at bounding box center [255, 195] width 14 height 11
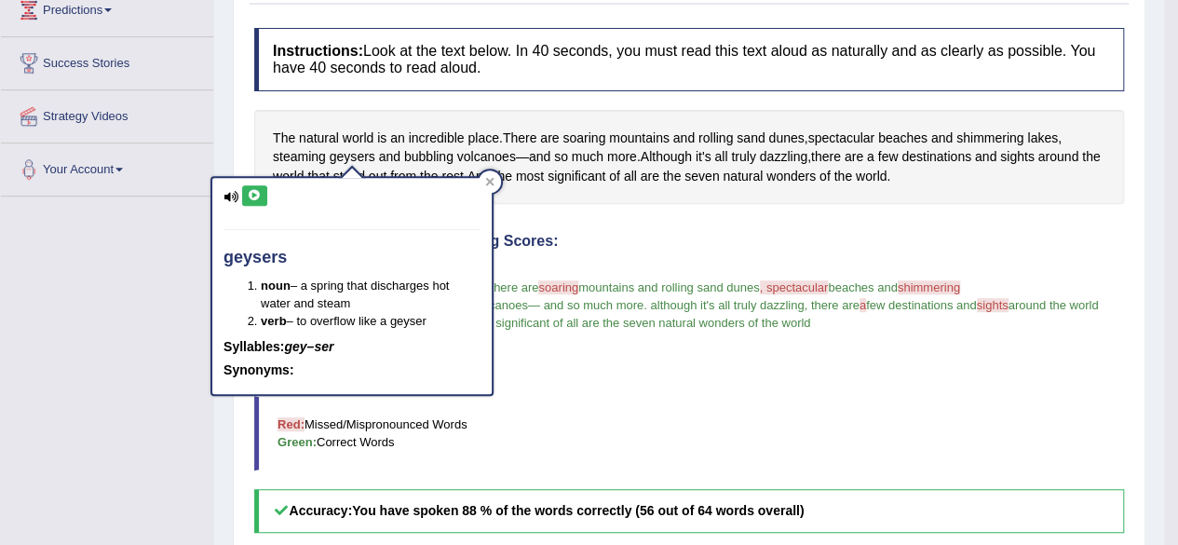
click at [250, 190] on icon at bounding box center [255, 195] width 14 height 11
click at [492, 182] on icon at bounding box center [490, 182] width 8 height 8
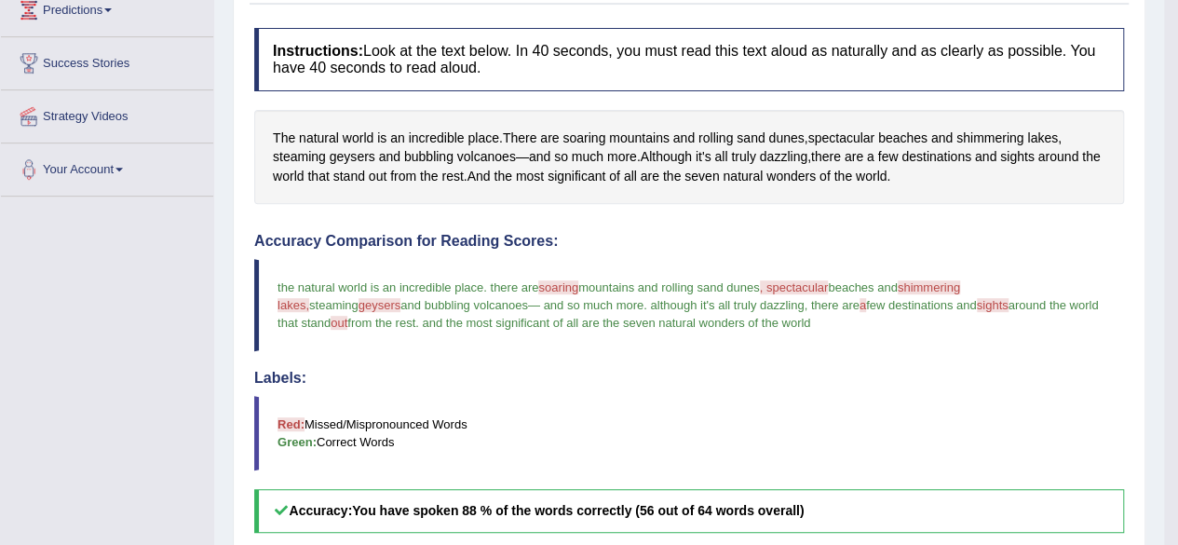
click at [977, 304] on span "sights" at bounding box center [993, 305] width 32 height 14
click at [874, 158] on span "a" at bounding box center [870, 157] width 7 height 20
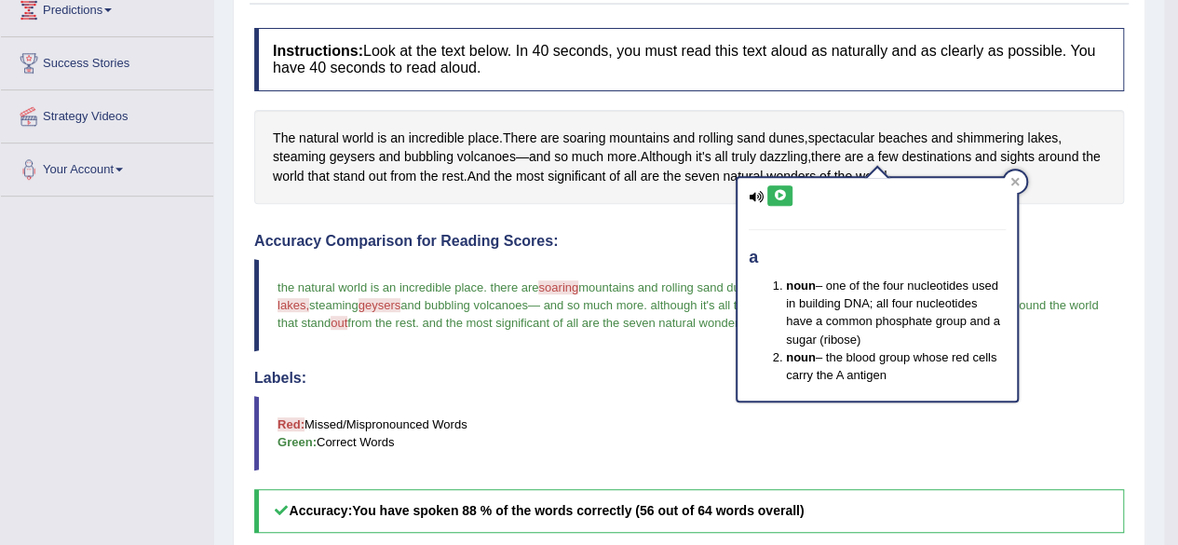
click at [778, 190] on icon at bounding box center [780, 195] width 14 height 11
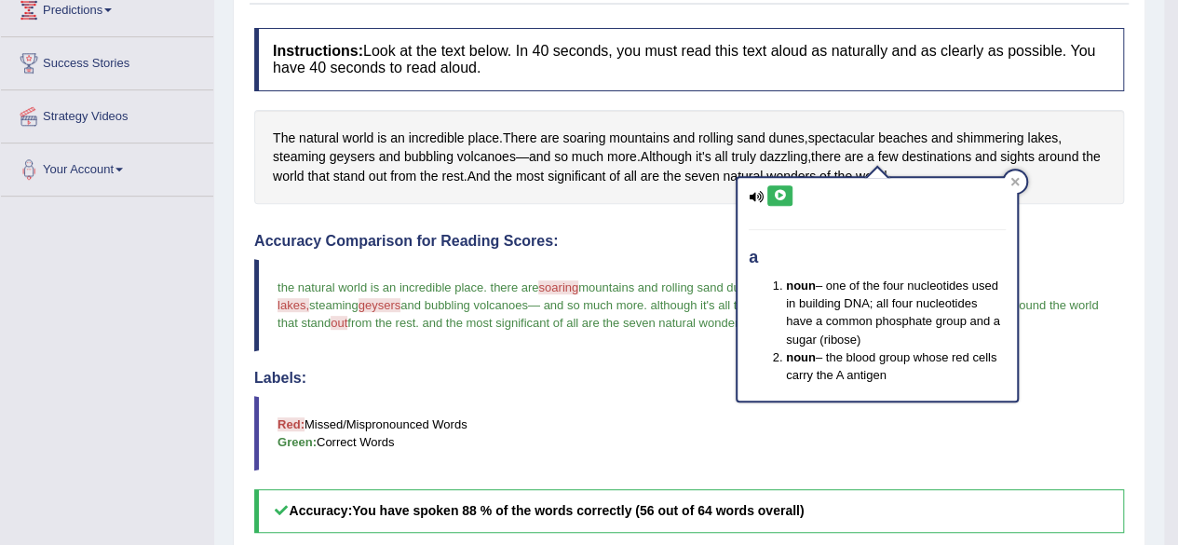
click at [778, 190] on icon at bounding box center [780, 195] width 14 height 11
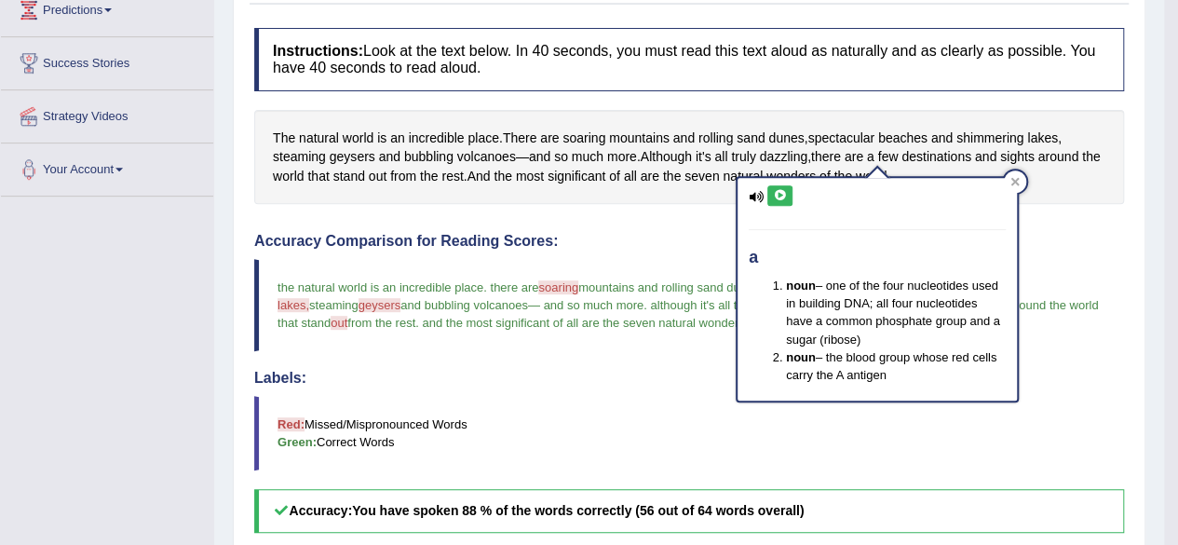
click at [778, 190] on icon at bounding box center [780, 195] width 14 height 11
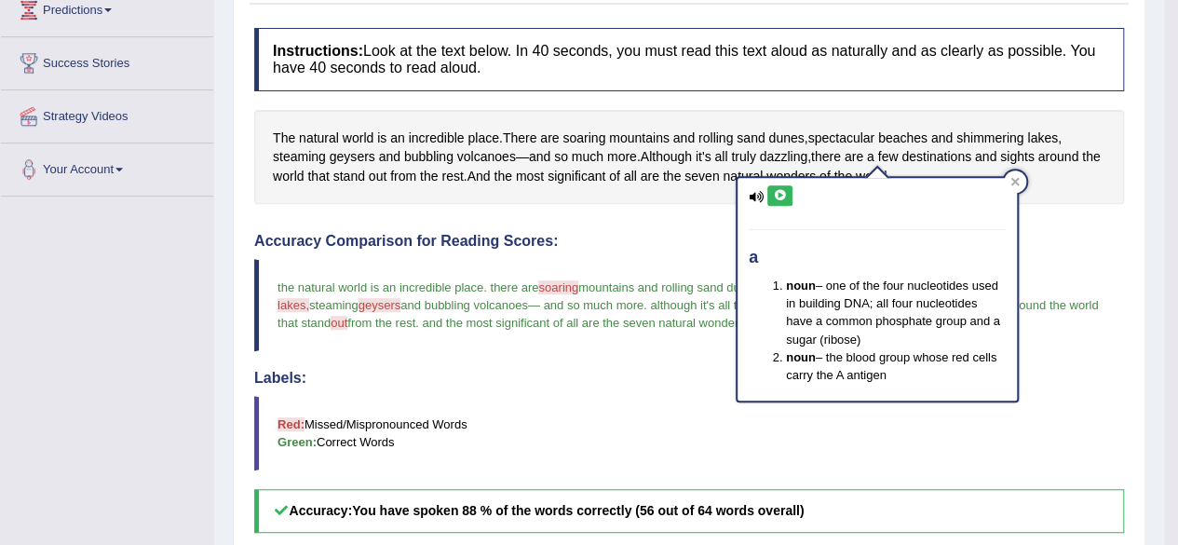
click at [778, 190] on icon at bounding box center [780, 195] width 14 height 11
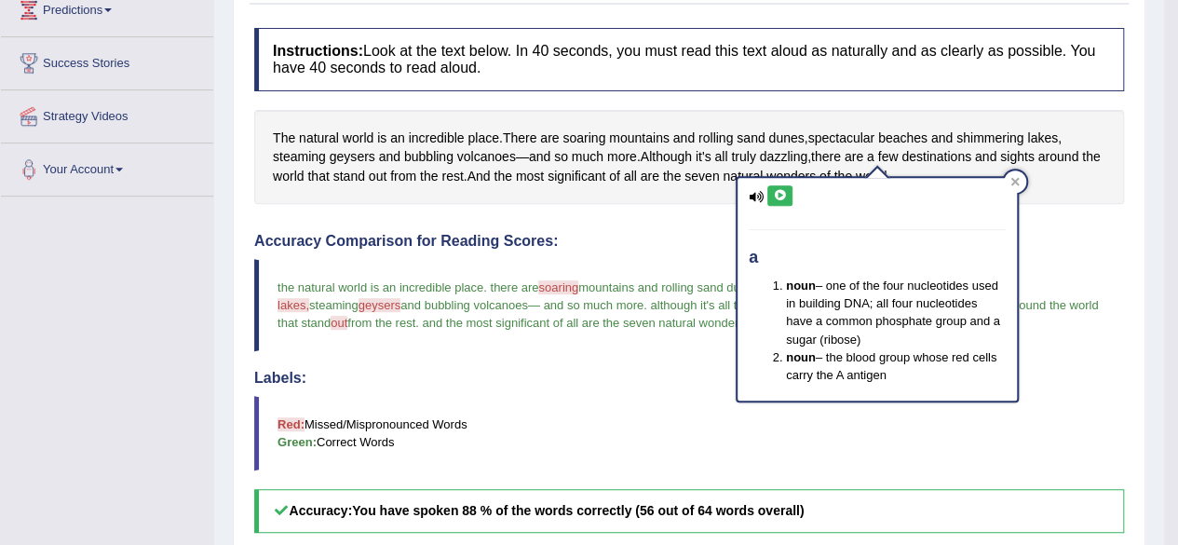
click at [778, 190] on icon at bounding box center [780, 195] width 14 height 11
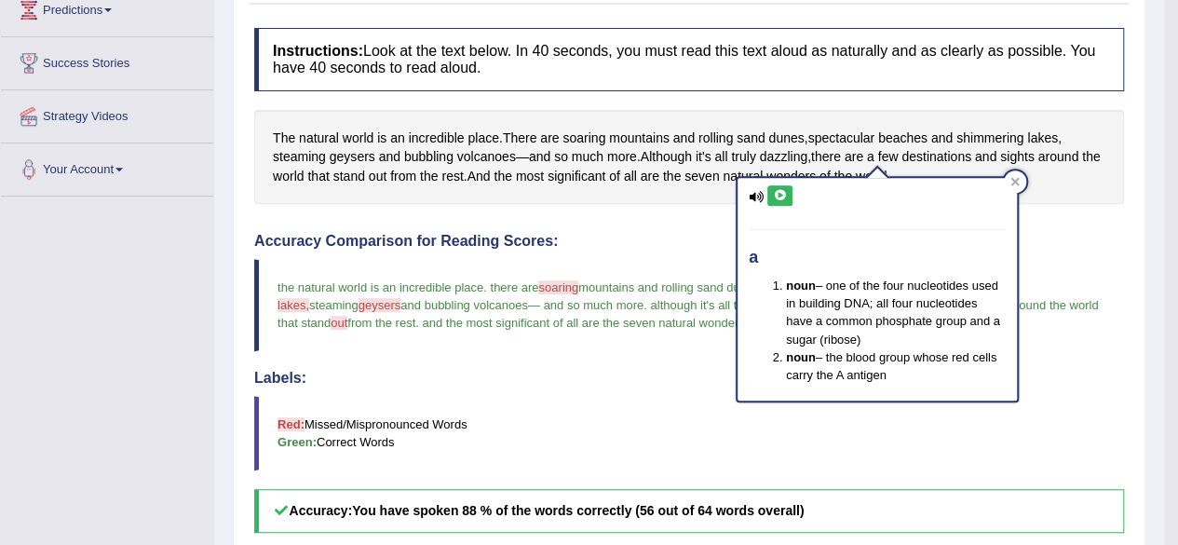
click at [778, 190] on icon at bounding box center [780, 195] width 14 height 11
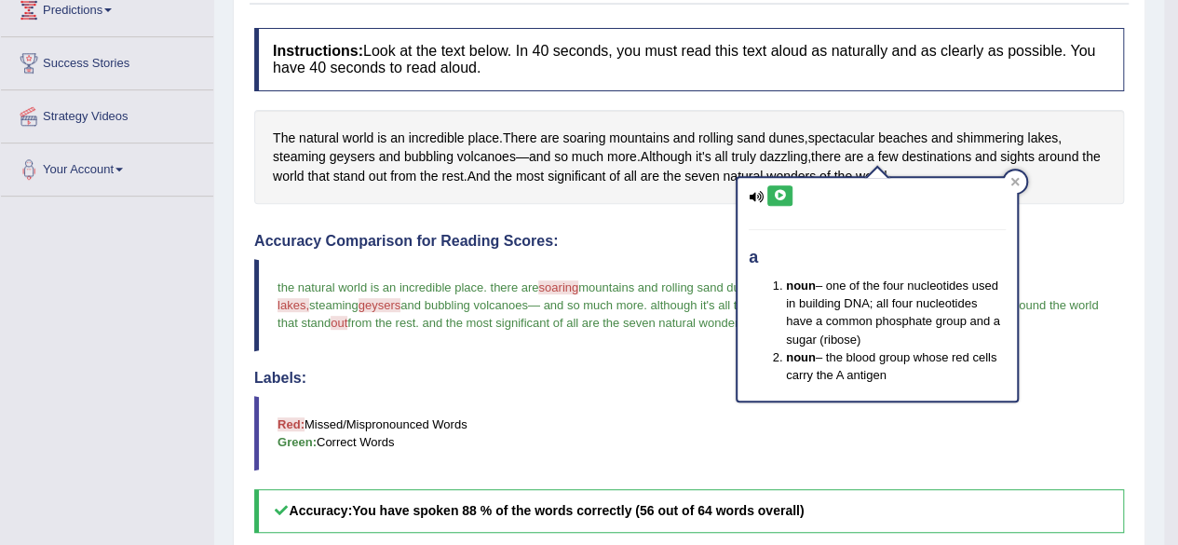
click at [778, 190] on icon at bounding box center [780, 195] width 14 height 11
click at [1009, 178] on div at bounding box center [1015, 181] width 22 height 22
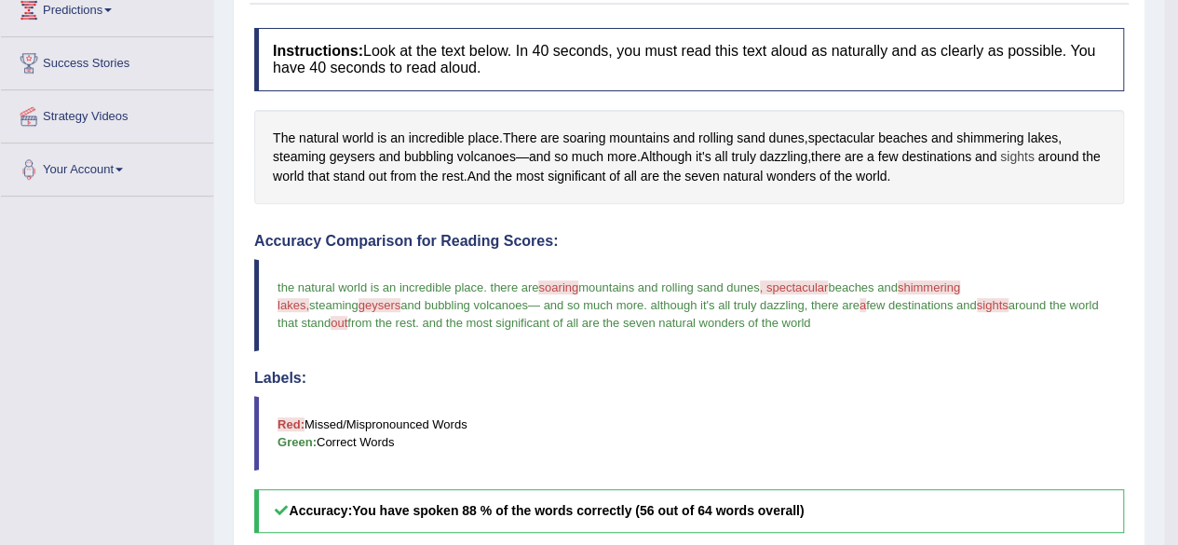
click at [1025, 152] on span "sights" at bounding box center [1017, 157] width 34 height 20
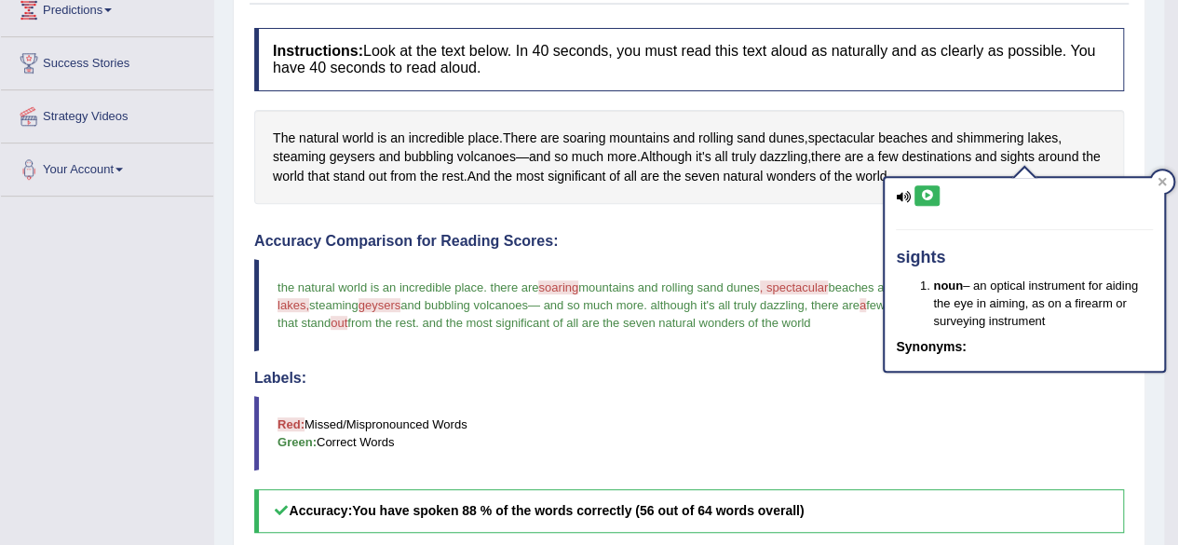
click at [927, 199] on icon at bounding box center [927, 195] width 14 height 11
click at [927, 191] on icon at bounding box center [927, 195] width 14 height 11
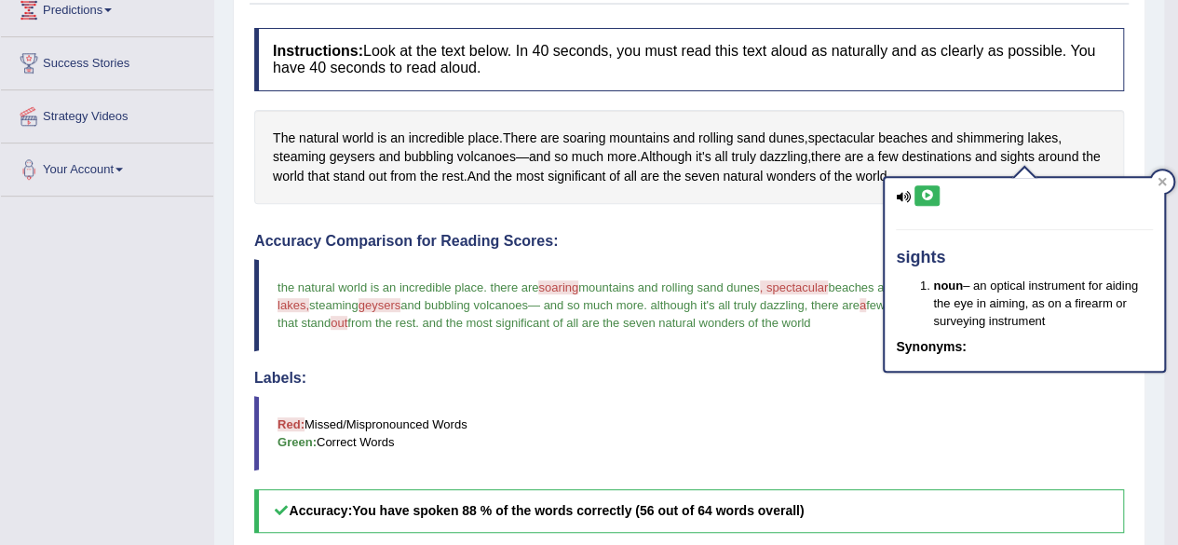
click at [927, 191] on icon at bounding box center [927, 195] width 14 height 11
click at [1168, 182] on div at bounding box center [1162, 181] width 22 height 22
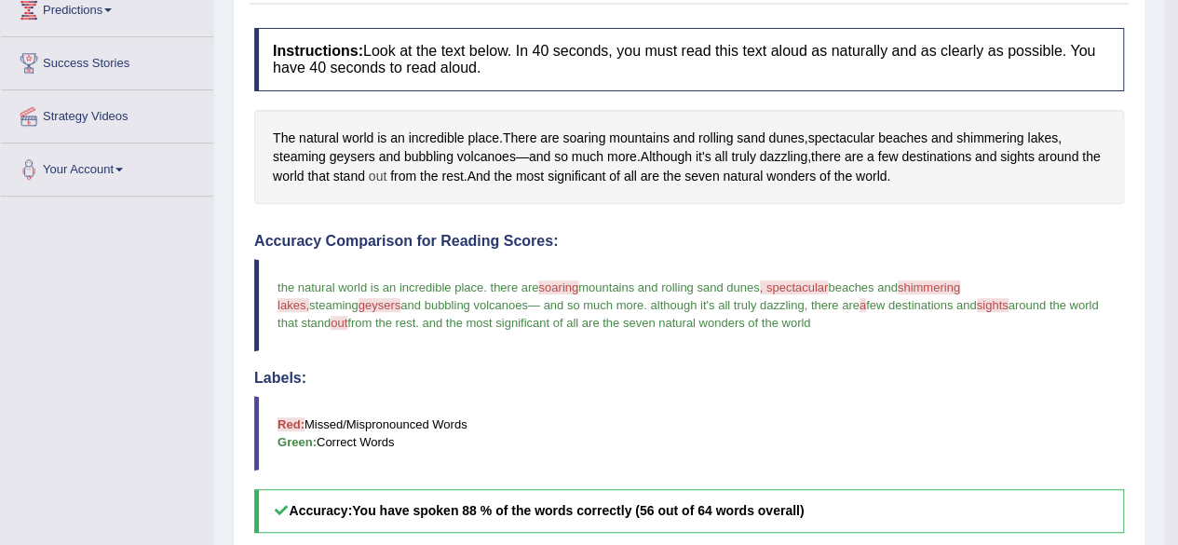
click at [386, 169] on span "out" at bounding box center [378, 177] width 18 height 20
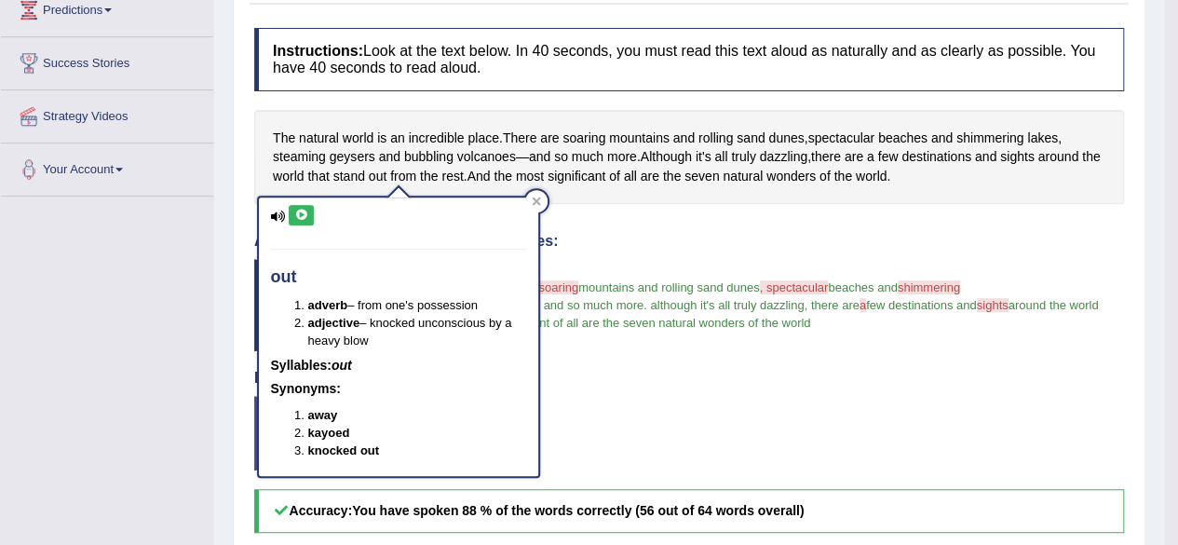
click at [295, 213] on icon at bounding box center [301, 214] width 14 height 11
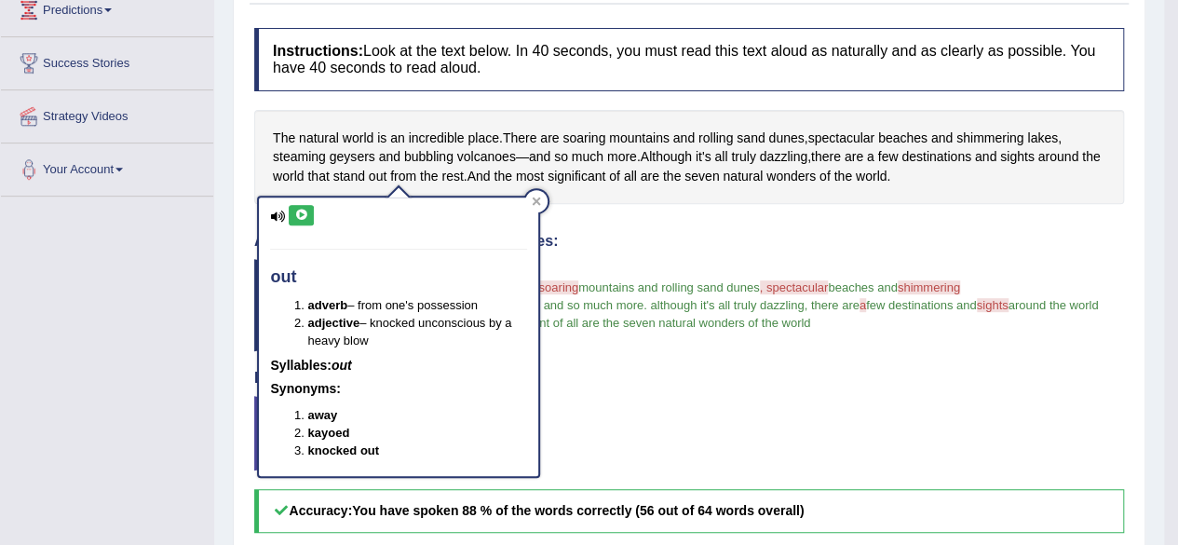
click at [295, 213] on icon at bounding box center [301, 214] width 14 height 11
click at [534, 200] on icon at bounding box center [536, 200] width 9 height 9
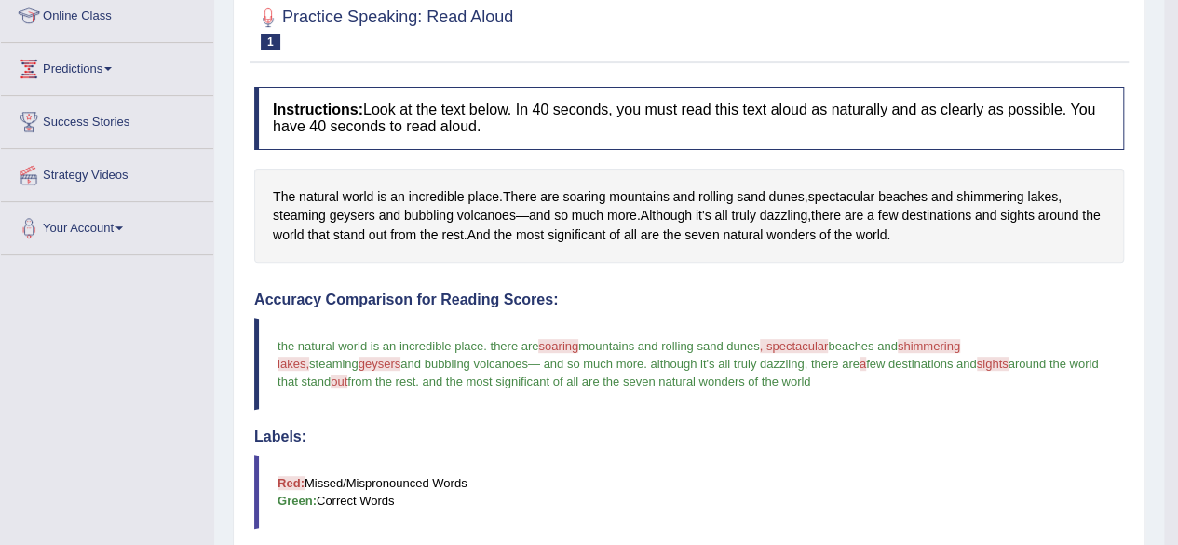
scroll to position [0, 0]
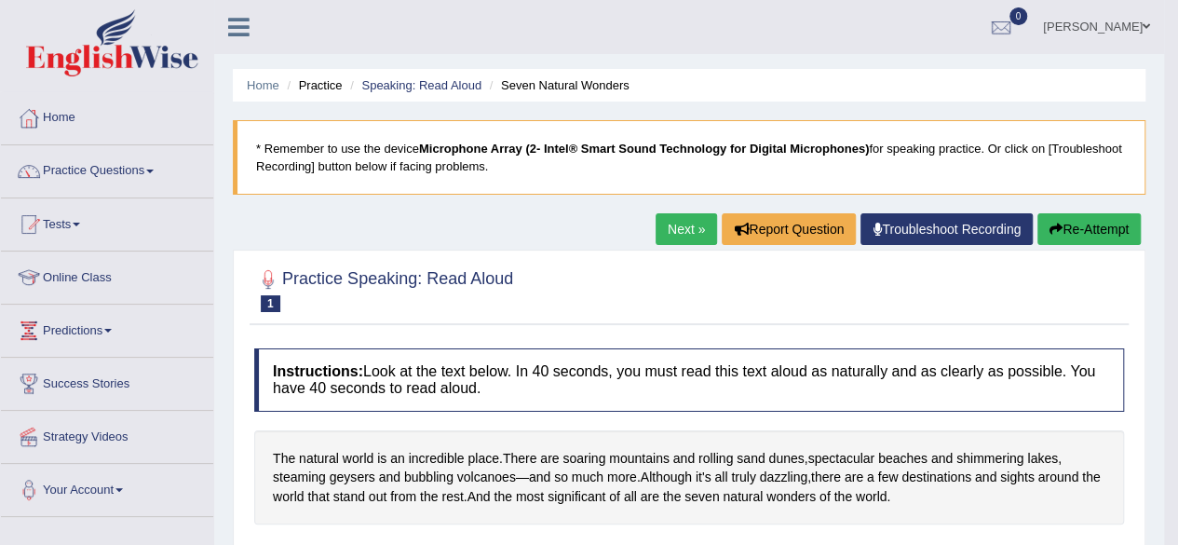
click at [682, 228] on link "Next »" at bounding box center [685, 229] width 61 height 32
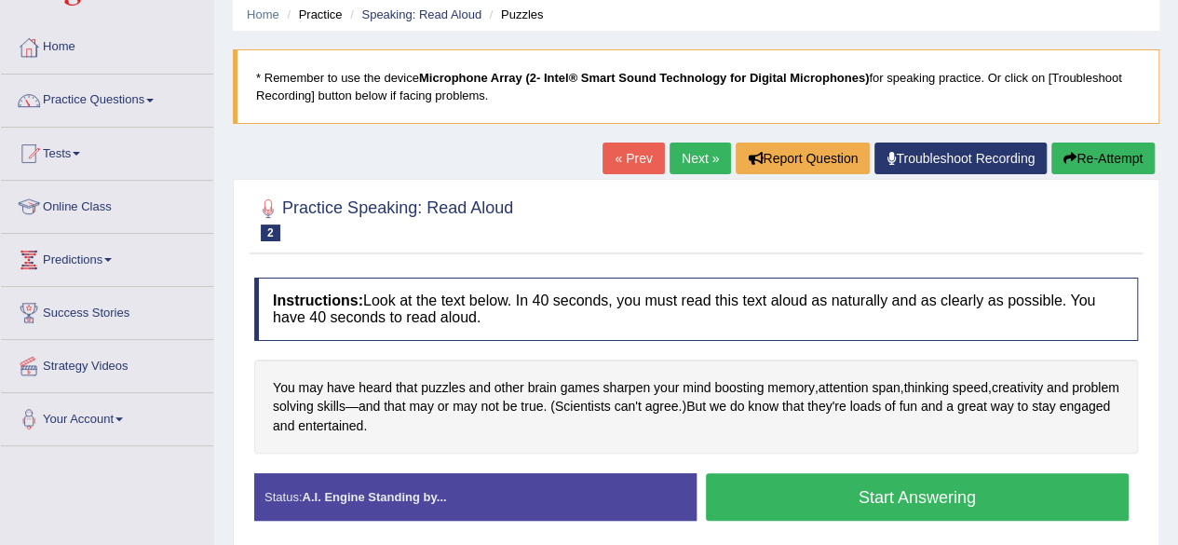
scroll to position [74, 0]
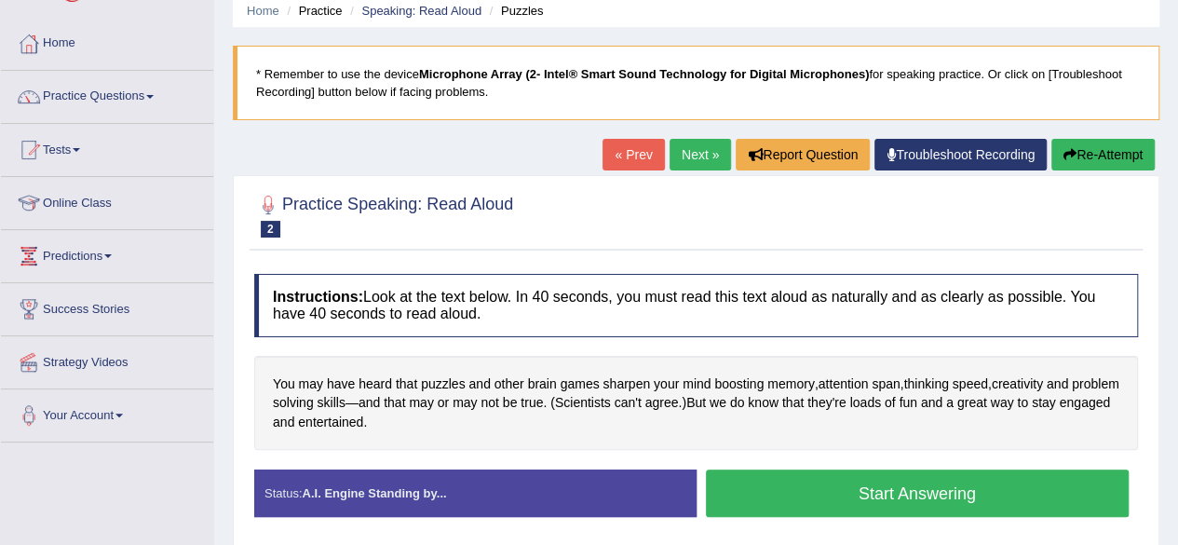
click at [869, 490] on button "Start Answering" at bounding box center [918, 492] width 424 height 47
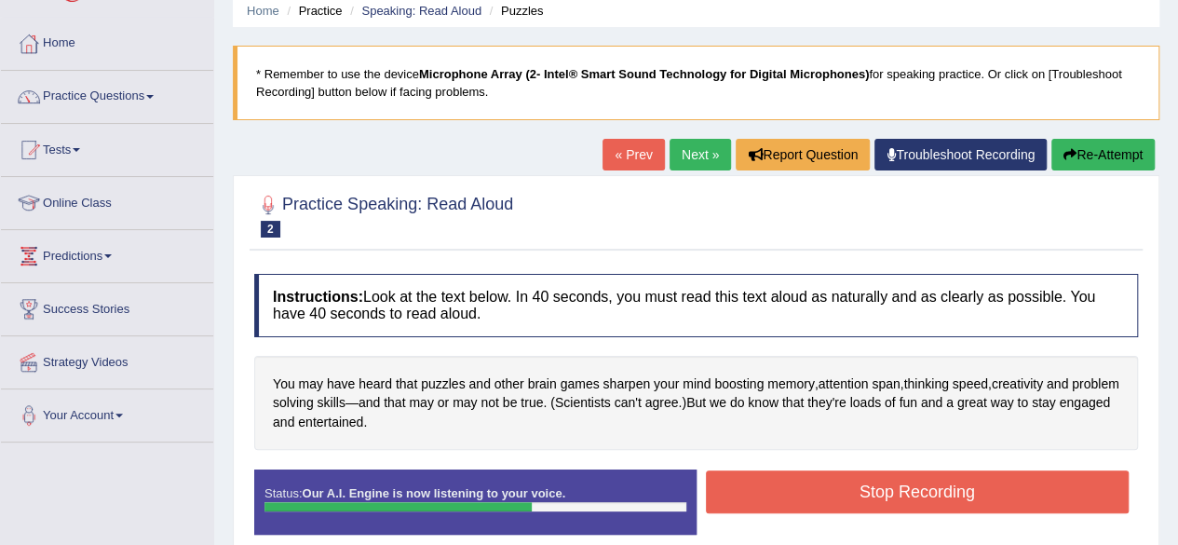
click at [869, 490] on button "Stop Recording" at bounding box center [918, 491] width 424 height 43
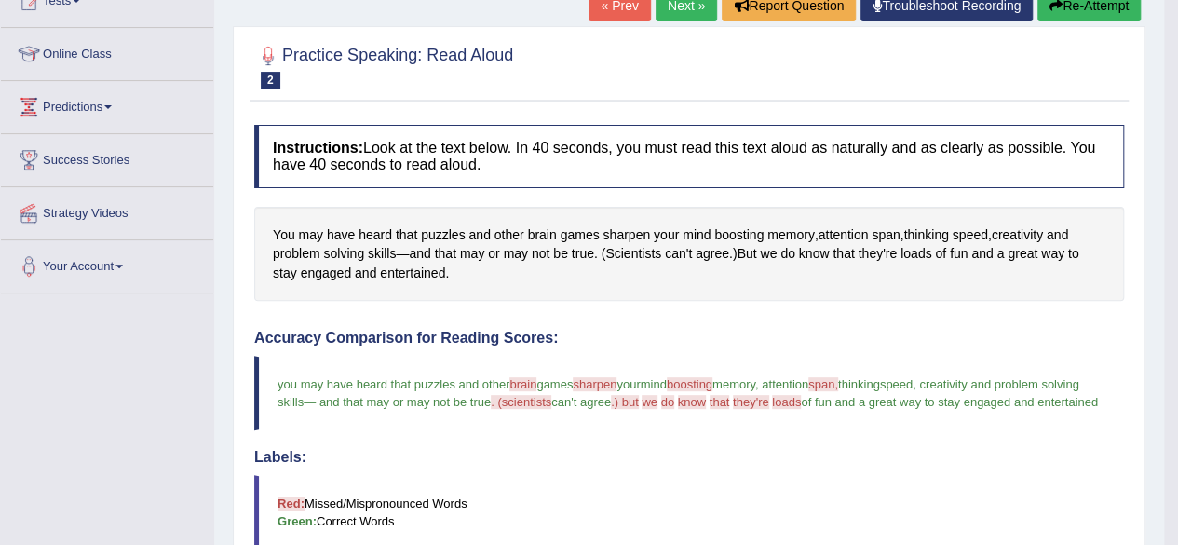
scroll to position [186, 0]
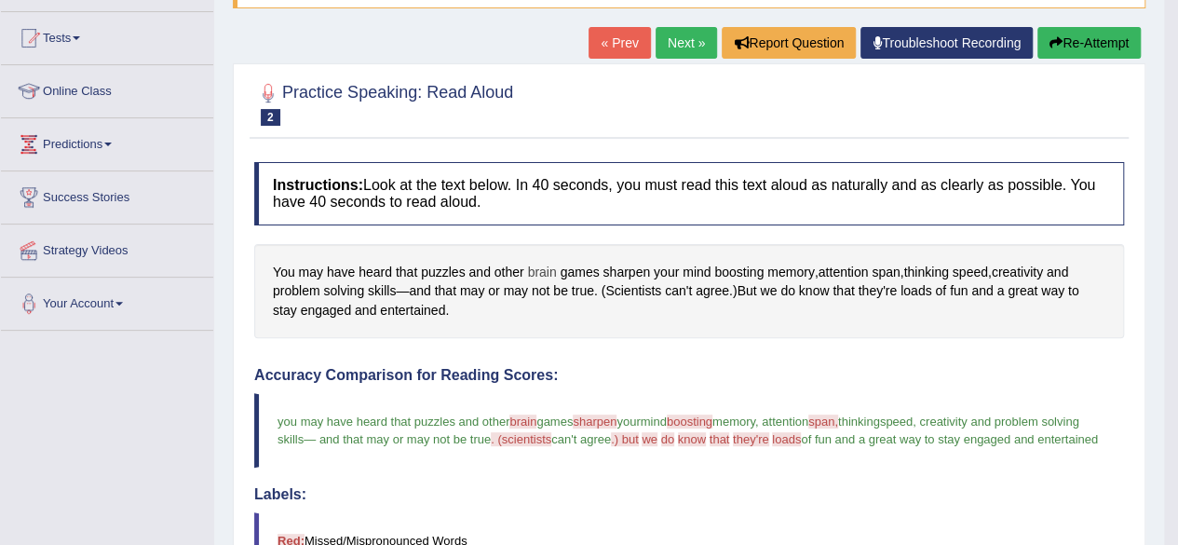
click at [544, 267] on span "brain" at bounding box center [541, 273] width 29 height 20
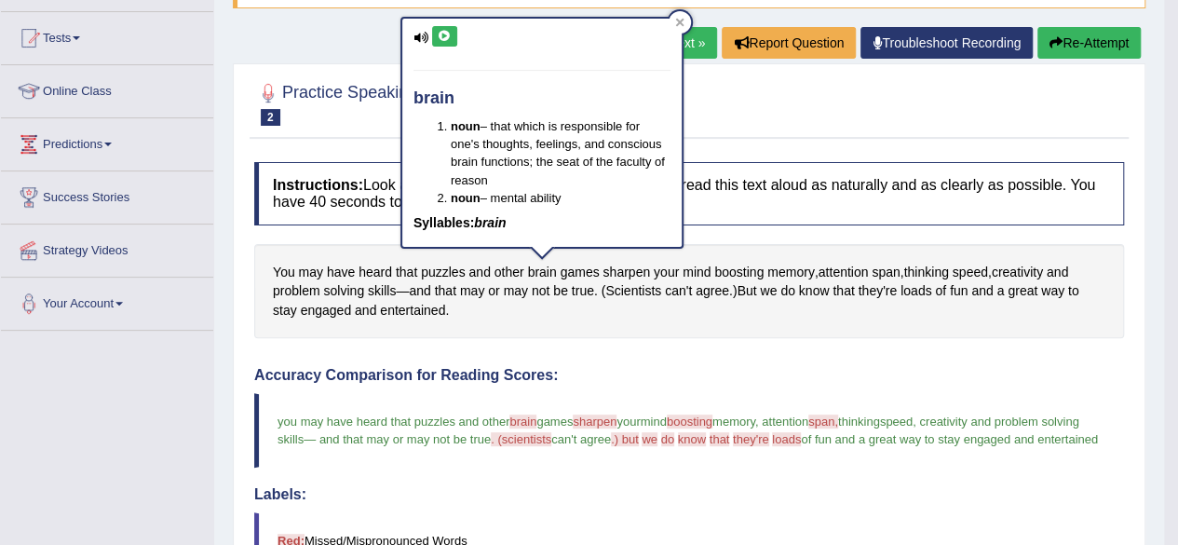
click at [445, 43] on button at bounding box center [444, 36] width 25 height 20
click at [445, 33] on icon at bounding box center [445, 36] width 14 height 11
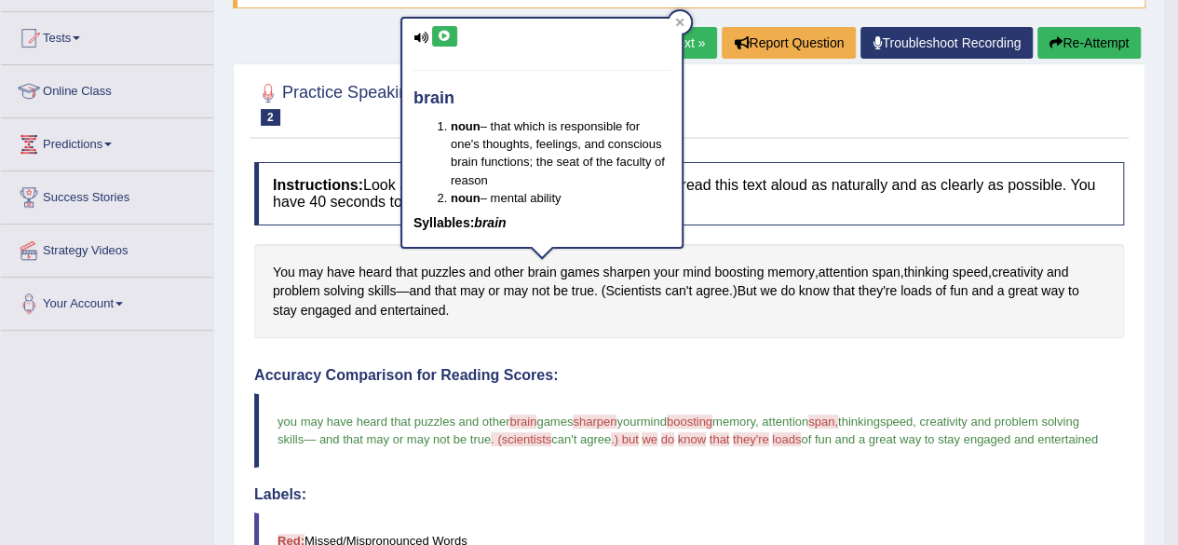
click at [445, 33] on icon at bounding box center [445, 36] width 14 height 11
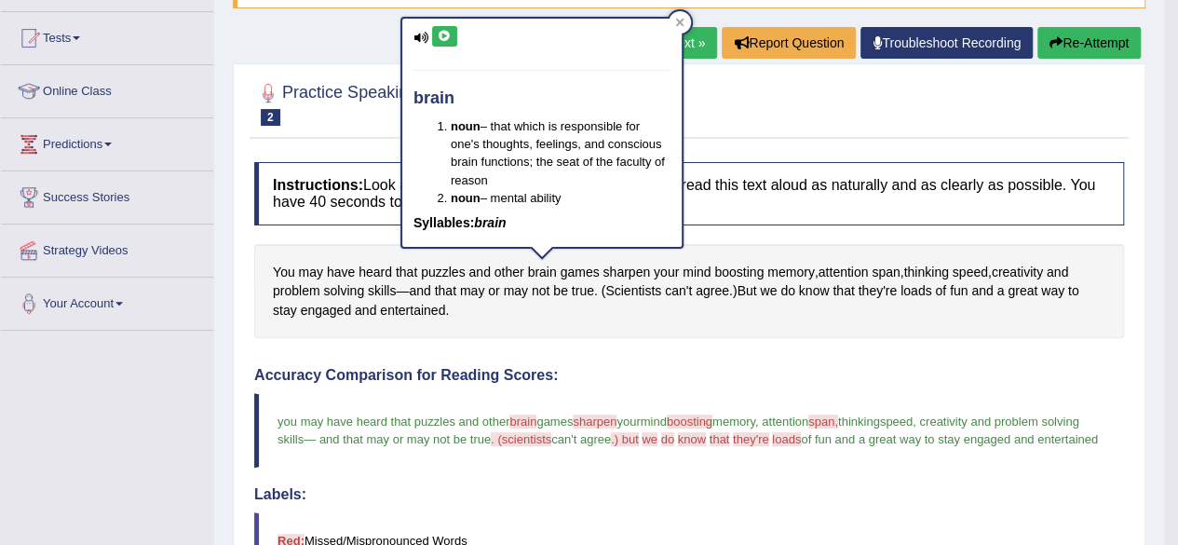
click at [445, 33] on icon at bounding box center [445, 36] width 14 height 11
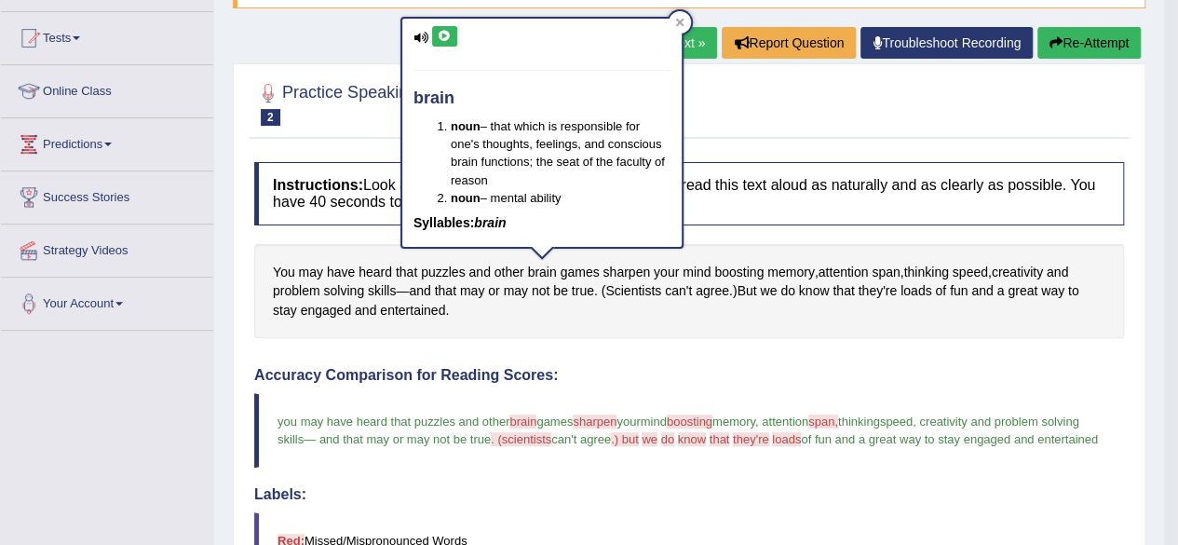
click at [445, 33] on icon at bounding box center [445, 36] width 14 height 11
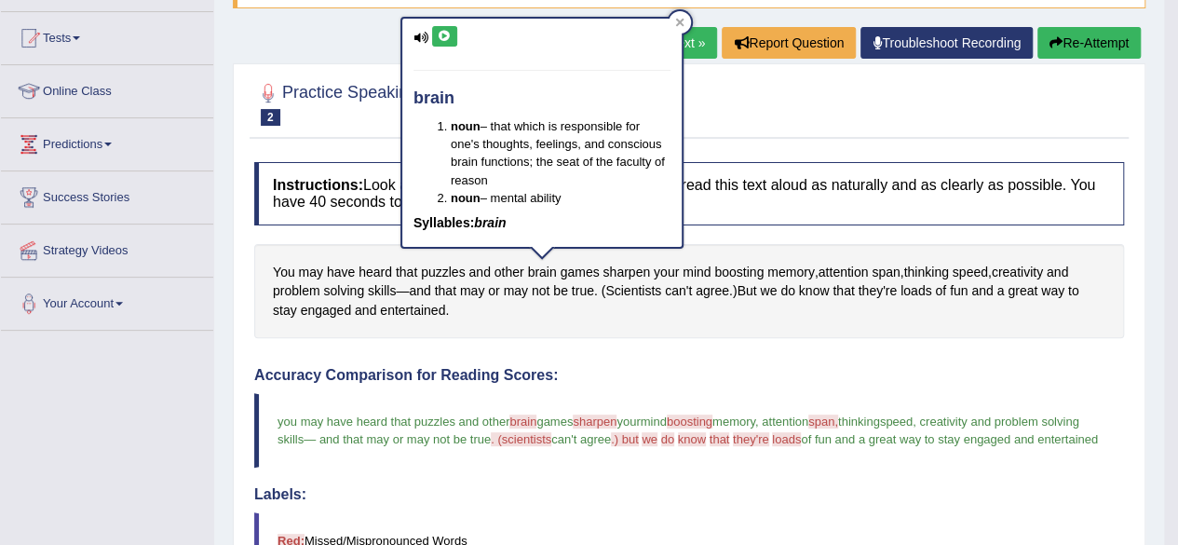
click at [445, 33] on icon at bounding box center [445, 36] width 14 height 11
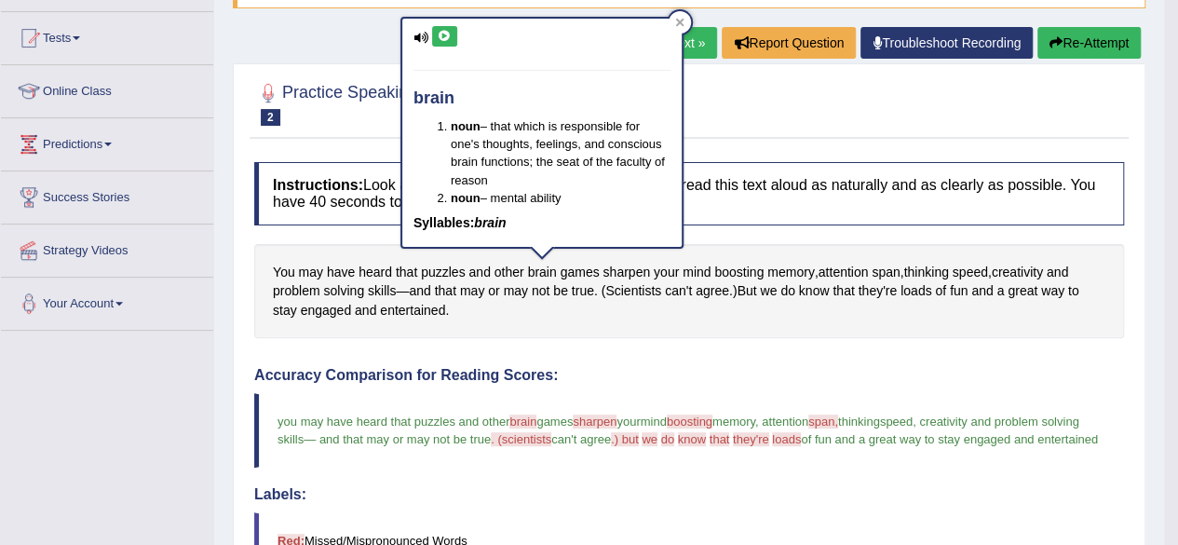
click at [445, 33] on icon at bounding box center [445, 36] width 14 height 11
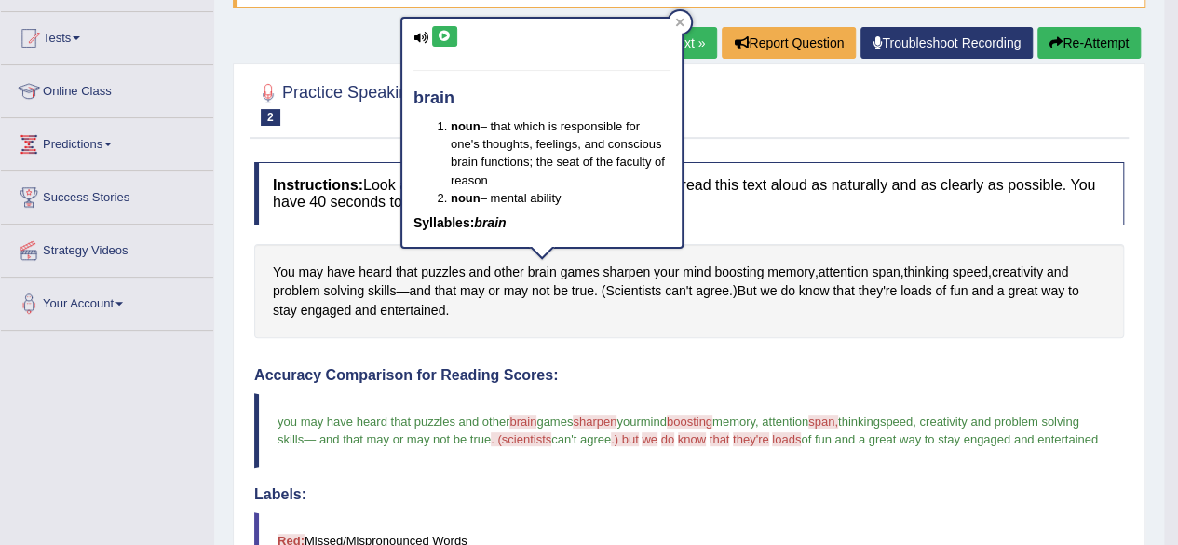
click at [445, 33] on icon at bounding box center [445, 36] width 14 height 11
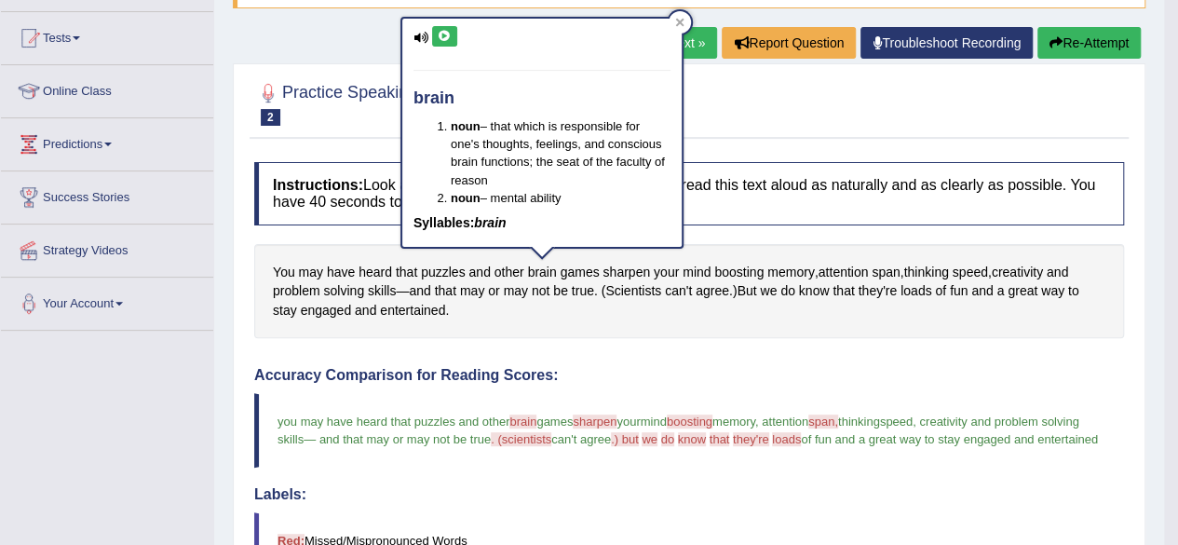
click at [445, 33] on icon at bounding box center [445, 36] width 14 height 11
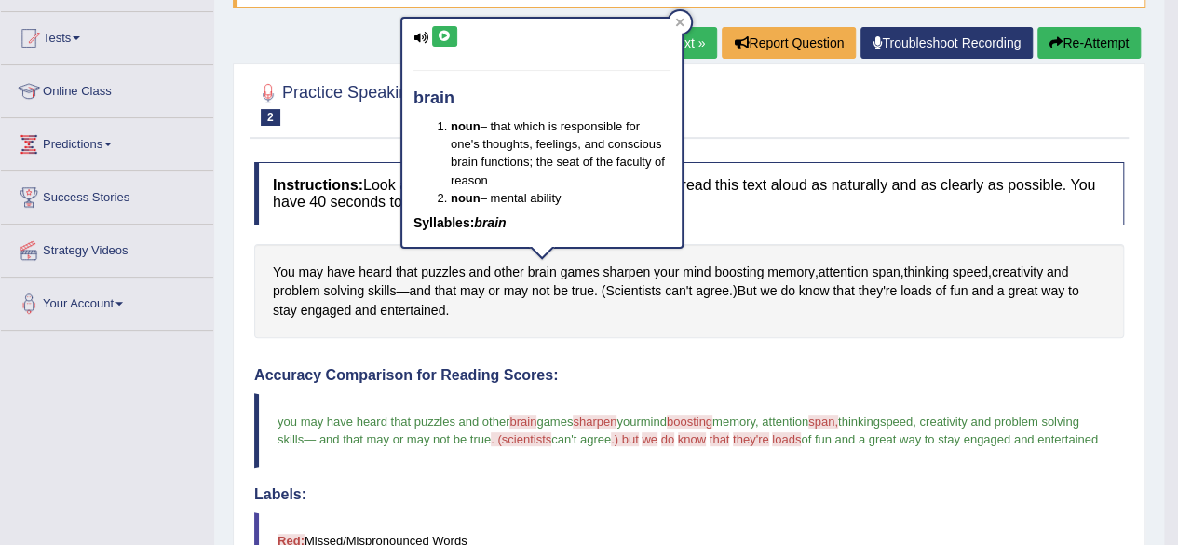
click at [445, 33] on icon at bounding box center [445, 36] width 14 height 11
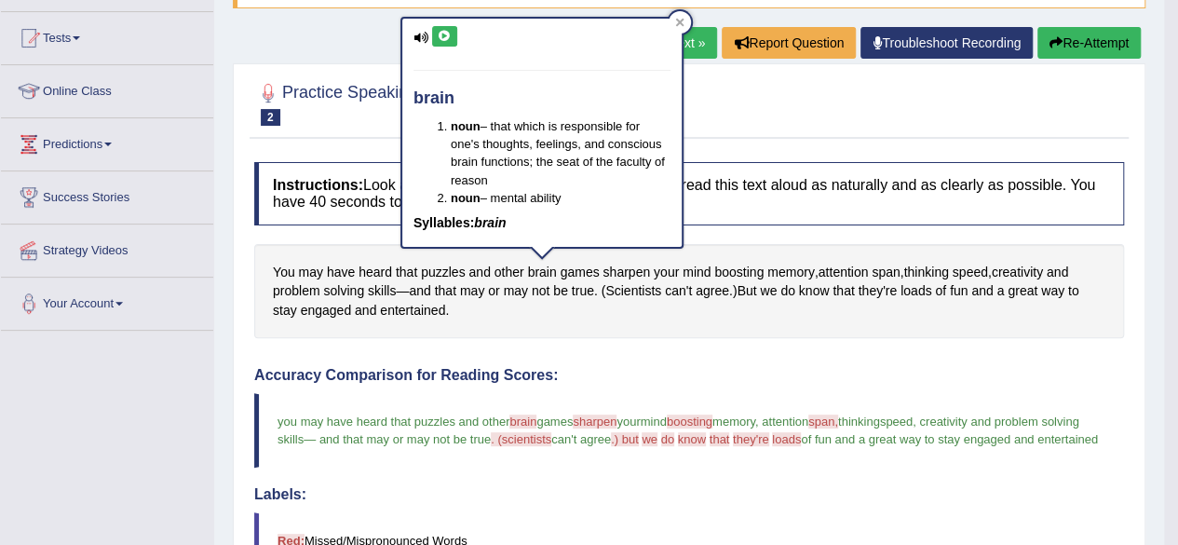
click at [445, 33] on icon at bounding box center [445, 36] width 14 height 11
click at [446, 32] on icon at bounding box center [445, 36] width 14 height 11
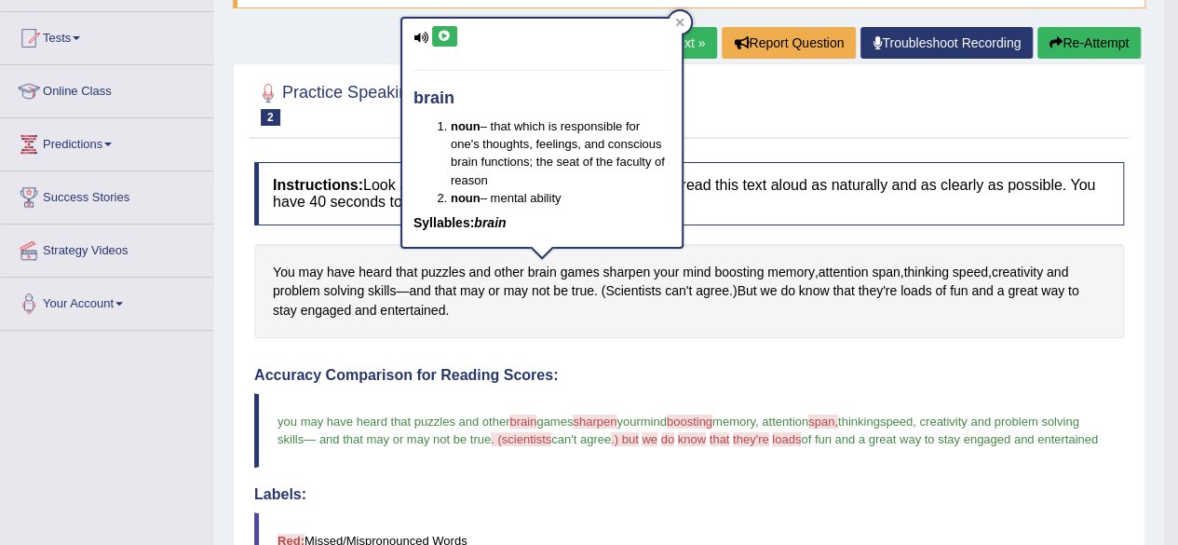
click at [446, 32] on icon at bounding box center [445, 36] width 14 height 11
click at [439, 37] on icon at bounding box center [445, 36] width 14 height 11
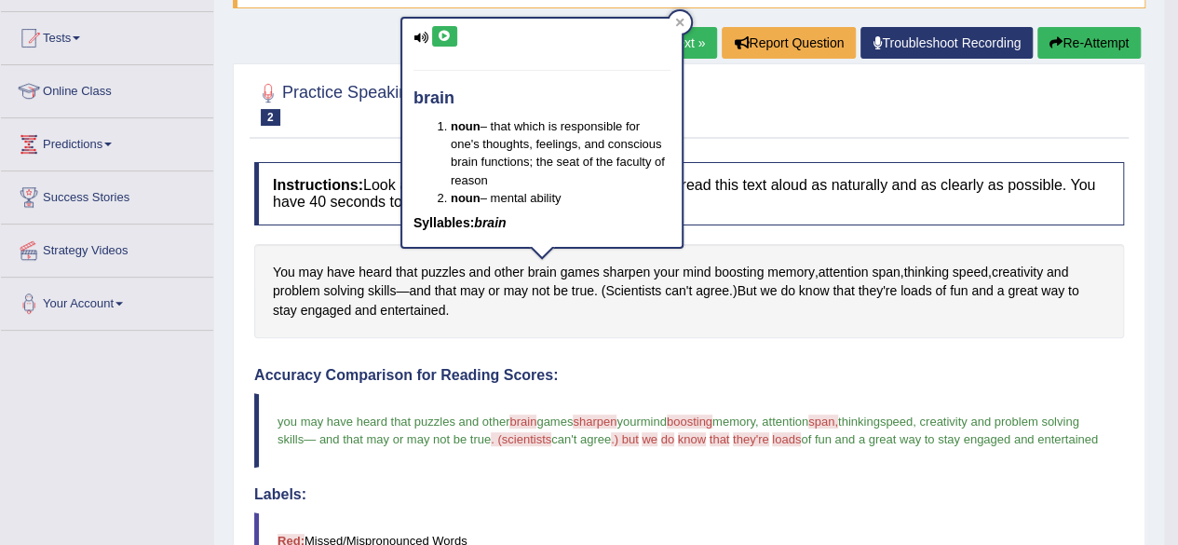
click at [439, 37] on icon at bounding box center [445, 36] width 14 height 11
click at [441, 27] on div "brain noun – that which is responsible for one's thoughts, feelings, and consci…" at bounding box center [541, 133] width 279 height 228
click at [441, 27] on button at bounding box center [444, 36] width 25 height 20
click at [441, 28] on button at bounding box center [444, 36] width 25 height 20
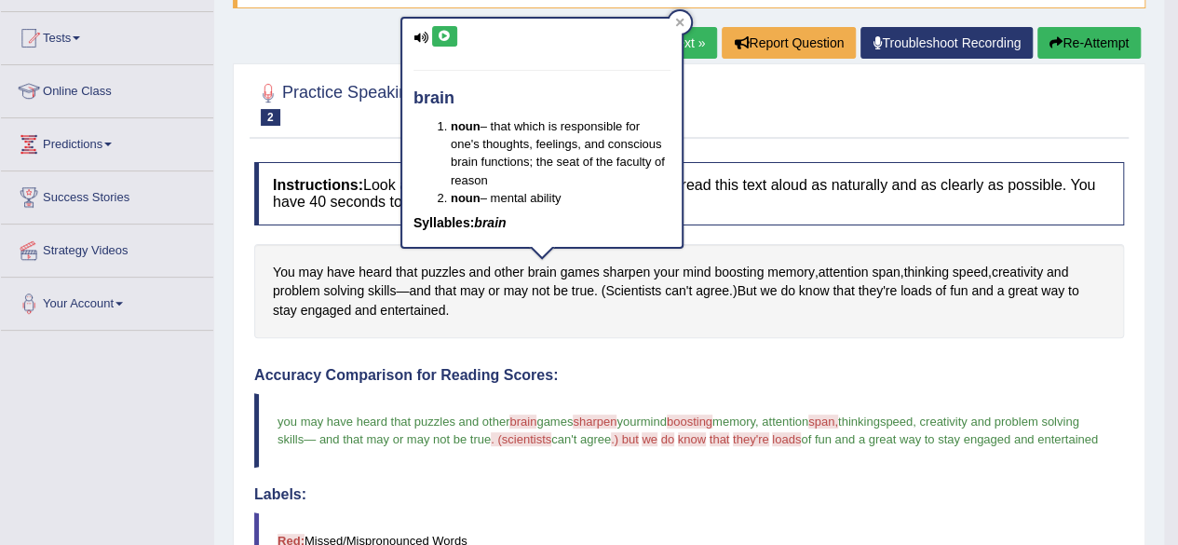
click at [442, 31] on icon at bounding box center [445, 36] width 14 height 11
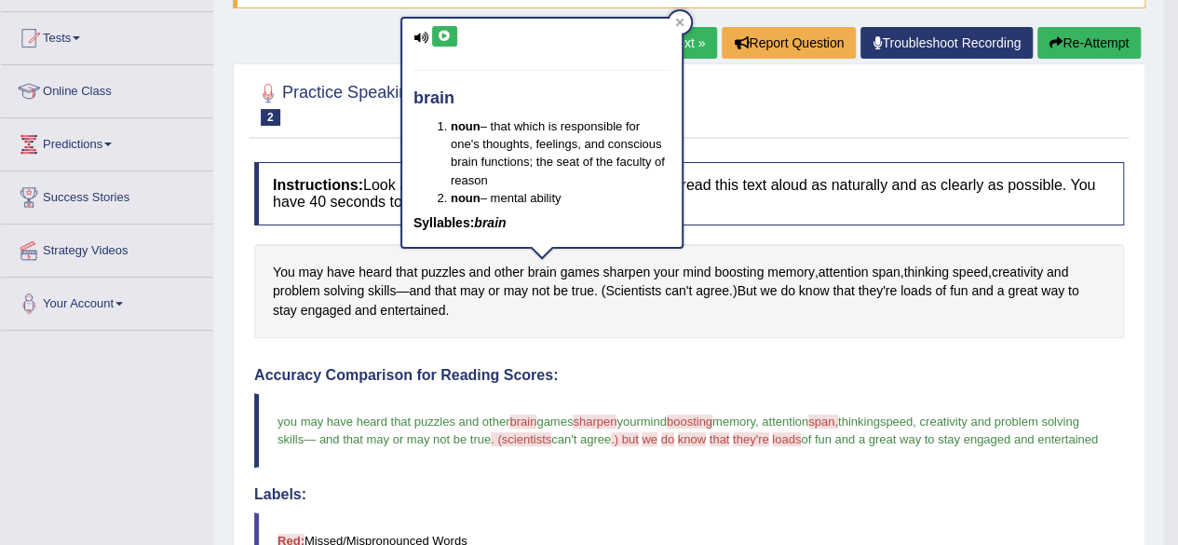
click at [442, 31] on icon at bounding box center [445, 36] width 14 height 11
click at [683, 15] on div at bounding box center [680, 22] width 22 height 22
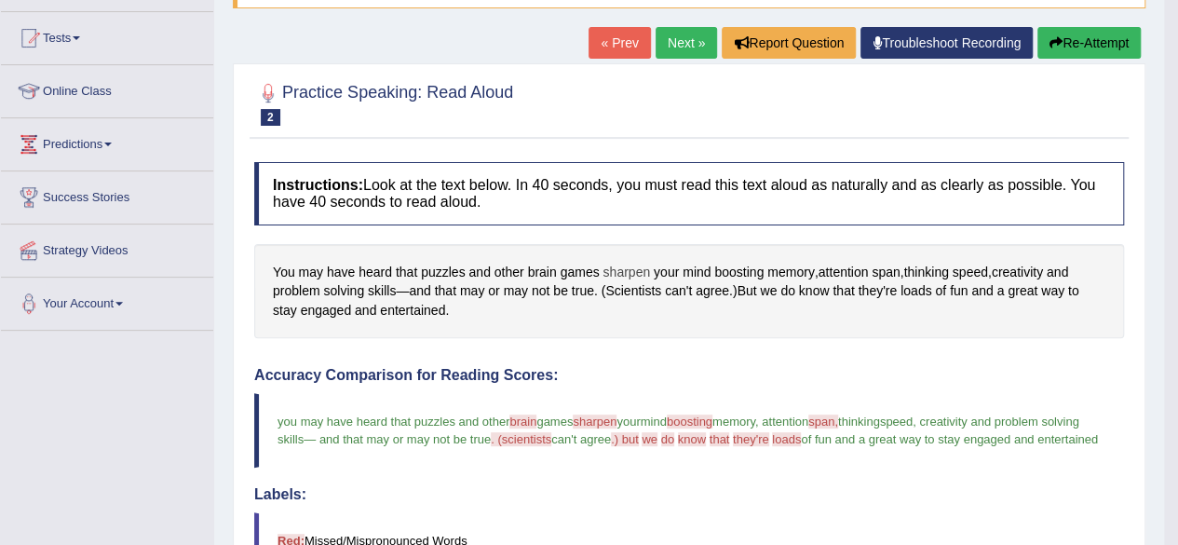
click at [625, 263] on span "sharpen" at bounding box center [625, 273] width 47 height 20
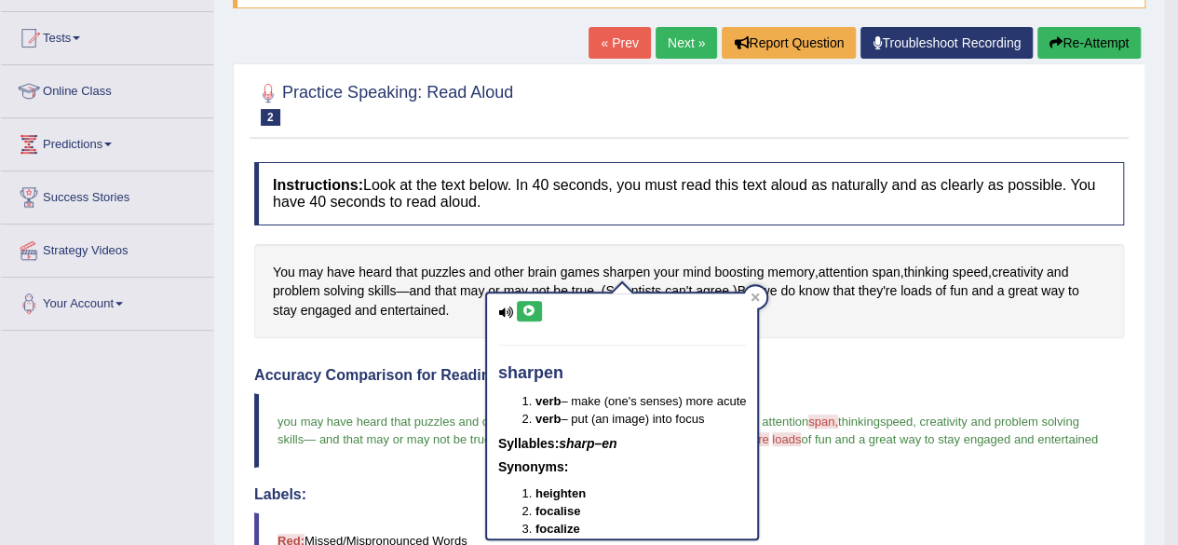
click at [529, 303] on button at bounding box center [529, 311] width 25 height 20
click at [527, 303] on button at bounding box center [529, 311] width 25 height 20
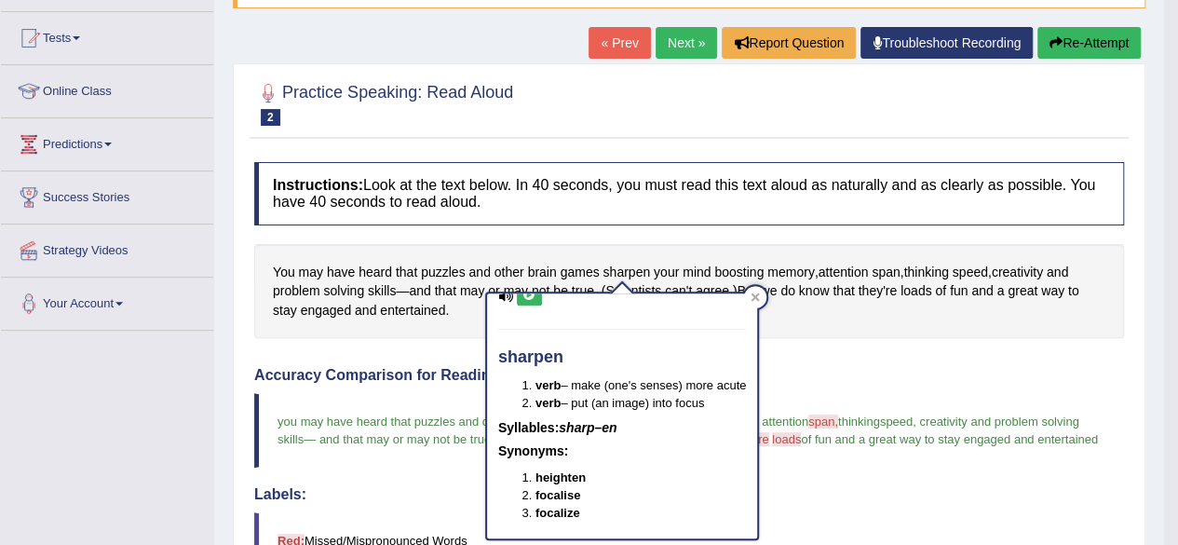
scroll to position [0, 0]
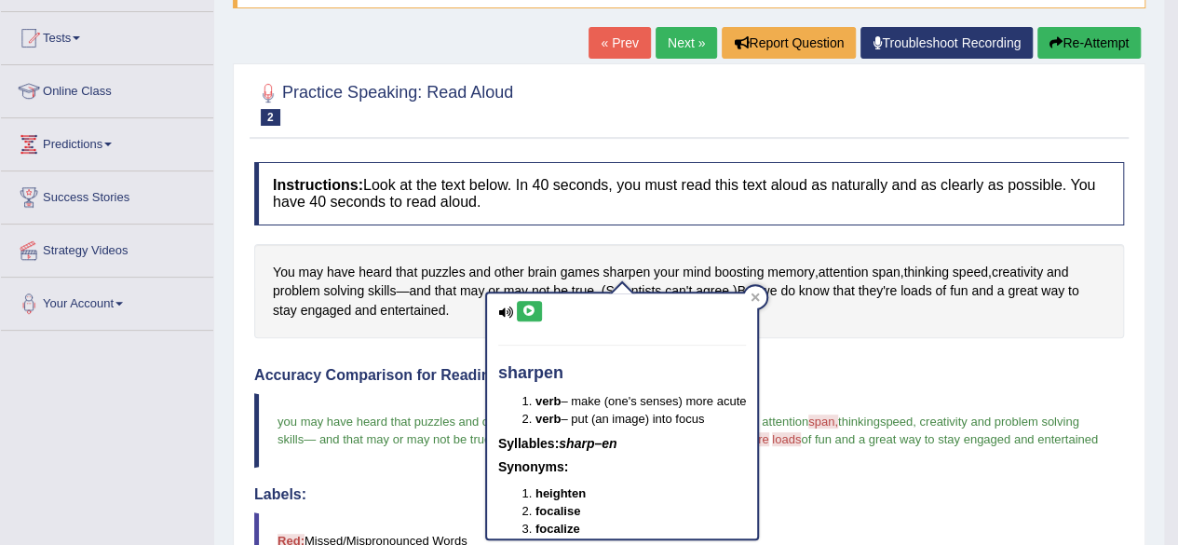
click at [525, 310] on icon at bounding box center [529, 310] width 14 height 11
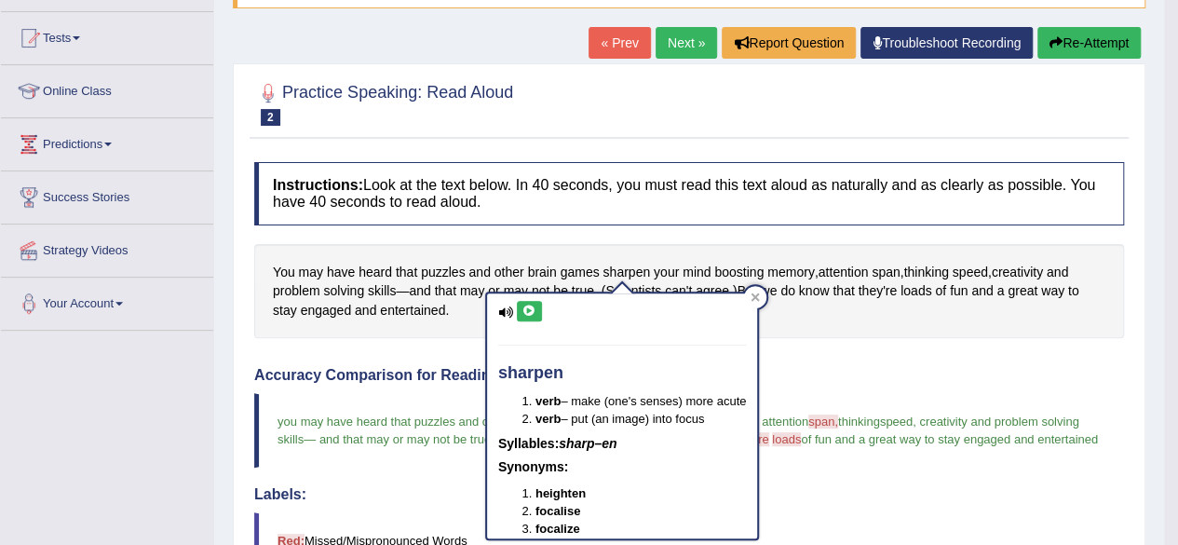
click at [525, 310] on icon at bounding box center [529, 310] width 14 height 11
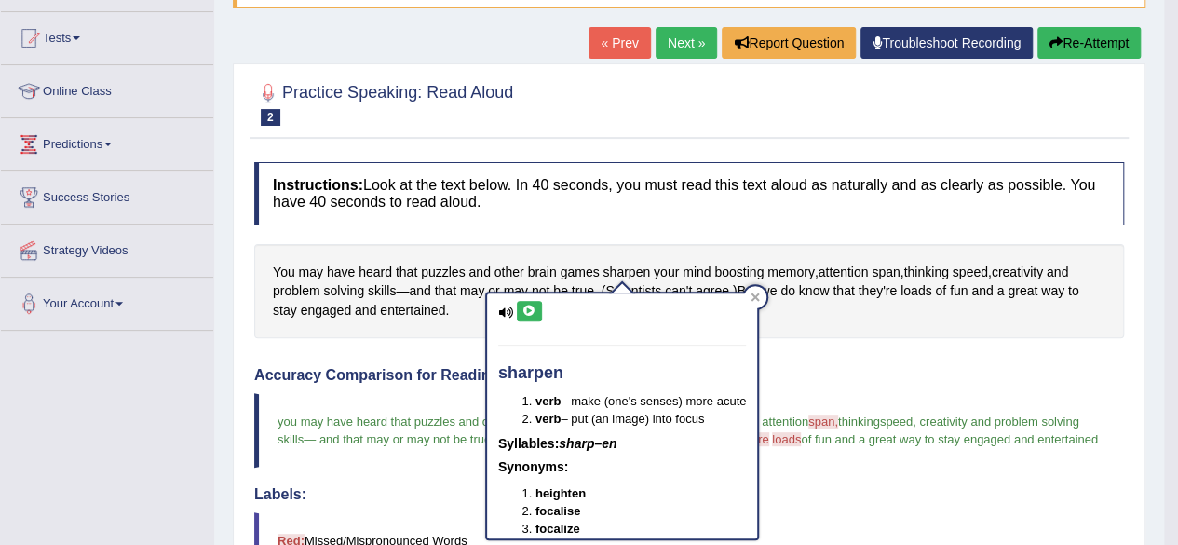
click at [525, 310] on icon at bounding box center [529, 310] width 14 height 11
click at [760, 294] on icon at bounding box center [755, 296] width 8 height 8
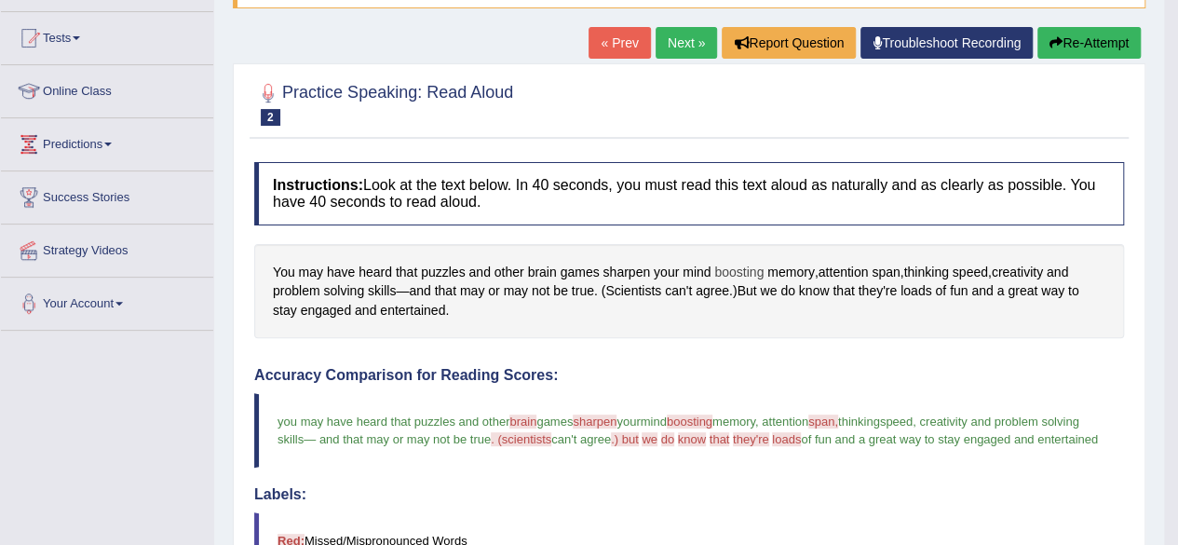
click at [736, 263] on span "boosting" at bounding box center [738, 273] width 49 height 20
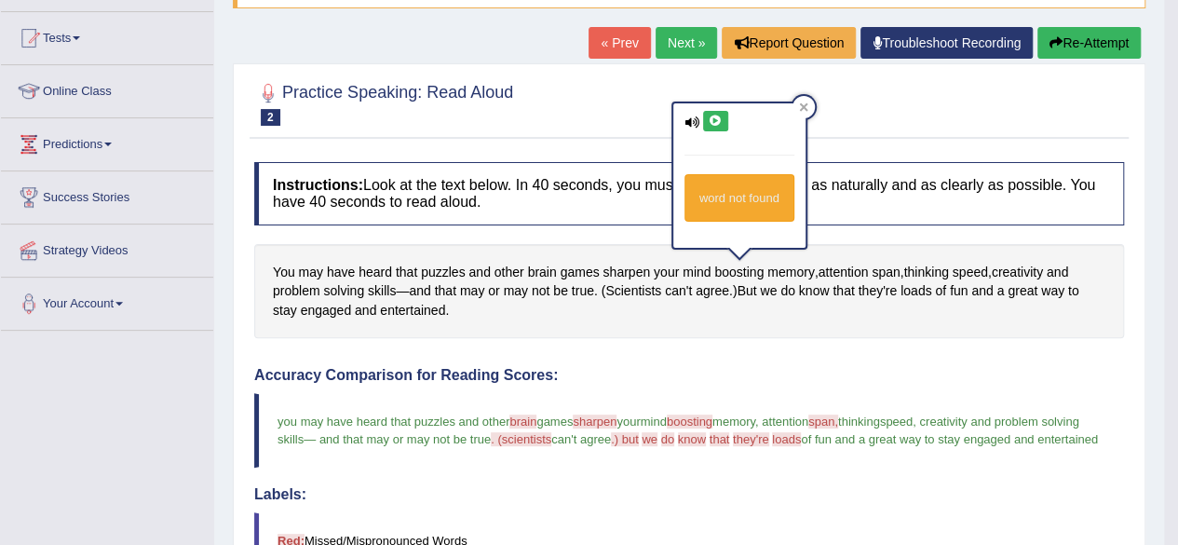
click at [710, 118] on icon at bounding box center [716, 120] width 14 height 11
click at [710, 119] on icon at bounding box center [716, 120] width 14 height 11
click at [710, 118] on icon at bounding box center [716, 120] width 14 height 11
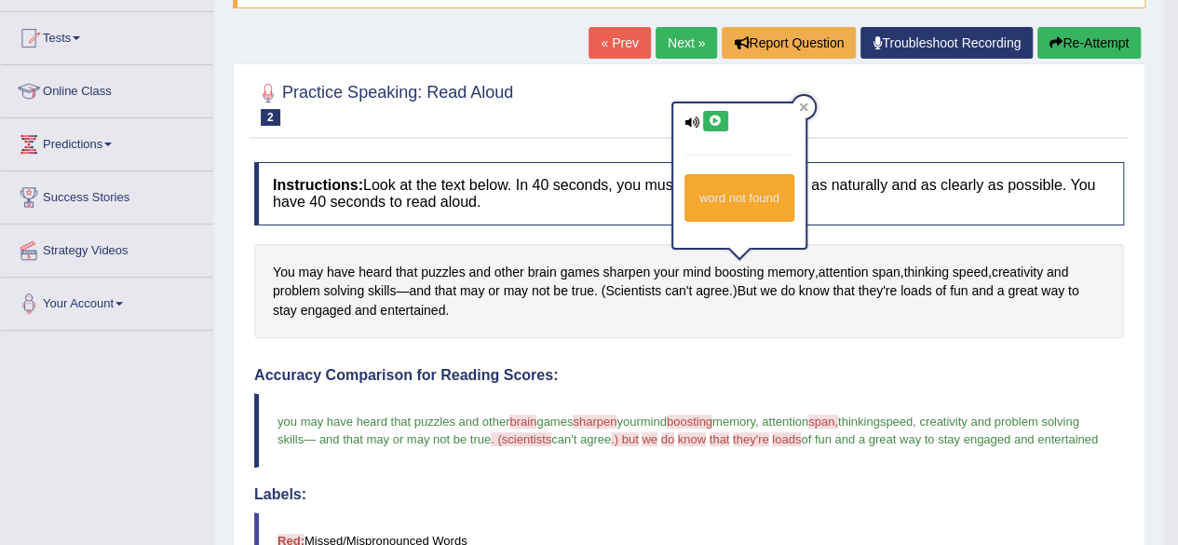
click at [710, 118] on icon at bounding box center [716, 120] width 14 height 11
click at [709, 120] on icon at bounding box center [716, 120] width 14 height 11
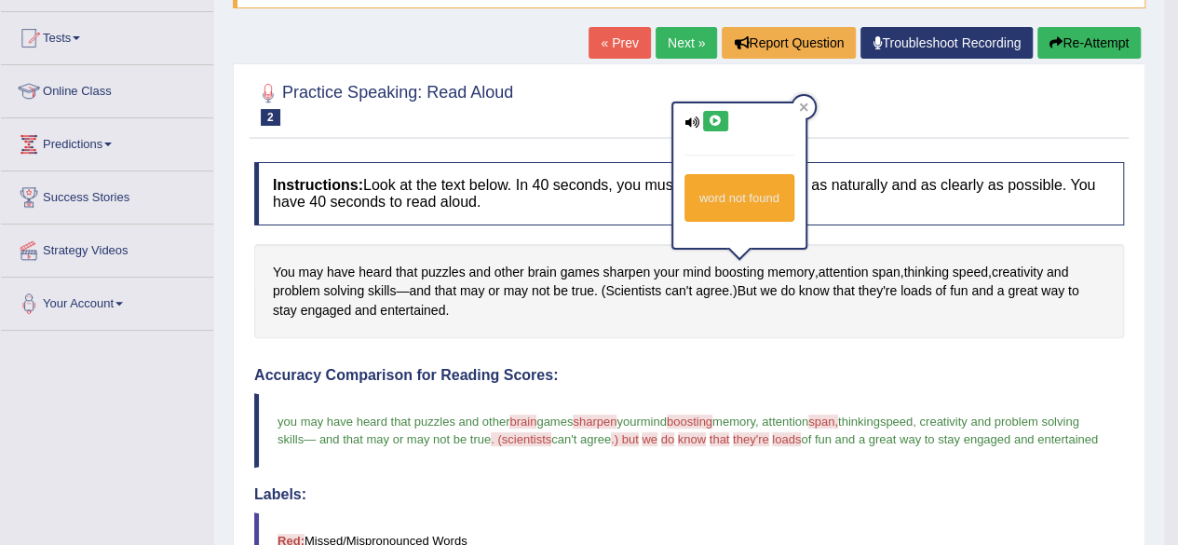
click at [709, 120] on icon at bounding box center [716, 120] width 14 height 11
click at [711, 120] on icon at bounding box center [716, 120] width 14 height 11
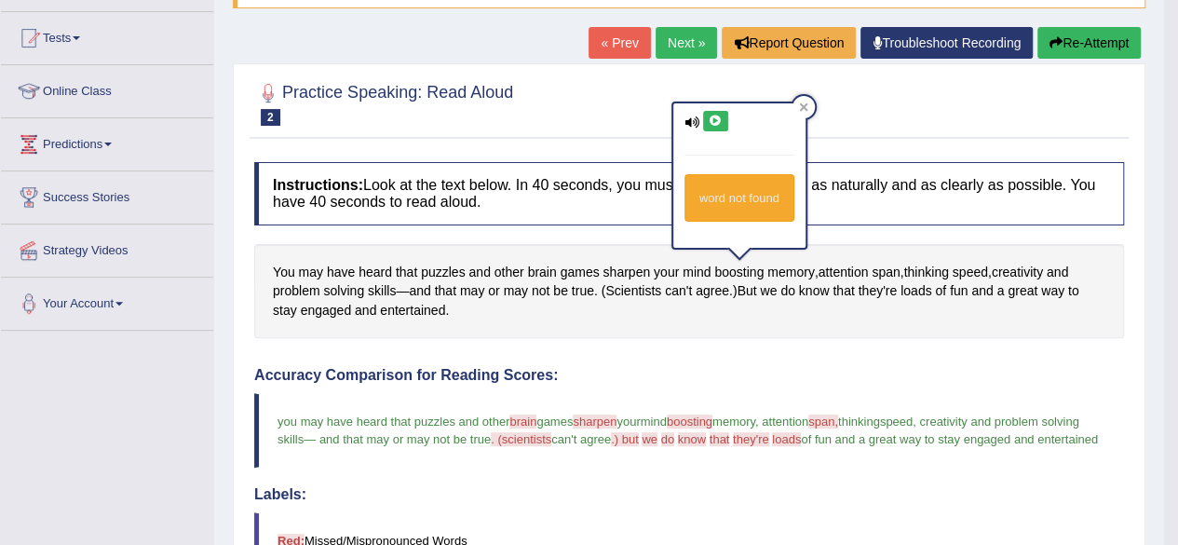
click at [709, 113] on button at bounding box center [715, 121] width 25 height 20
click at [710, 112] on button at bounding box center [715, 121] width 25 height 20
click at [711, 112] on button at bounding box center [715, 121] width 25 height 20
click at [711, 115] on icon at bounding box center [716, 120] width 14 height 11
click at [713, 115] on icon at bounding box center [716, 120] width 14 height 11
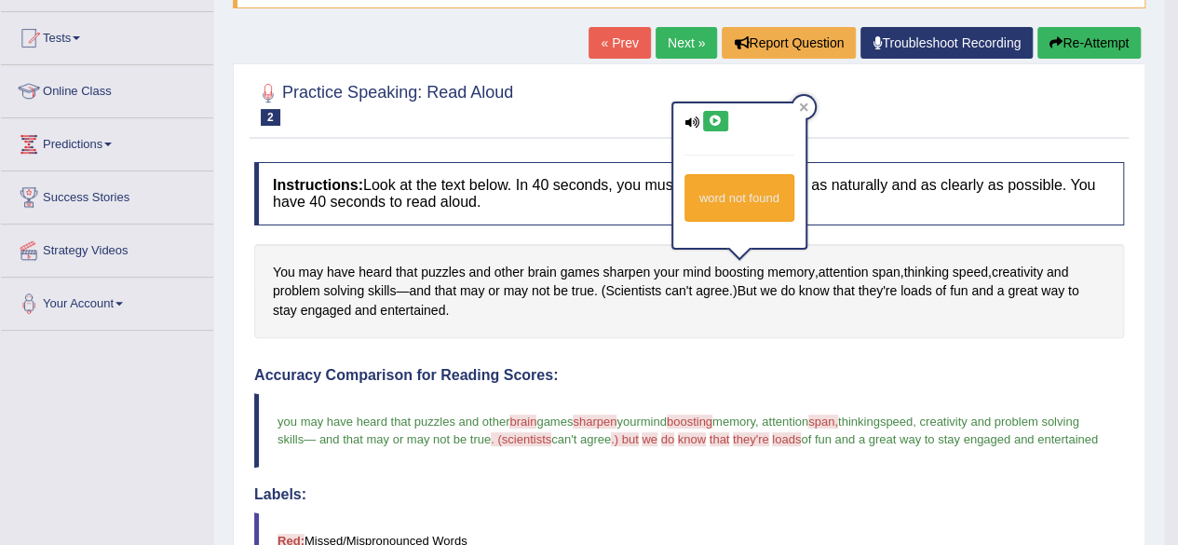
click at [713, 115] on icon at bounding box center [716, 120] width 14 height 11
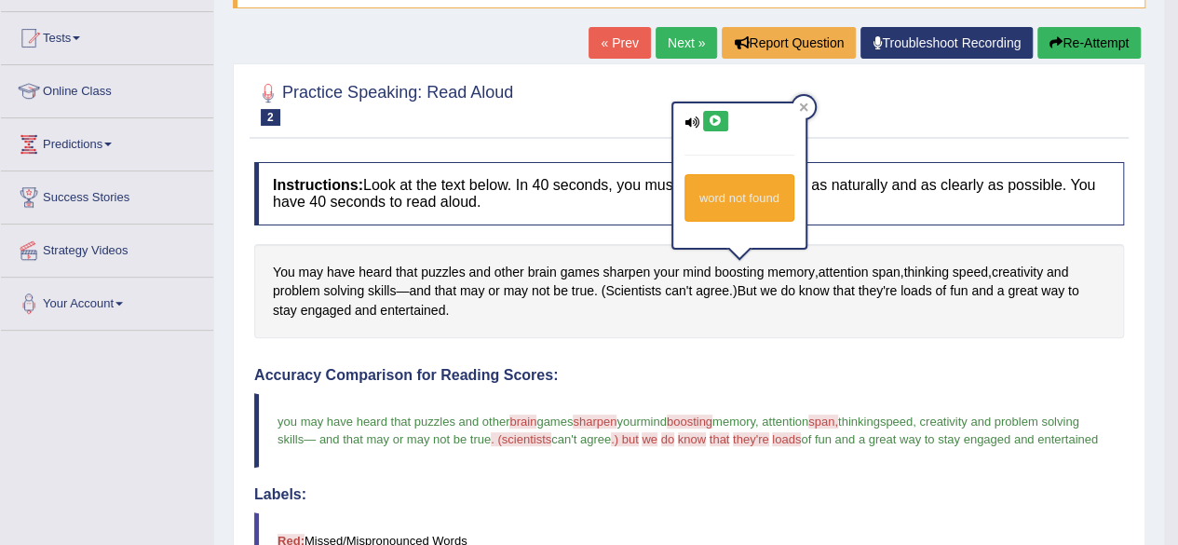
click at [713, 115] on icon at bounding box center [716, 120] width 14 height 11
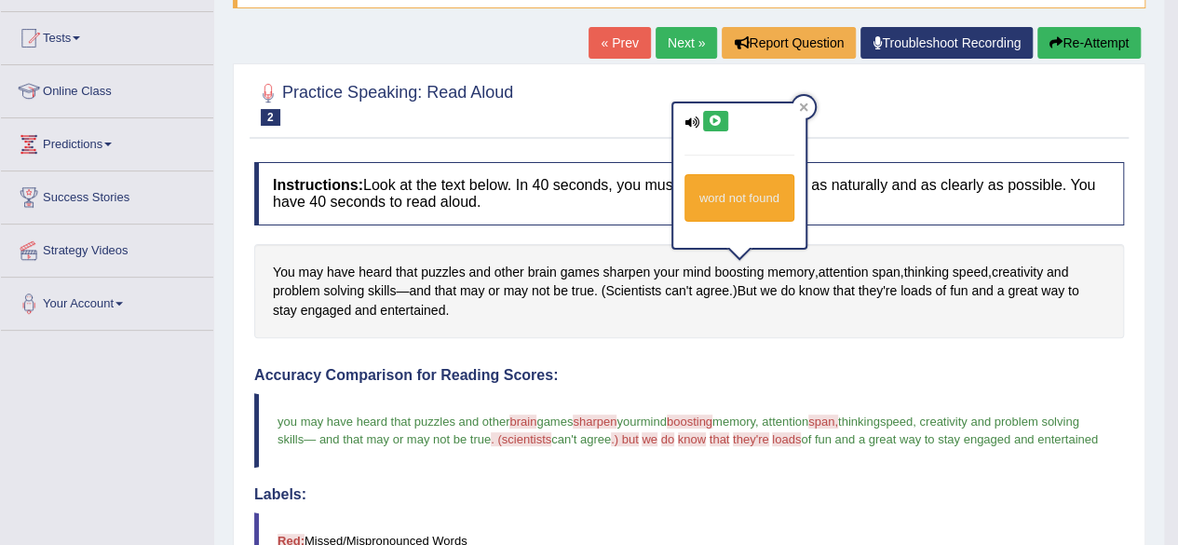
click at [713, 115] on icon at bounding box center [716, 120] width 14 height 11
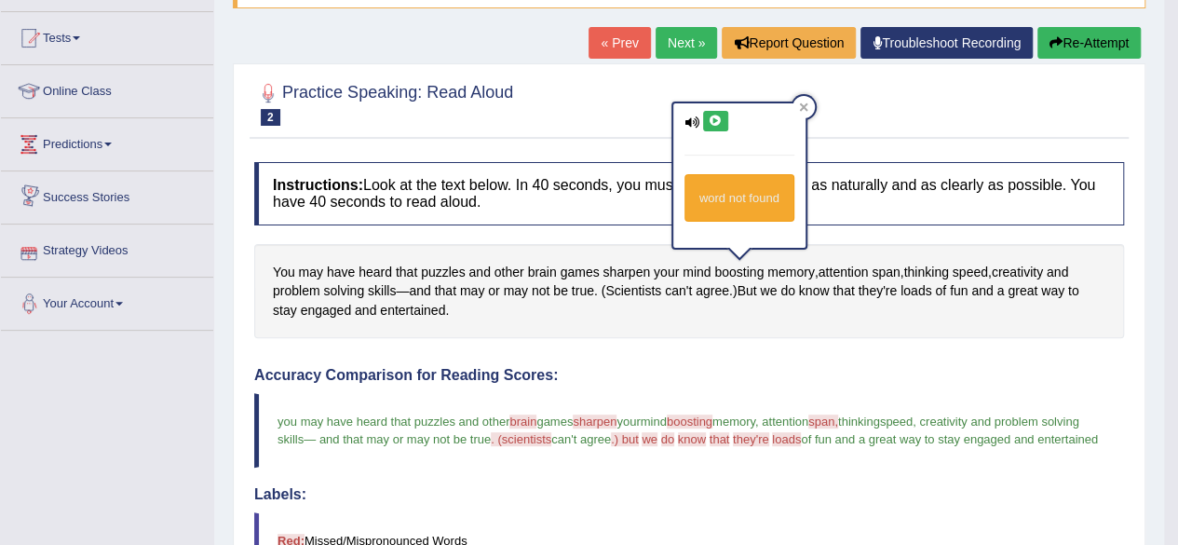
click at [703, 115] on button at bounding box center [715, 121] width 25 height 20
click at [719, 125] on icon at bounding box center [716, 120] width 14 height 11
click at [714, 122] on icon at bounding box center [716, 120] width 14 height 11
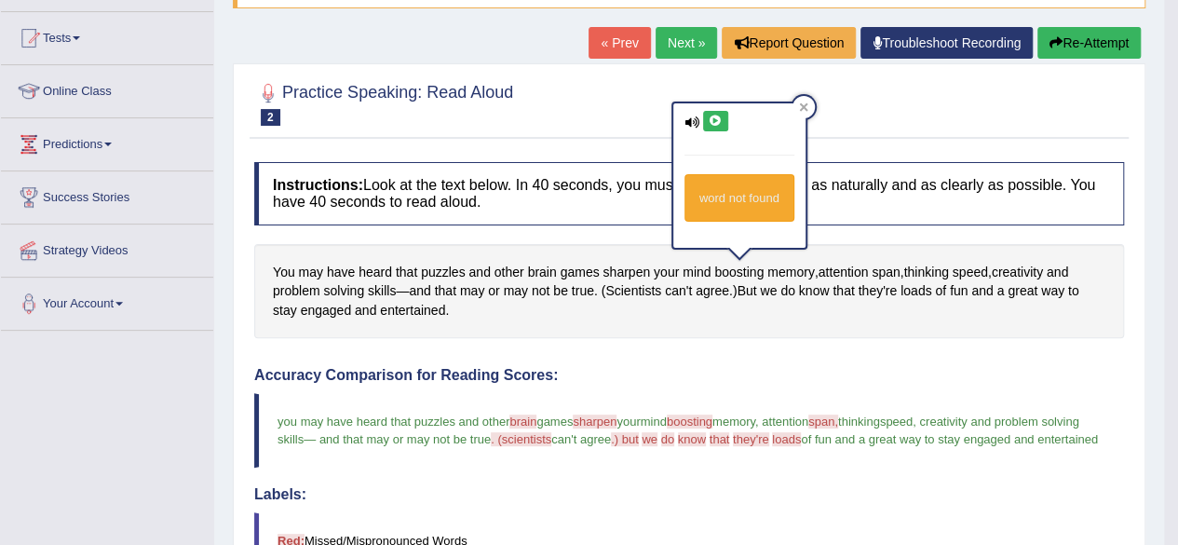
click at [714, 122] on icon at bounding box center [716, 120] width 14 height 11
click at [715, 122] on icon at bounding box center [716, 120] width 14 height 11
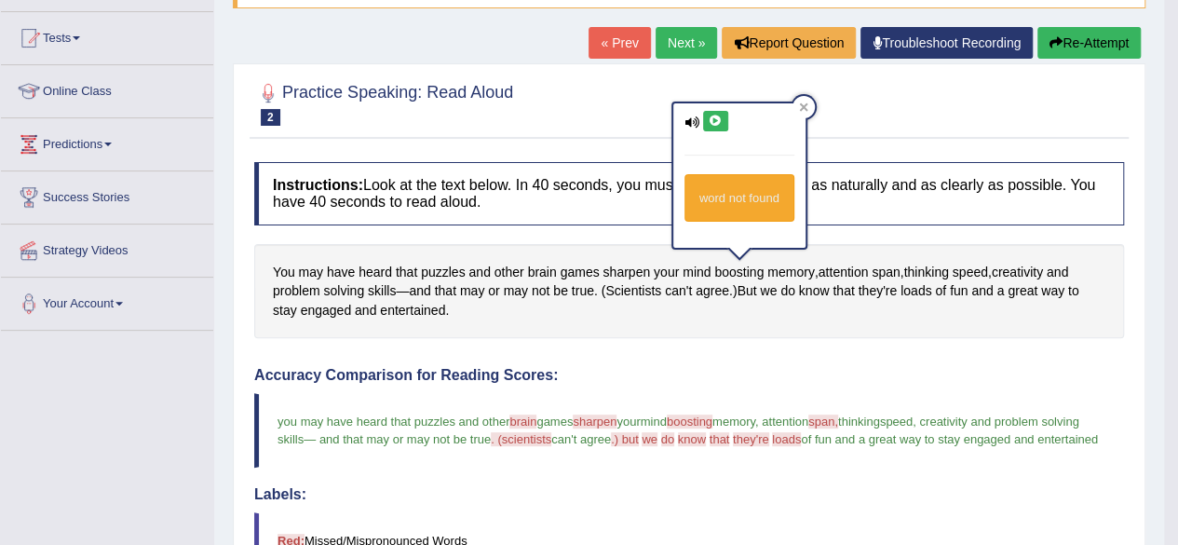
click at [715, 122] on icon at bounding box center [716, 120] width 14 height 11
click at [804, 106] on icon at bounding box center [803, 106] width 9 height 9
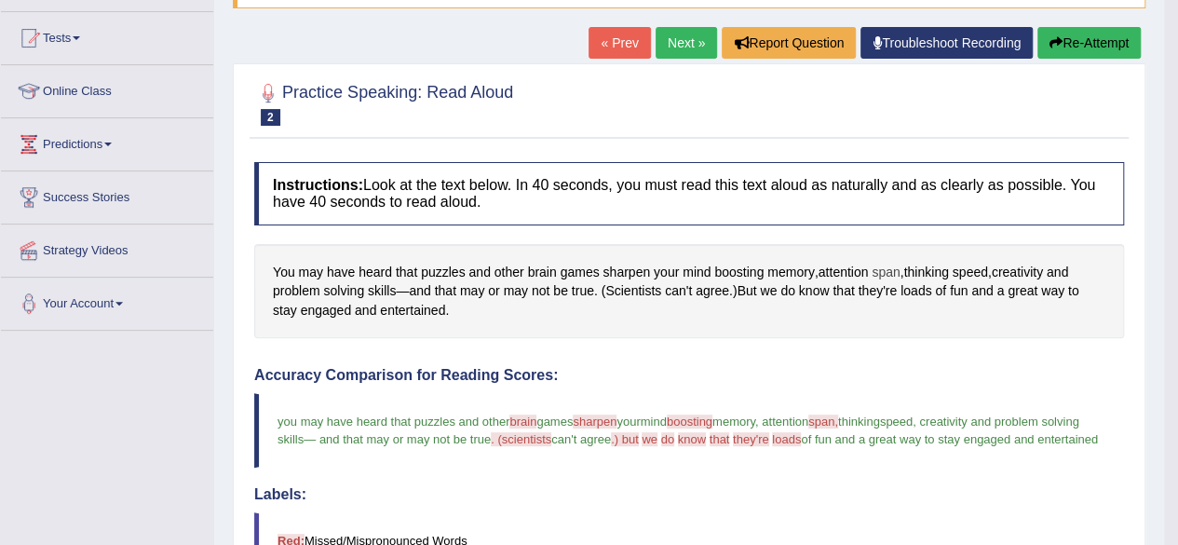
click at [883, 273] on span "span" at bounding box center [885, 273] width 28 height 20
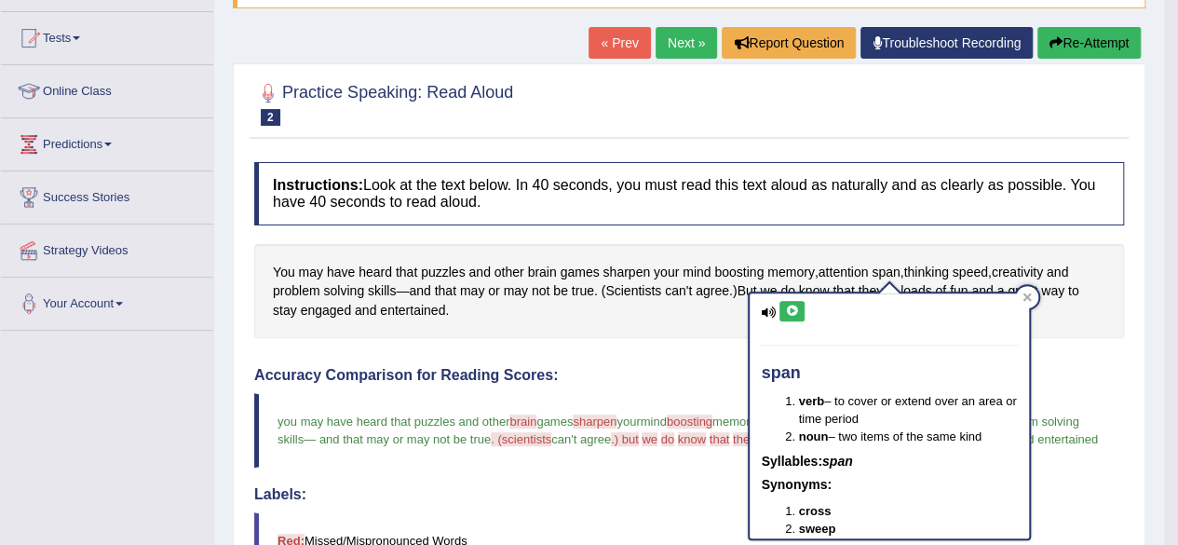
click at [795, 308] on icon at bounding box center [792, 310] width 14 height 11
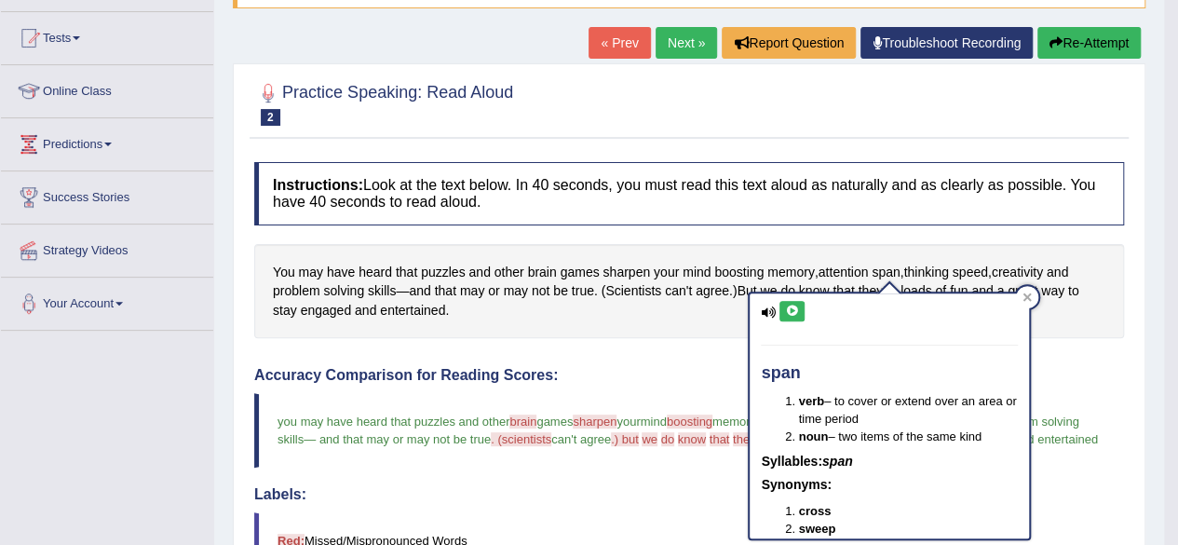
click at [795, 308] on icon at bounding box center [792, 310] width 14 height 11
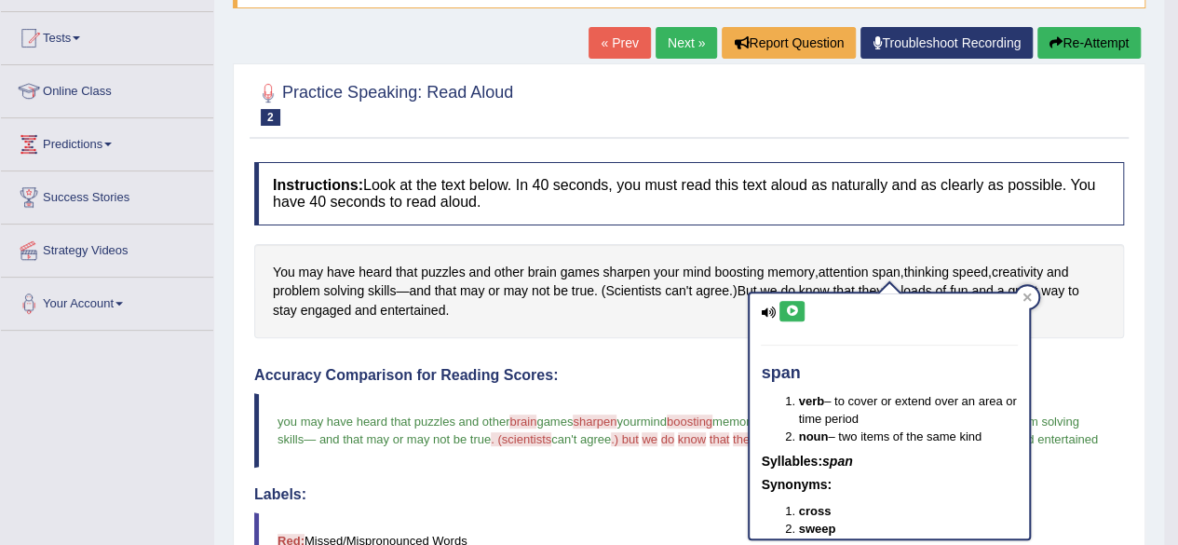
click at [795, 308] on icon at bounding box center [792, 310] width 14 height 11
click at [795, 309] on icon at bounding box center [792, 310] width 14 height 11
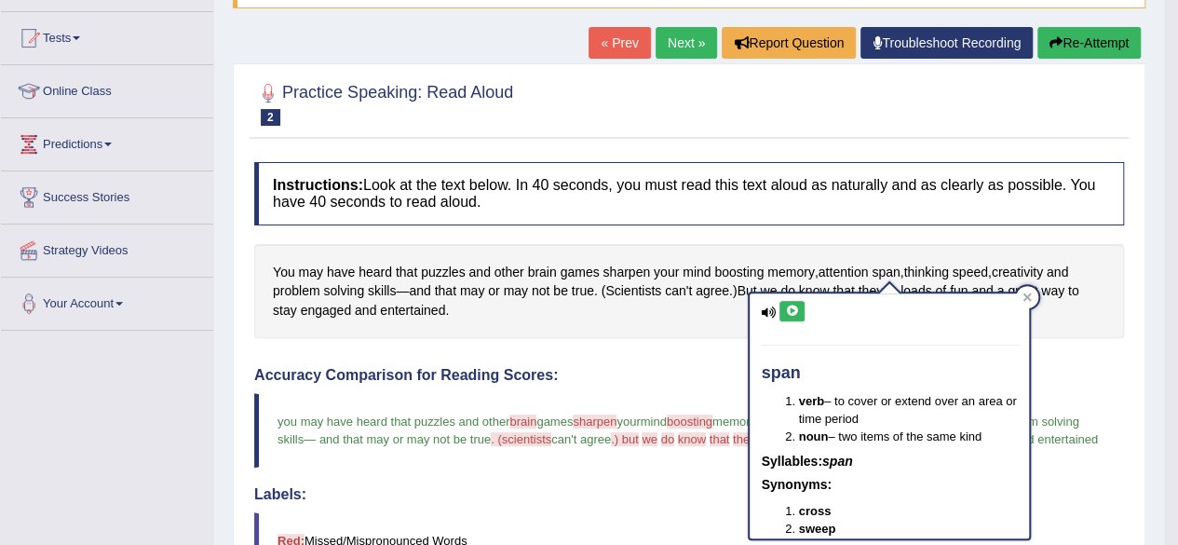
click at [795, 321] on div "span verb – to cover or extend over an area or time period noun – two items of …" at bounding box center [889, 415] width 279 height 245
click at [787, 319] on button at bounding box center [791, 311] width 25 height 20
click at [785, 305] on icon at bounding box center [792, 310] width 14 height 11
click at [788, 305] on icon at bounding box center [792, 310] width 14 height 11
click at [791, 308] on icon at bounding box center [792, 310] width 14 height 11
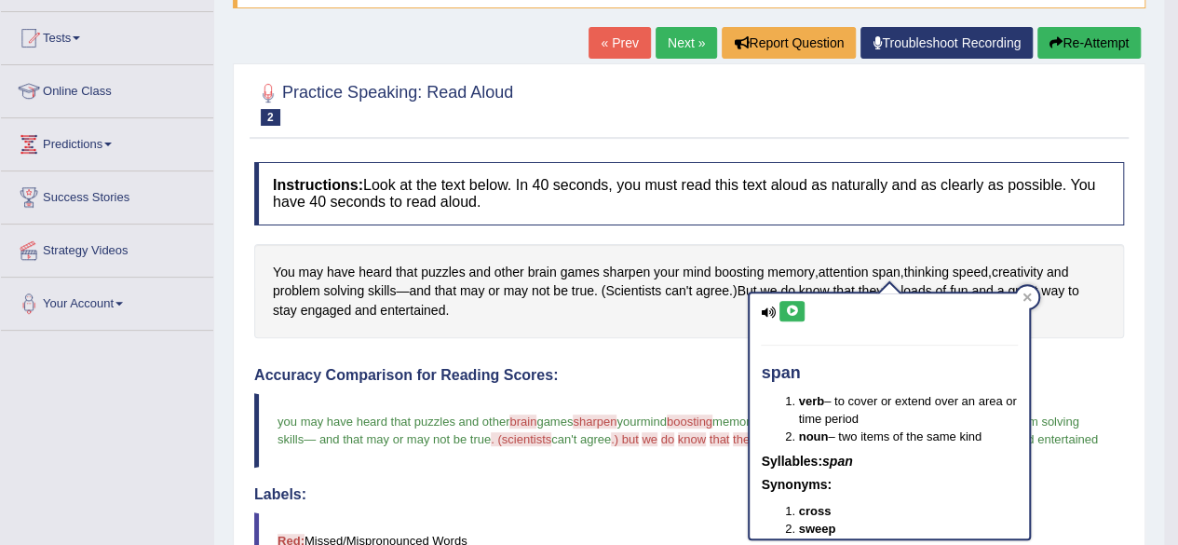
click at [791, 308] on icon at bounding box center [792, 310] width 14 height 11
drag, startPoint x: 791, startPoint y: 308, endPoint x: 859, endPoint y: 329, distance: 71.0
click at [791, 308] on icon at bounding box center [792, 310] width 14 height 11
click at [1020, 299] on div at bounding box center [1027, 297] width 22 height 22
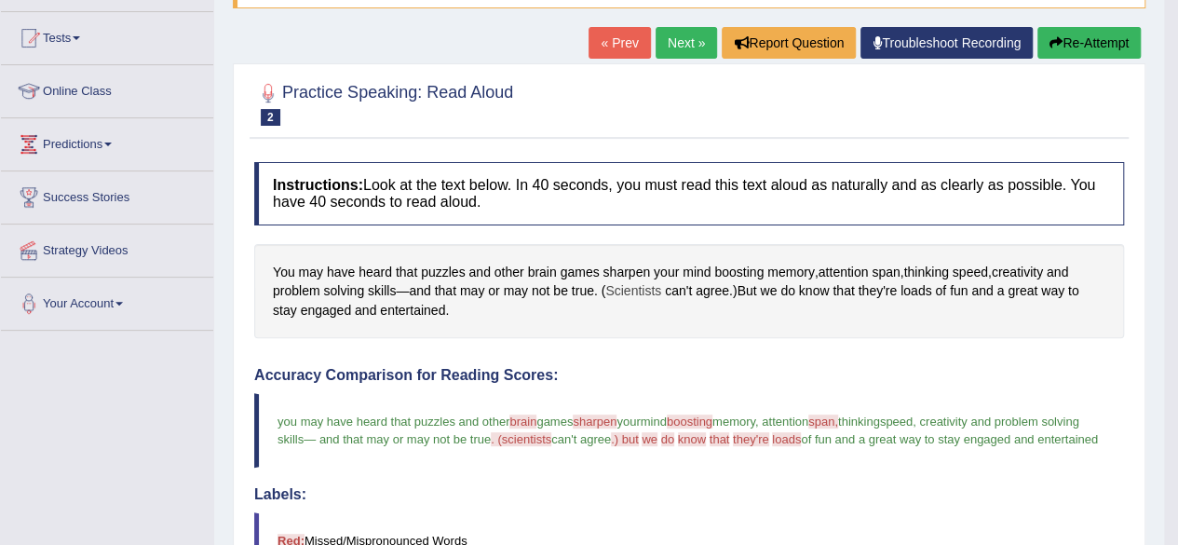
click at [642, 288] on span "Scientists" at bounding box center [633, 291] width 56 height 20
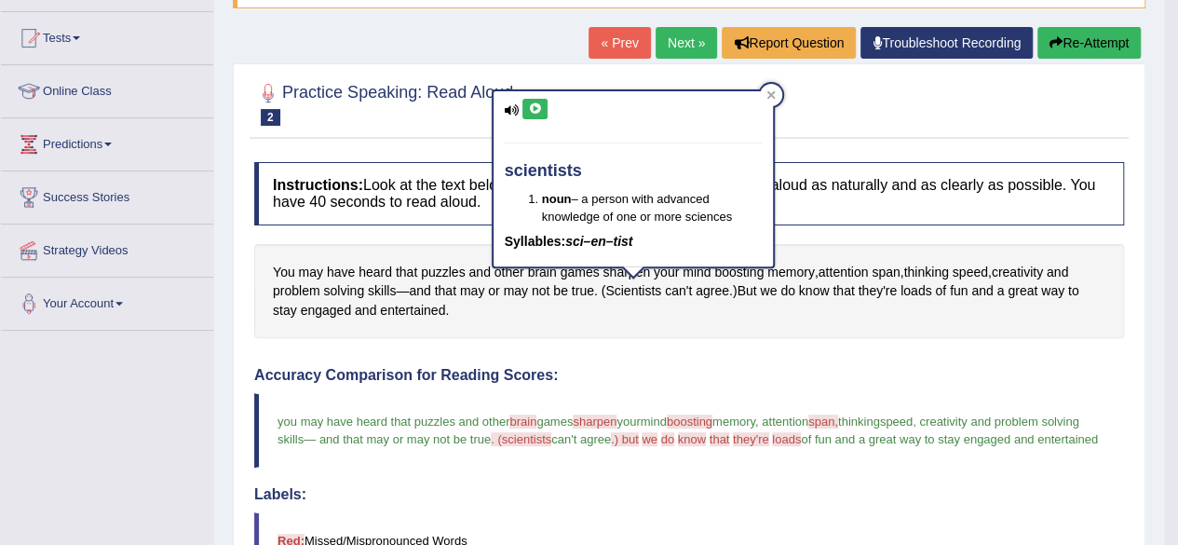
click at [528, 113] on icon at bounding box center [535, 108] width 14 height 11
click at [531, 110] on icon at bounding box center [535, 108] width 14 height 11
click at [539, 105] on icon at bounding box center [535, 108] width 14 height 11
click at [539, 109] on icon at bounding box center [535, 108] width 14 height 11
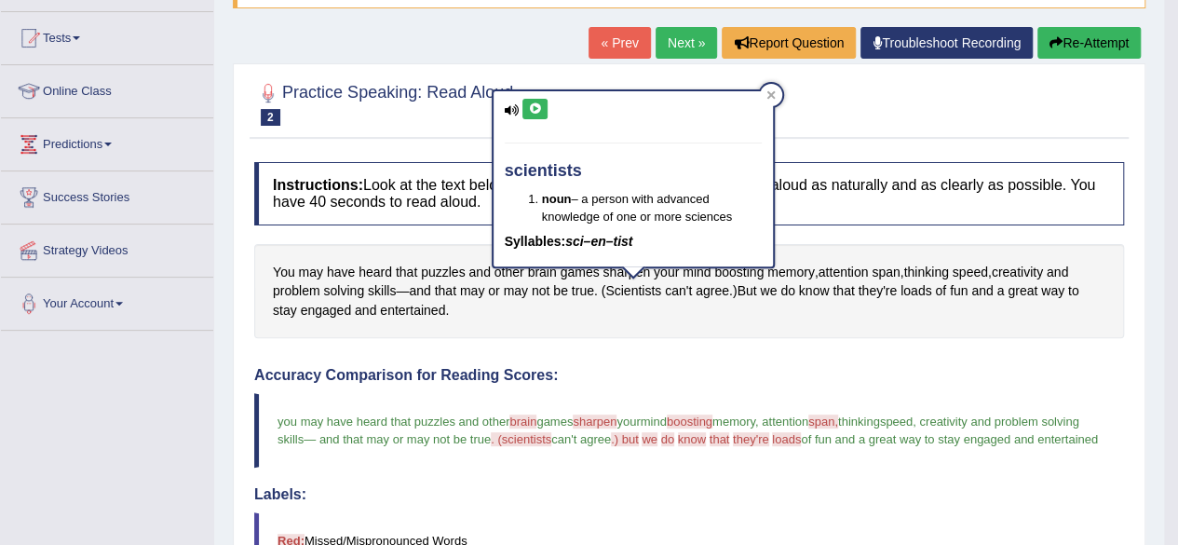
click at [539, 109] on icon at bounding box center [535, 108] width 14 height 11
click at [769, 88] on div at bounding box center [771, 95] width 22 height 22
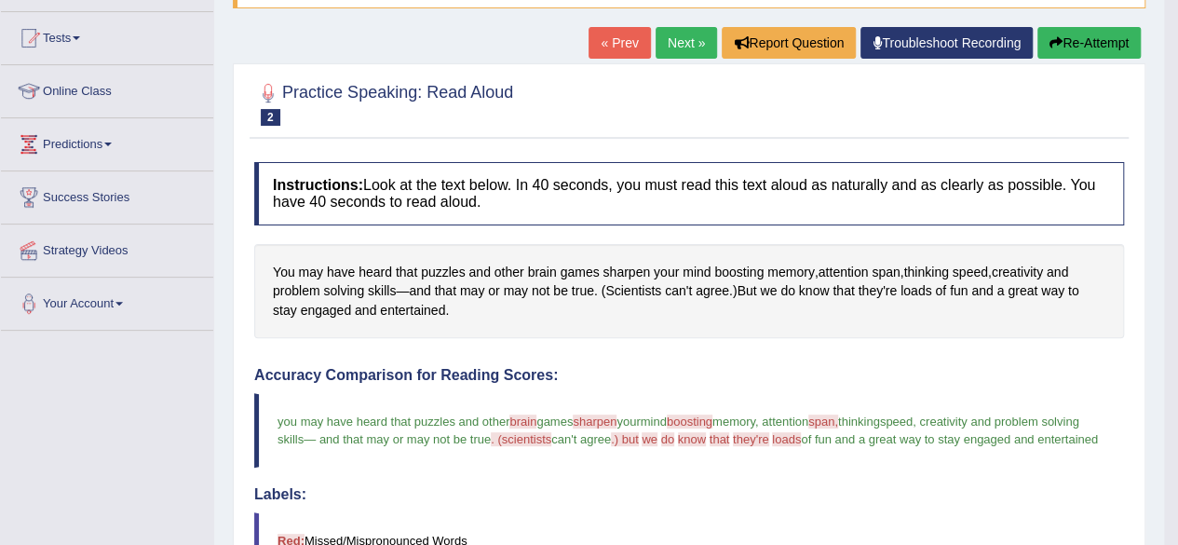
click at [666, 444] on blockquote "you may have heard that puzzles and other brain brand games sharpen are pin you…" at bounding box center [689, 430] width 870 height 74
click at [749, 288] on span "But" at bounding box center [746, 291] width 20 height 20
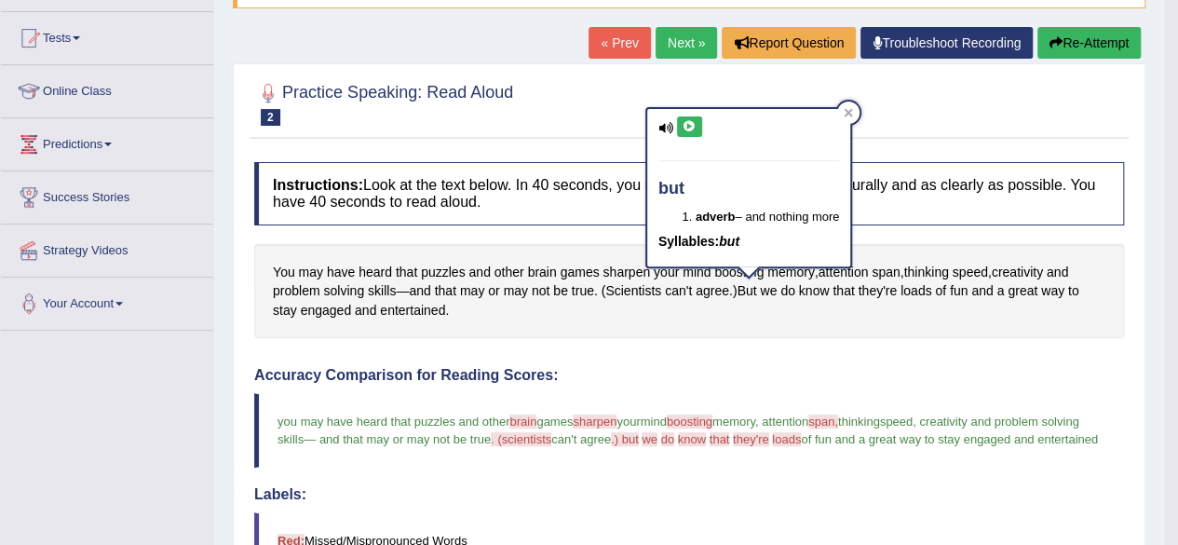
click at [679, 133] on button at bounding box center [689, 126] width 25 height 20
click at [686, 125] on icon at bounding box center [689, 126] width 14 height 11
drag, startPoint x: 842, startPoint y: 111, endPoint x: 843, endPoint y: 275, distance: 163.9
click at [842, 113] on div at bounding box center [848, 112] width 22 height 22
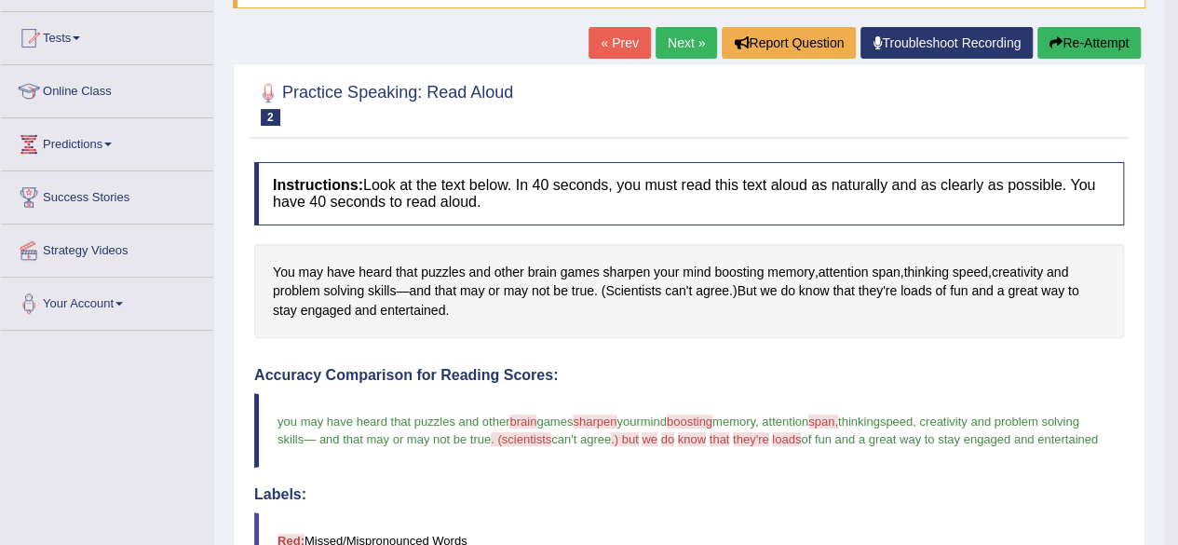
click at [657, 434] on span "we" at bounding box center [650, 439] width 16 height 14
click at [773, 290] on span "we" at bounding box center [768, 291] width 17 height 20
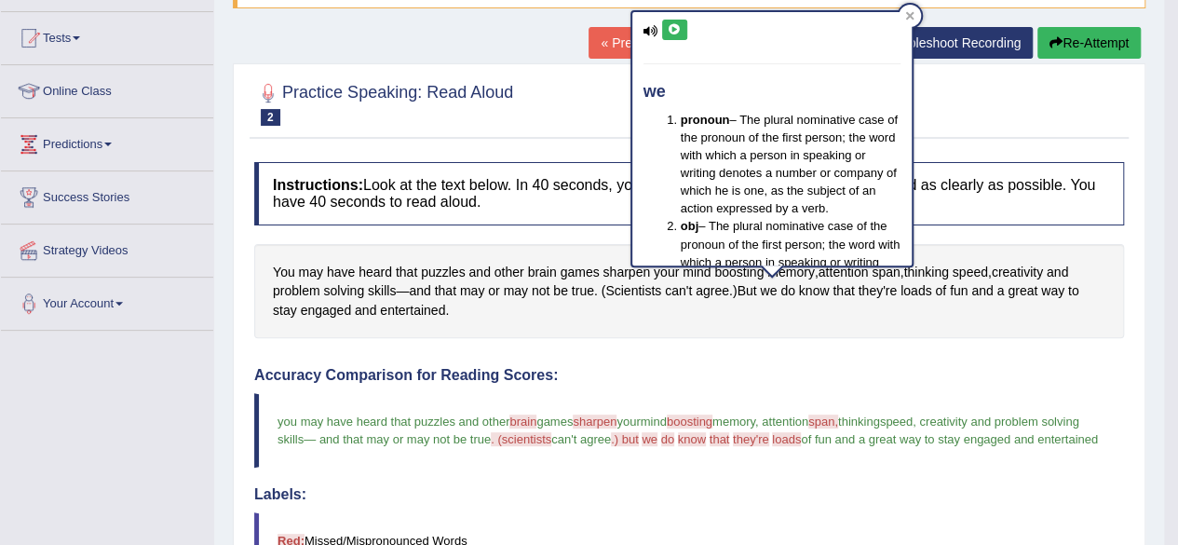
click at [673, 27] on icon at bounding box center [675, 29] width 14 height 11
click at [673, 26] on icon at bounding box center [675, 29] width 14 height 11
click at [907, 6] on div at bounding box center [909, 16] width 22 height 22
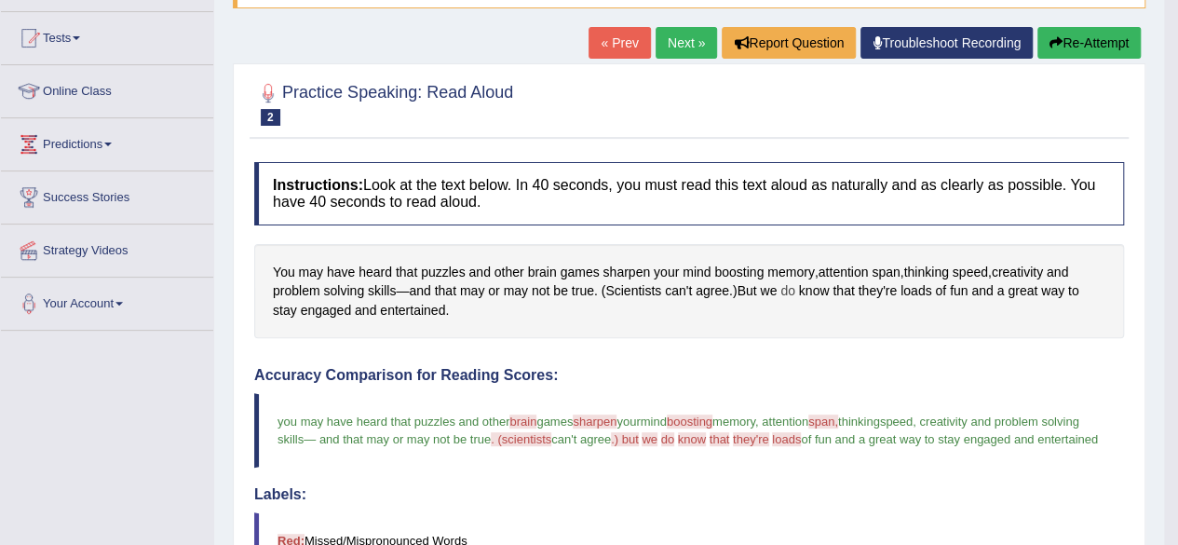
click at [791, 290] on span "do" at bounding box center [787, 291] width 15 height 20
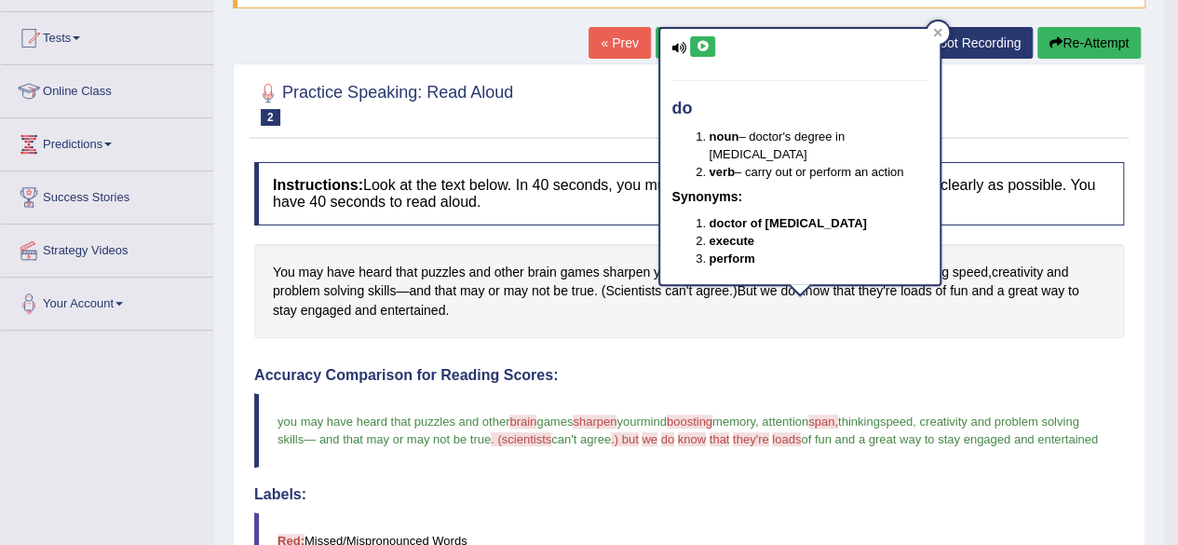
click at [705, 46] on icon at bounding box center [703, 46] width 14 height 11
click at [933, 34] on icon at bounding box center [937, 32] width 9 height 9
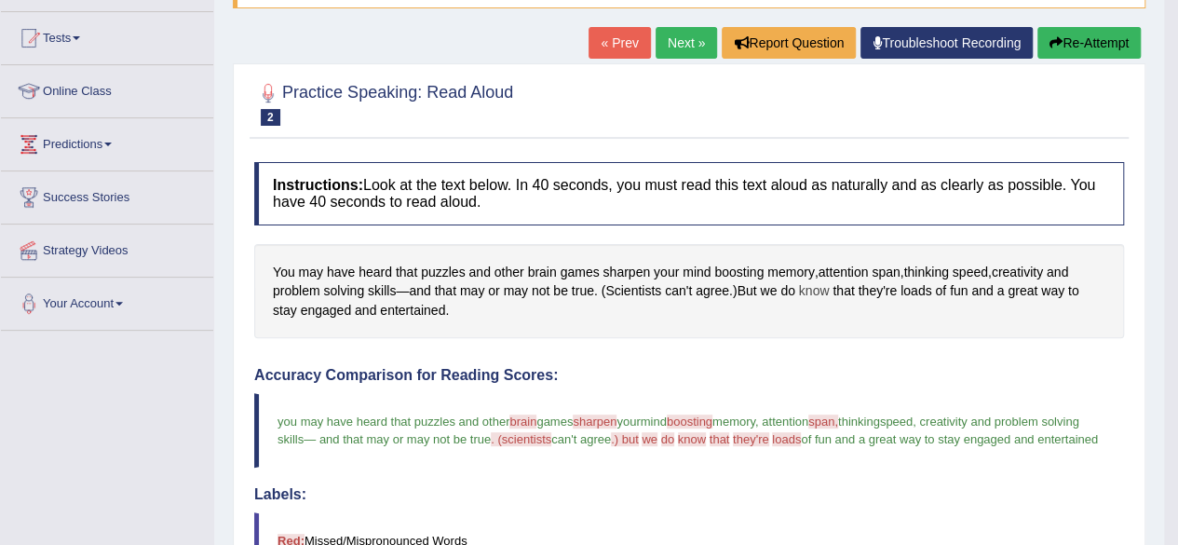
click at [817, 290] on span "know" at bounding box center [814, 291] width 31 height 20
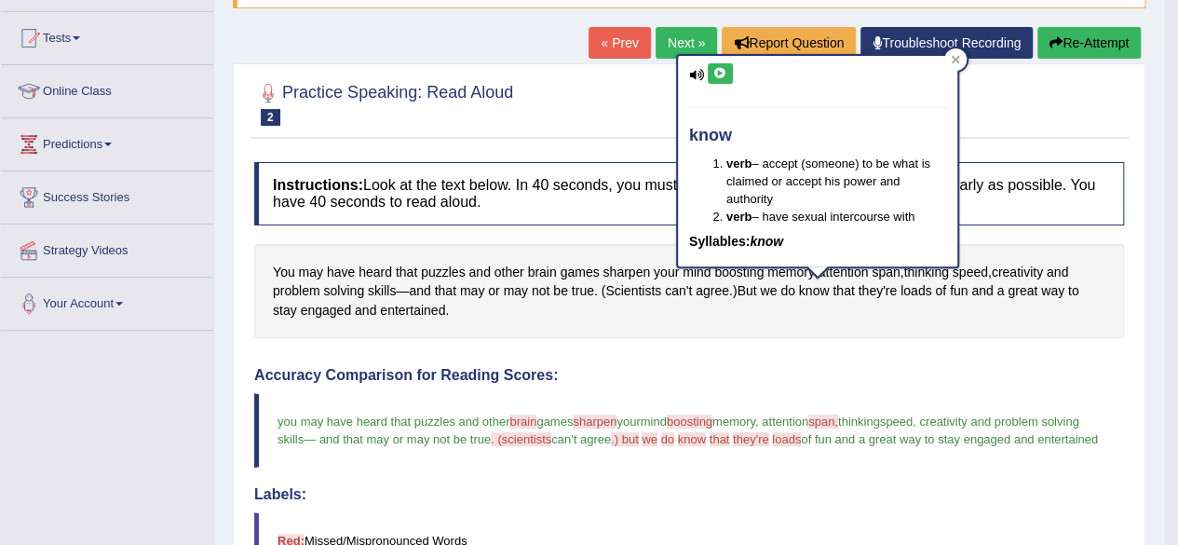
click at [715, 73] on icon at bounding box center [720, 73] width 14 height 11
click at [719, 79] on button at bounding box center [720, 73] width 25 height 20
click at [718, 78] on button at bounding box center [720, 73] width 25 height 20
click at [715, 73] on icon at bounding box center [720, 73] width 14 height 11
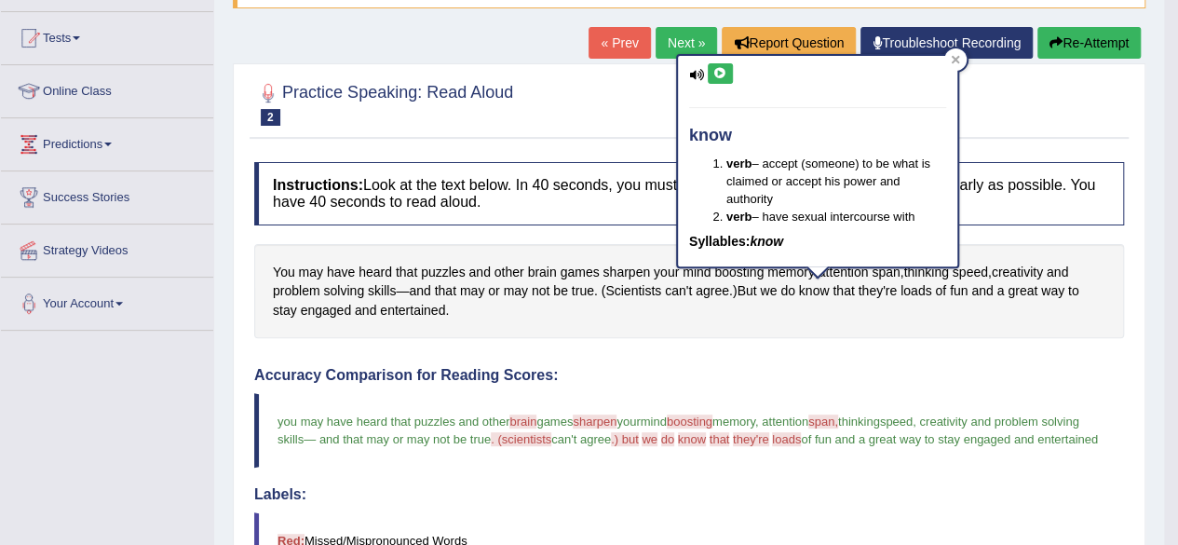
click at [715, 64] on button at bounding box center [720, 73] width 25 height 20
click at [719, 63] on button at bounding box center [720, 73] width 25 height 20
click at [715, 63] on button at bounding box center [720, 73] width 25 height 20
click at [714, 63] on button at bounding box center [720, 73] width 25 height 20
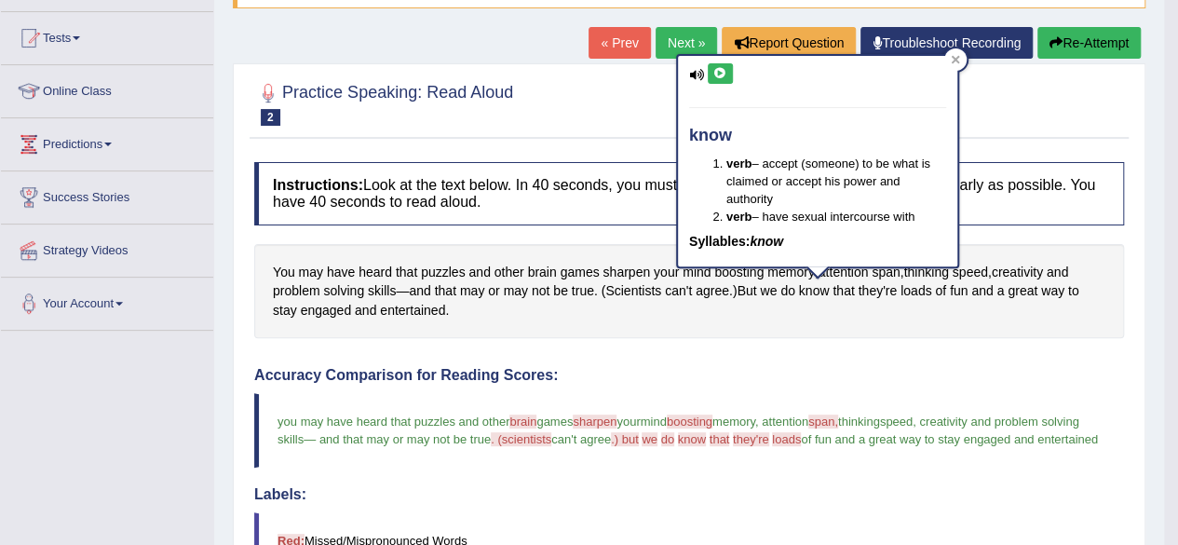
click at [723, 73] on icon at bounding box center [720, 73] width 14 height 11
click at [716, 72] on icon at bounding box center [720, 73] width 14 height 11
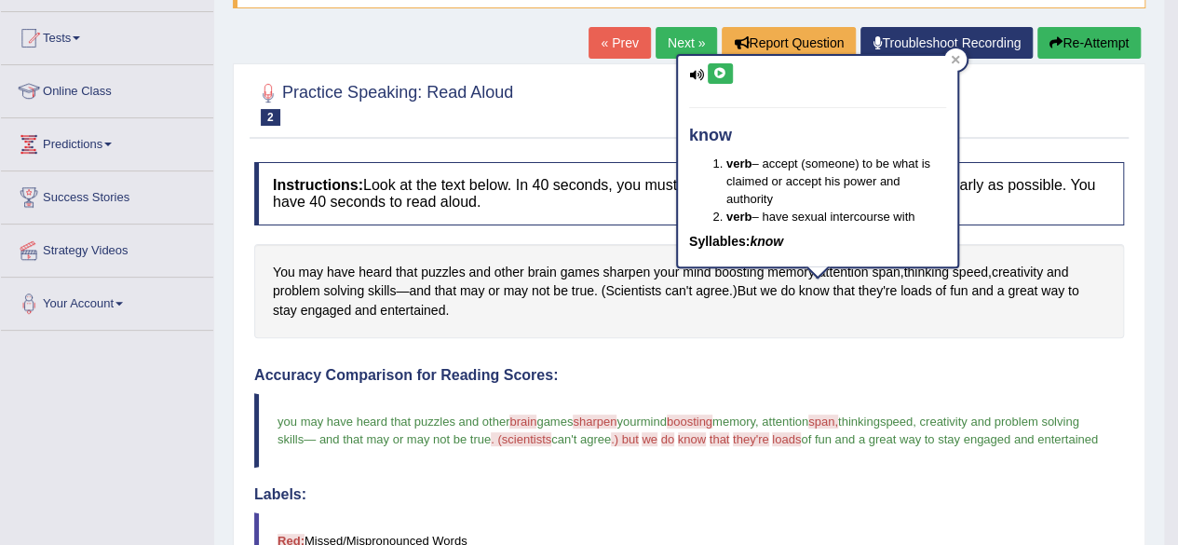
click at [716, 72] on icon at bounding box center [720, 73] width 14 height 11
click at [951, 61] on icon at bounding box center [955, 59] width 9 height 9
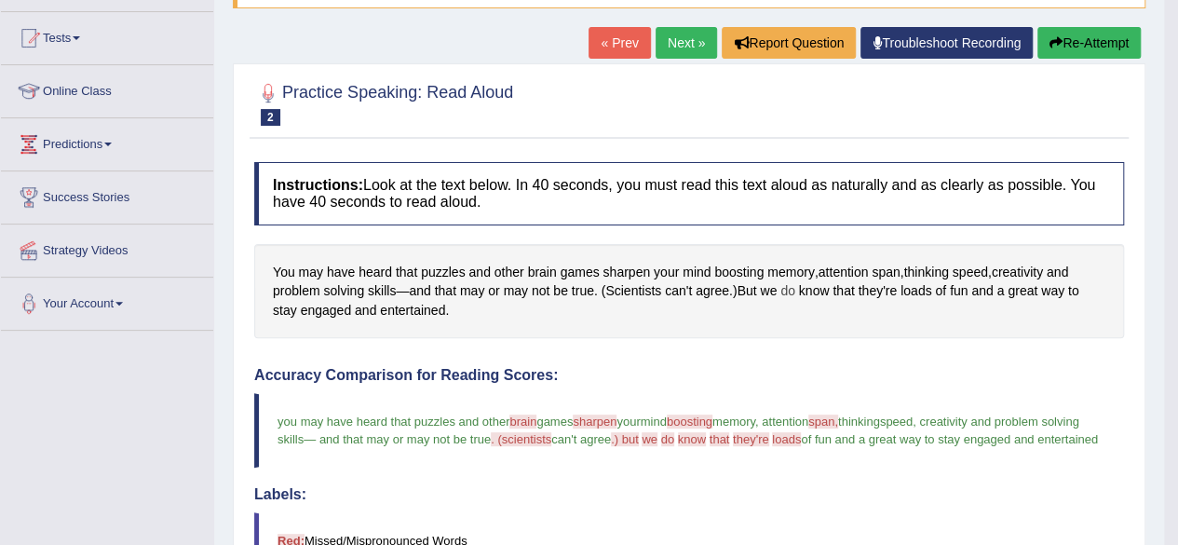
click at [791, 293] on span "do" at bounding box center [787, 291] width 15 height 20
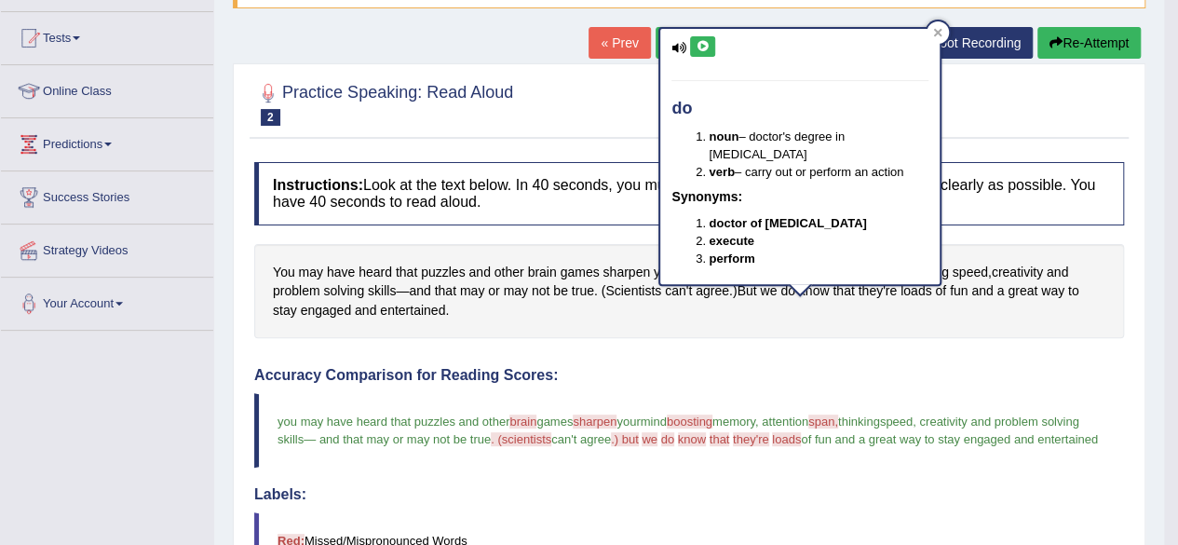
click at [703, 49] on icon at bounding box center [703, 46] width 14 height 11
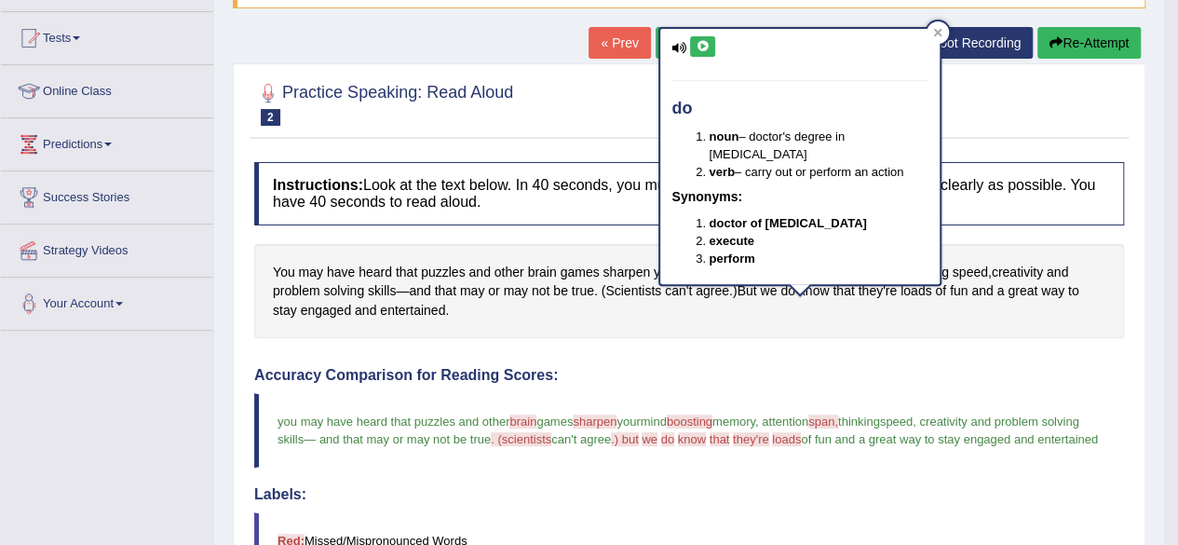
click at [703, 49] on icon at bounding box center [703, 46] width 14 height 11
click at [704, 50] on icon at bounding box center [703, 46] width 14 height 11
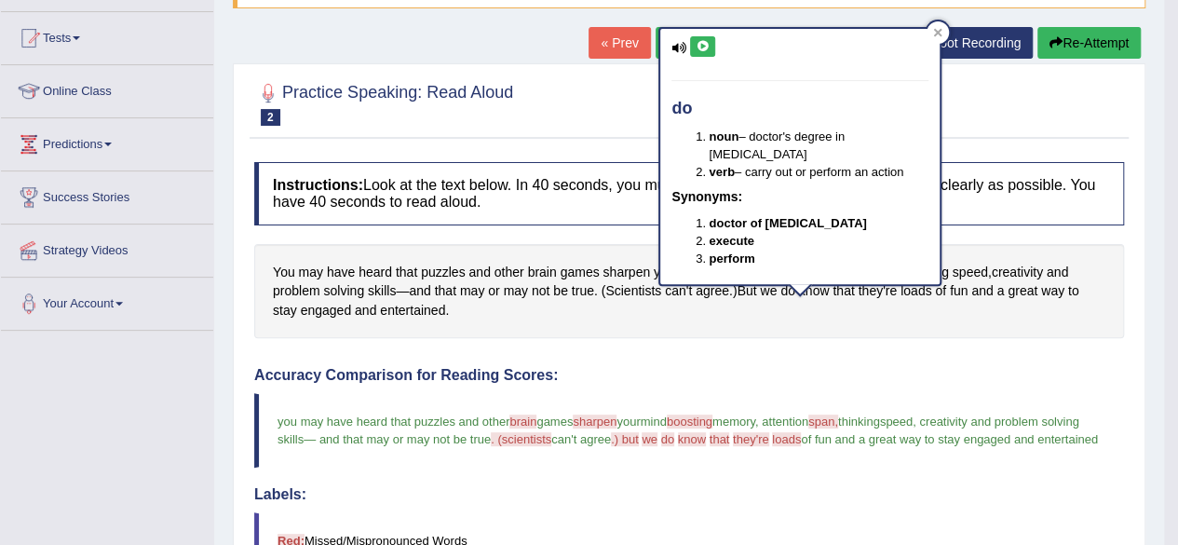
click at [706, 41] on icon at bounding box center [703, 46] width 14 height 11
click at [707, 49] on icon at bounding box center [703, 46] width 14 height 11
click at [934, 30] on icon at bounding box center [938, 33] width 8 height 8
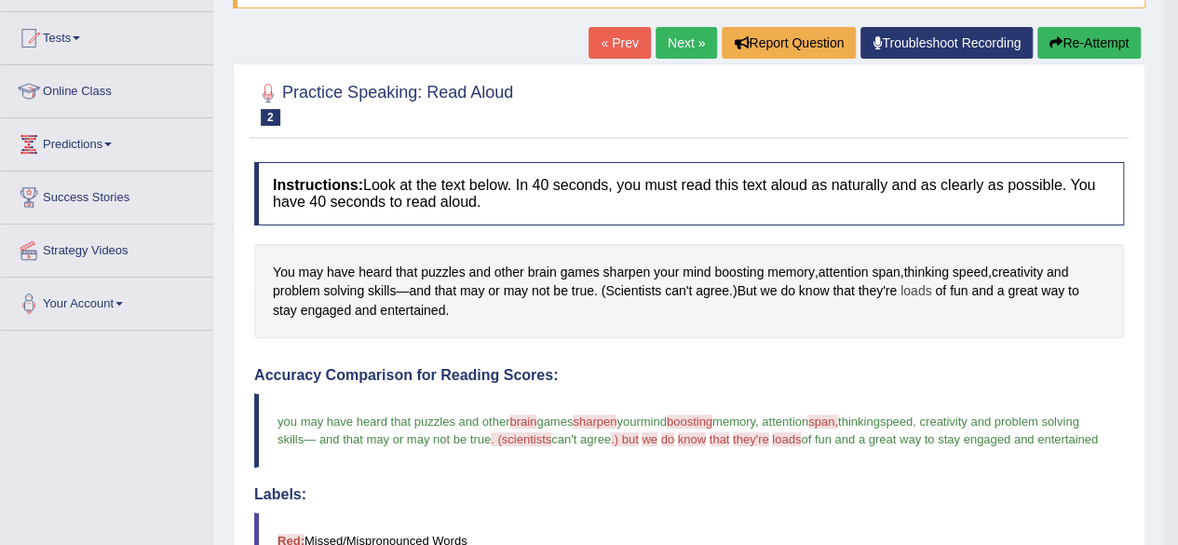
click at [921, 289] on span "loads" at bounding box center [915, 291] width 31 height 20
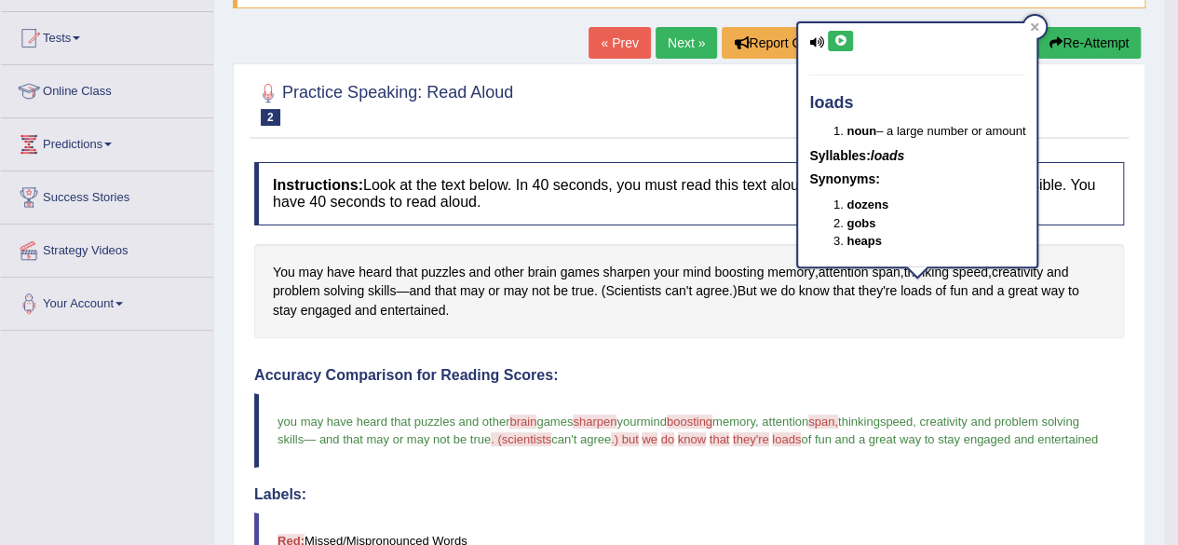
click at [848, 36] on button at bounding box center [840, 41] width 25 height 20
click at [841, 35] on icon at bounding box center [840, 40] width 14 height 11
click at [840, 35] on icon at bounding box center [840, 40] width 14 height 11
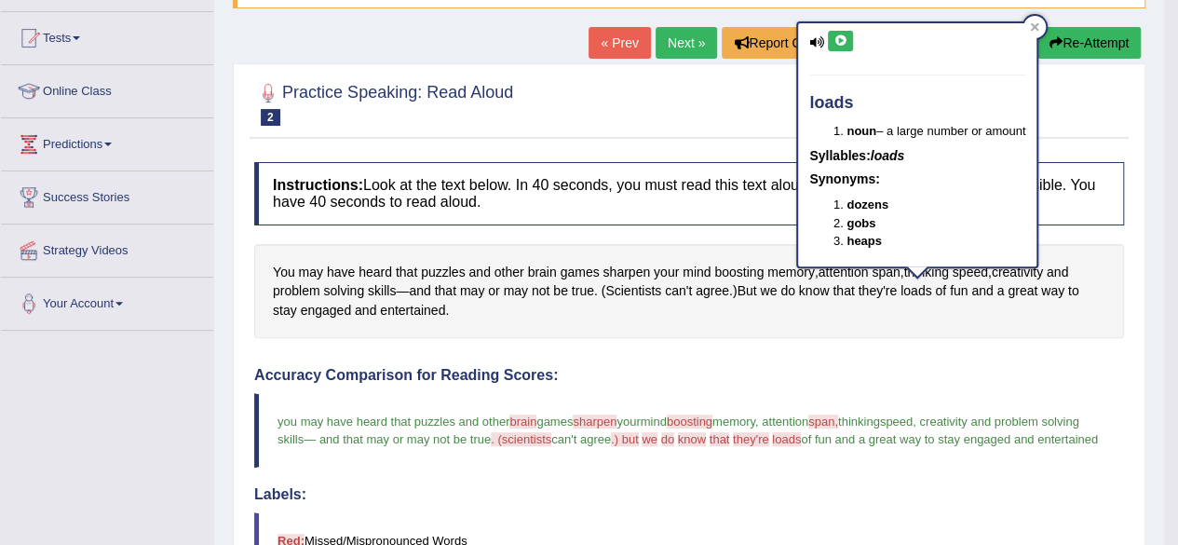
click at [840, 35] on icon at bounding box center [840, 40] width 14 height 11
click at [840, 36] on icon at bounding box center [840, 40] width 14 height 11
click at [840, 37] on icon at bounding box center [840, 40] width 14 height 11
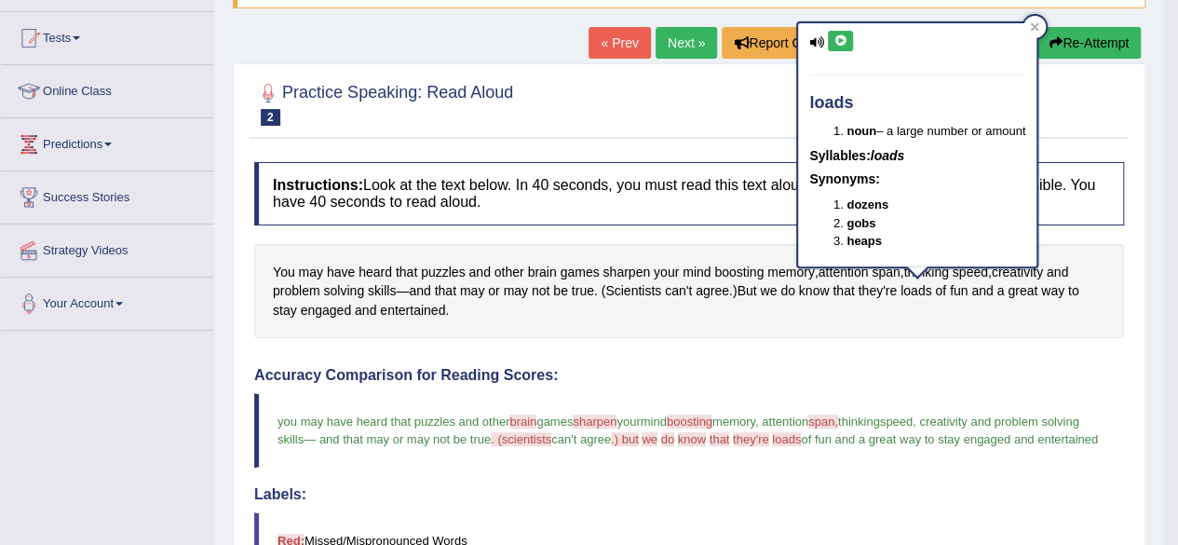
click at [840, 37] on icon at bounding box center [840, 40] width 14 height 11
click at [840, 38] on icon at bounding box center [840, 40] width 14 height 11
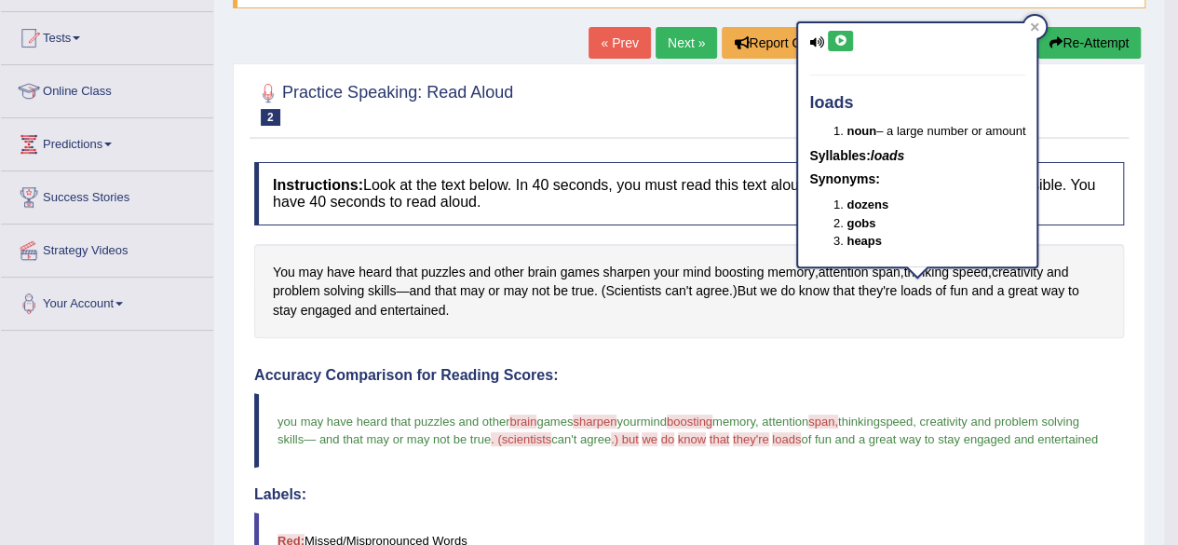
click at [844, 41] on icon at bounding box center [840, 40] width 14 height 11
click at [843, 43] on icon at bounding box center [840, 40] width 14 height 11
click at [844, 46] on button at bounding box center [840, 41] width 25 height 20
click at [844, 44] on icon at bounding box center [840, 40] width 14 height 11
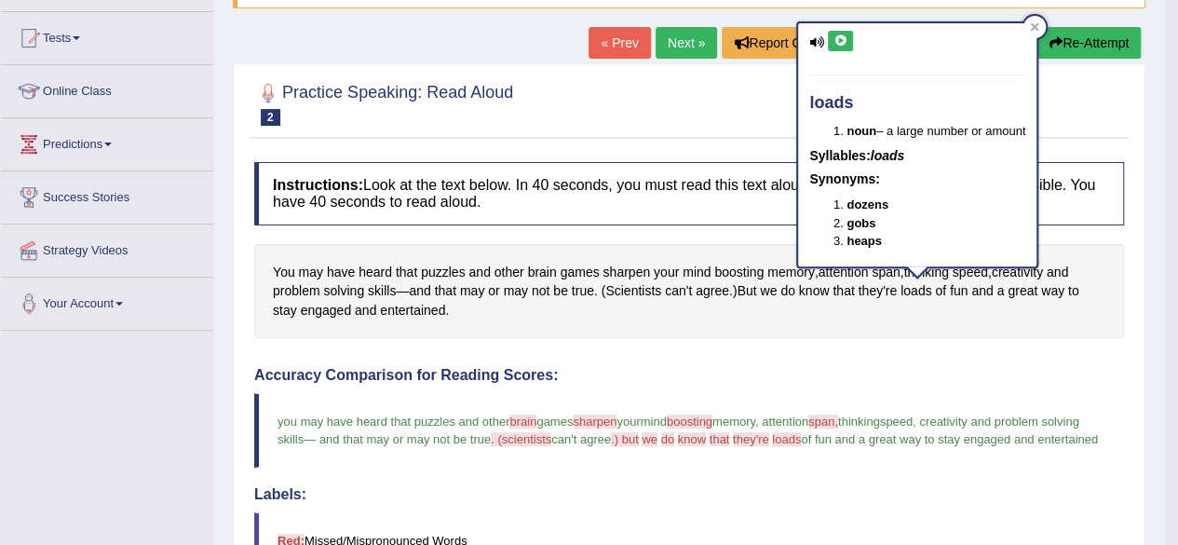
click at [844, 44] on icon at bounding box center [840, 40] width 14 height 11
click at [840, 42] on icon at bounding box center [840, 40] width 14 height 11
click at [841, 41] on icon at bounding box center [840, 40] width 14 height 11
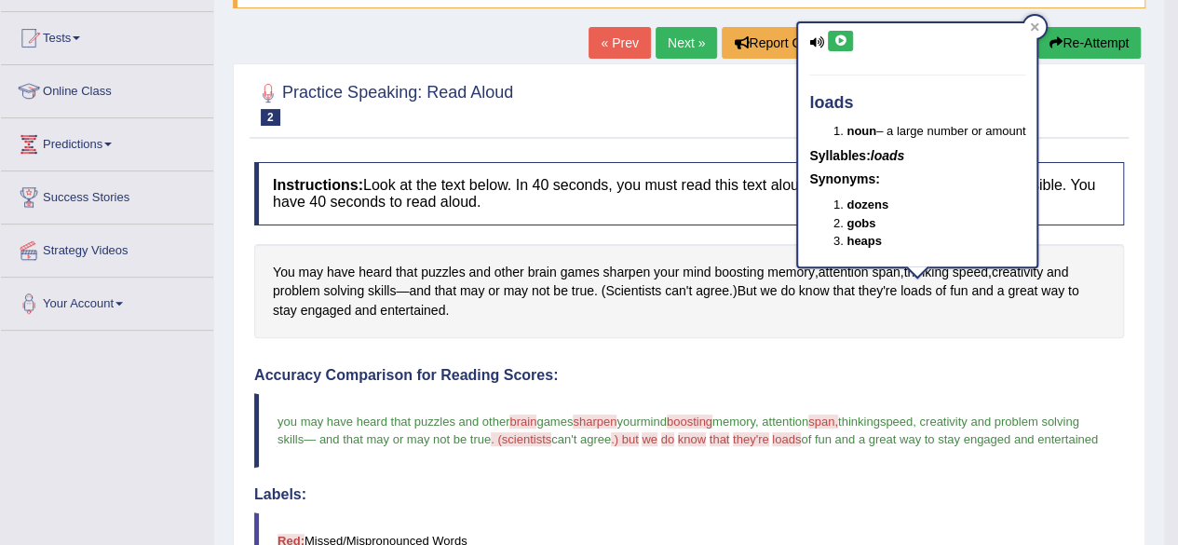
click at [843, 42] on icon at bounding box center [840, 40] width 14 height 11
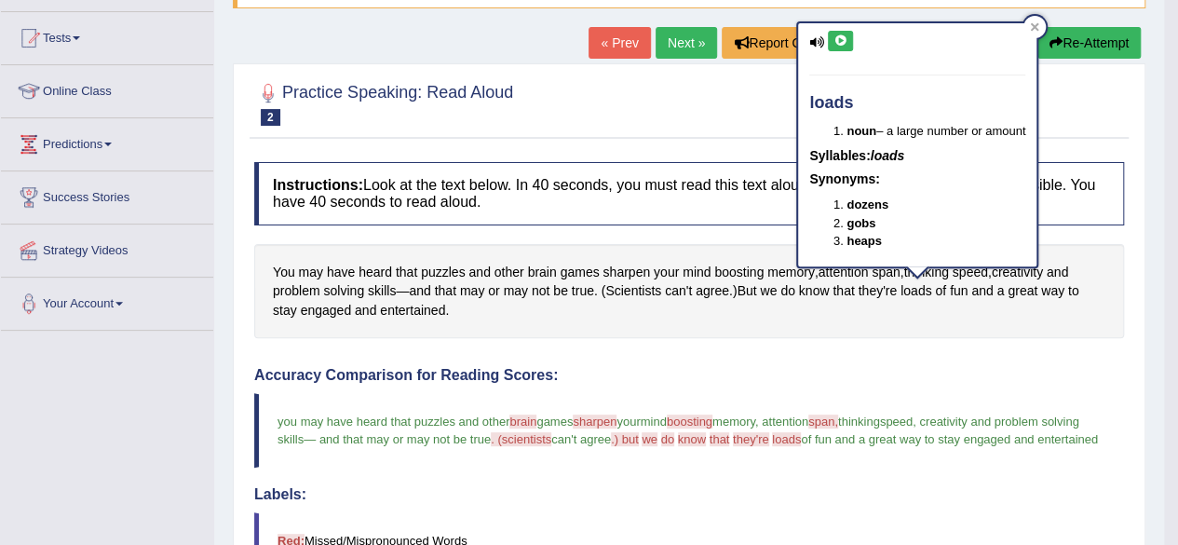
click at [840, 36] on icon at bounding box center [840, 40] width 14 height 11
click at [844, 39] on icon at bounding box center [840, 40] width 14 height 11
click at [844, 33] on button at bounding box center [840, 41] width 25 height 20
click at [844, 35] on icon at bounding box center [840, 40] width 14 height 11
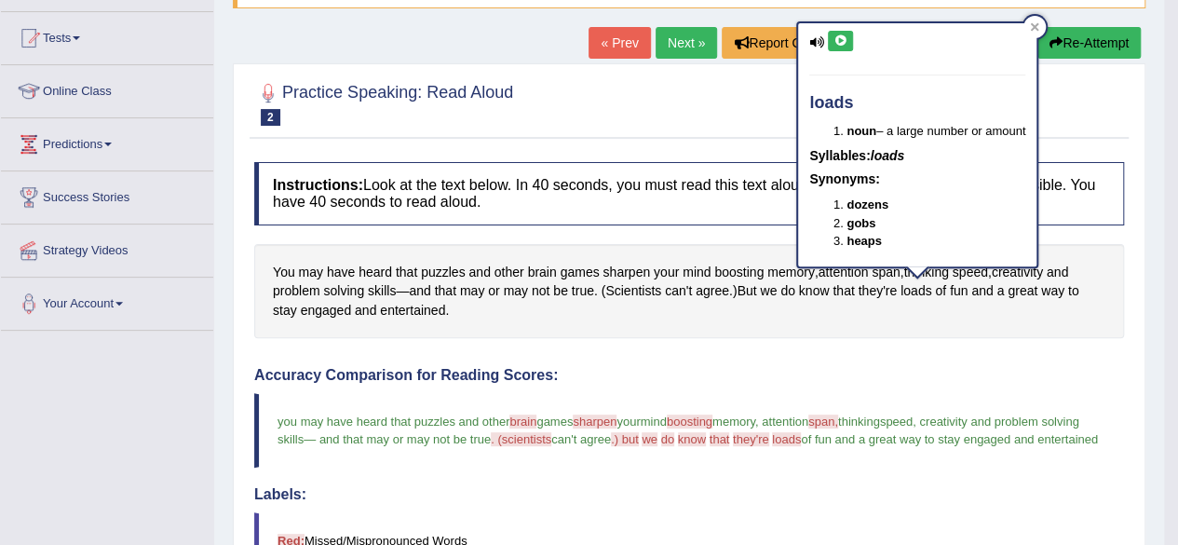
click at [844, 38] on icon at bounding box center [840, 40] width 14 height 11
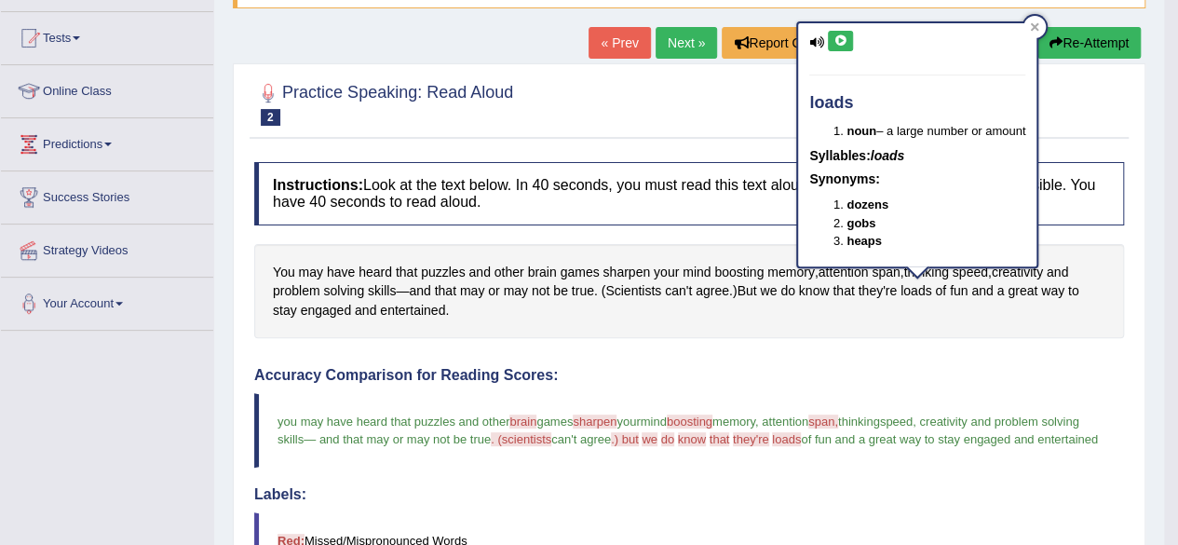
click at [844, 38] on icon at bounding box center [840, 40] width 14 height 11
click at [844, 40] on icon at bounding box center [840, 40] width 14 height 11
click at [1027, 25] on div at bounding box center [1034, 27] width 22 height 22
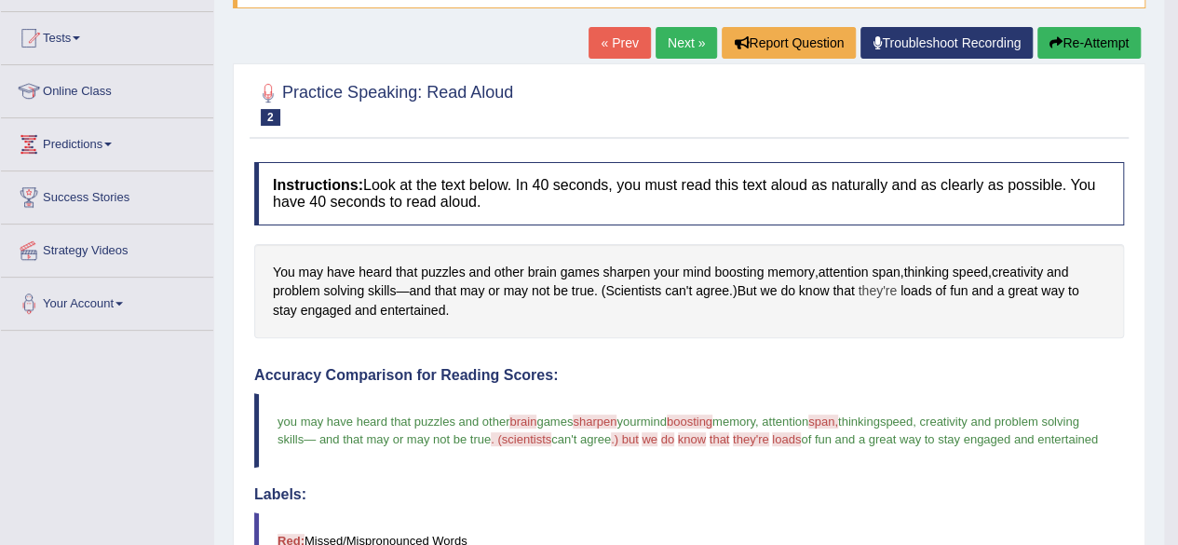
click at [875, 288] on span "they're" at bounding box center [877, 291] width 39 height 20
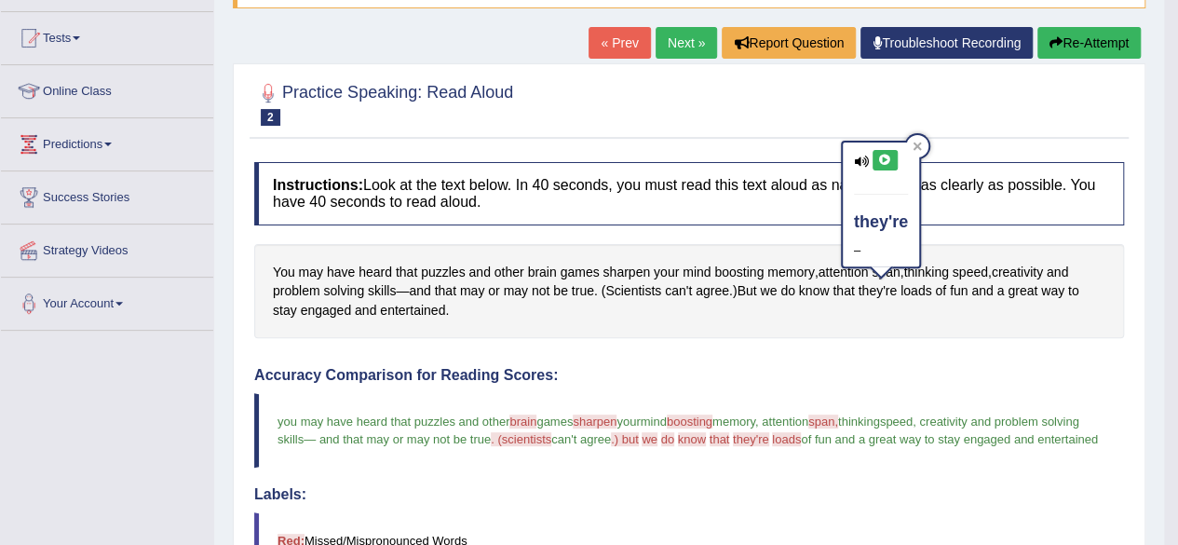
click at [880, 162] on icon at bounding box center [885, 160] width 14 height 11
click at [881, 159] on icon at bounding box center [885, 160] width 14 height 11
click at [881, 158] on icon at bounding box center [885, 160] width 14 height 11
click at [880, 156] on icon at bounding box center [885, 160] width 14 height 11
click at [886, 157] on icon at bounding box center [885, 160] width 14 height 11
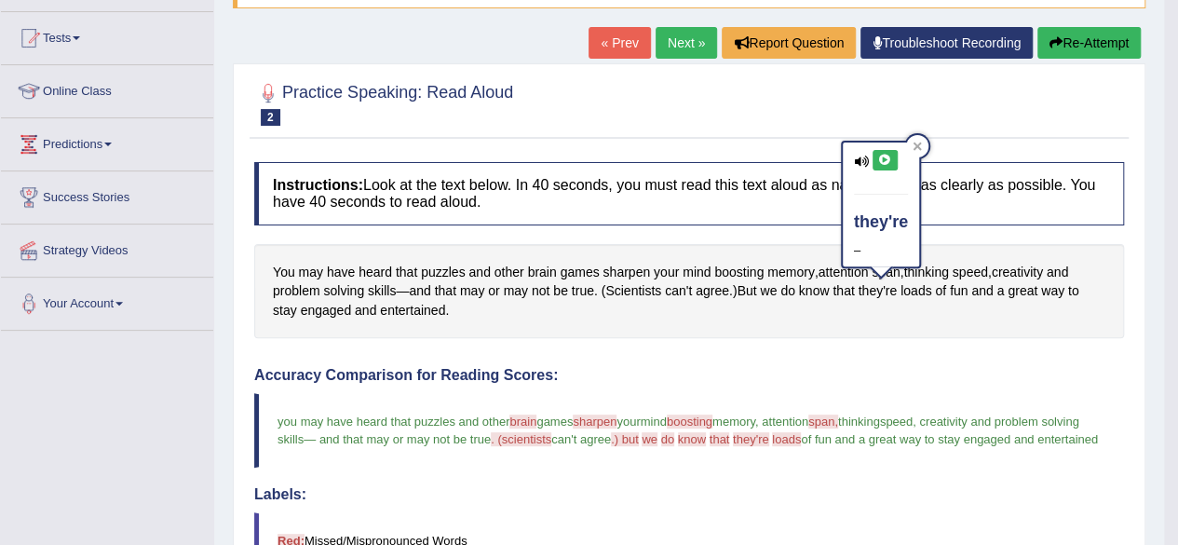
click at [886, 157] on icon at bounding box center [885, 160] width 14 height 11
click at [859, 159] on icon at bounding box center [861, 161] width 15 height 12
click at [888, 160] on icon at bounding box center [885, 160] width 14 height 11
click at [887, 157] on icon at bounding box center [885, 160] width 14 height 11
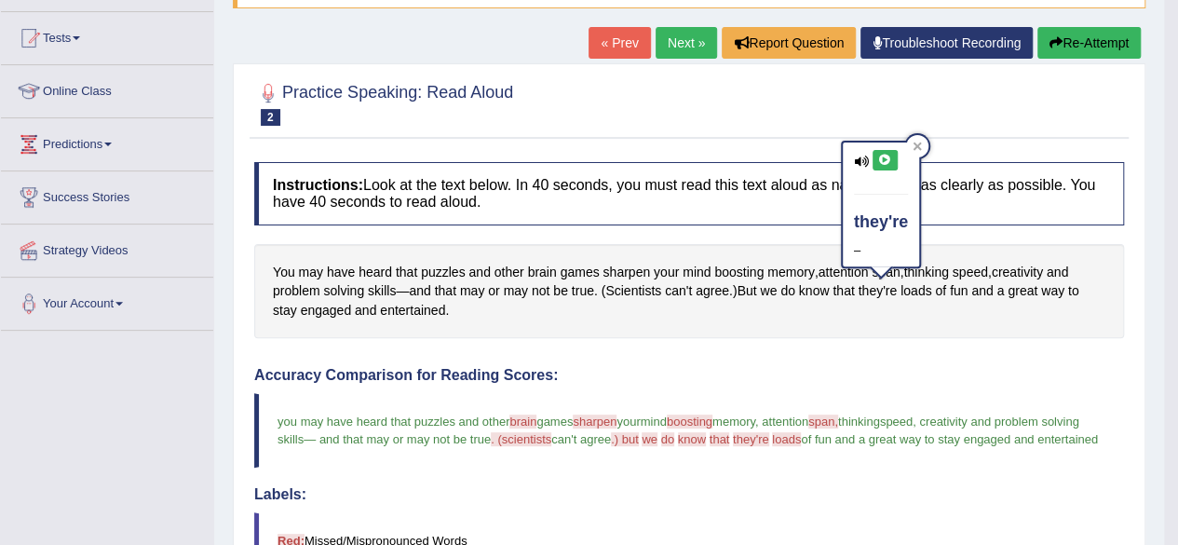
click at [889, 162] on icon at bounding box center [885, 160] width 14 height 11
click at [918, 142] on icon at bounding box center [916, 146] width 9 height 9
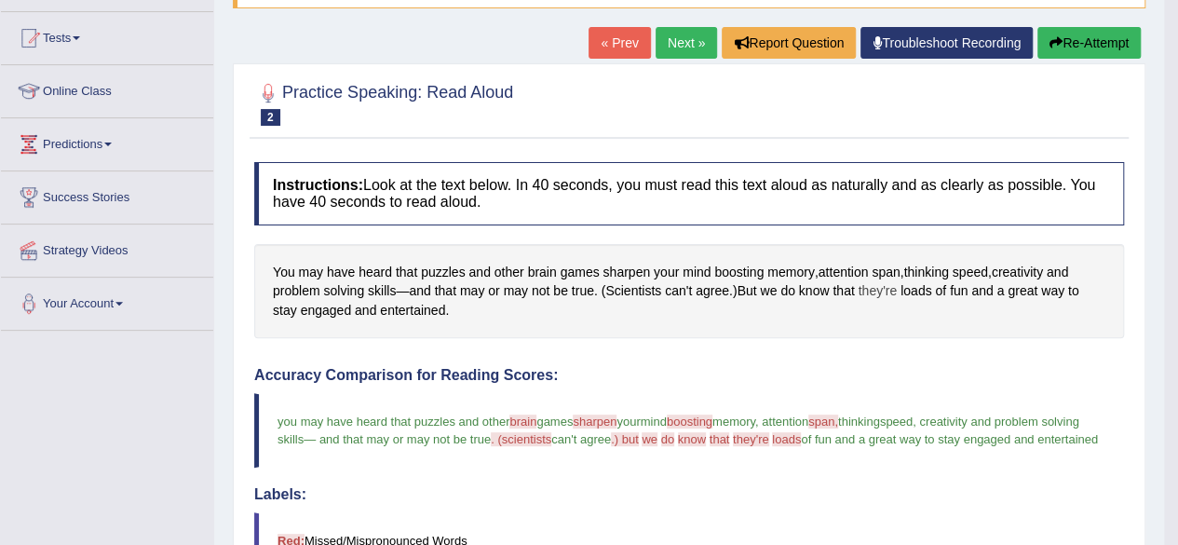
click at [873, 291] on span "they're" at bounding box center [877, 291] width 39 height 20
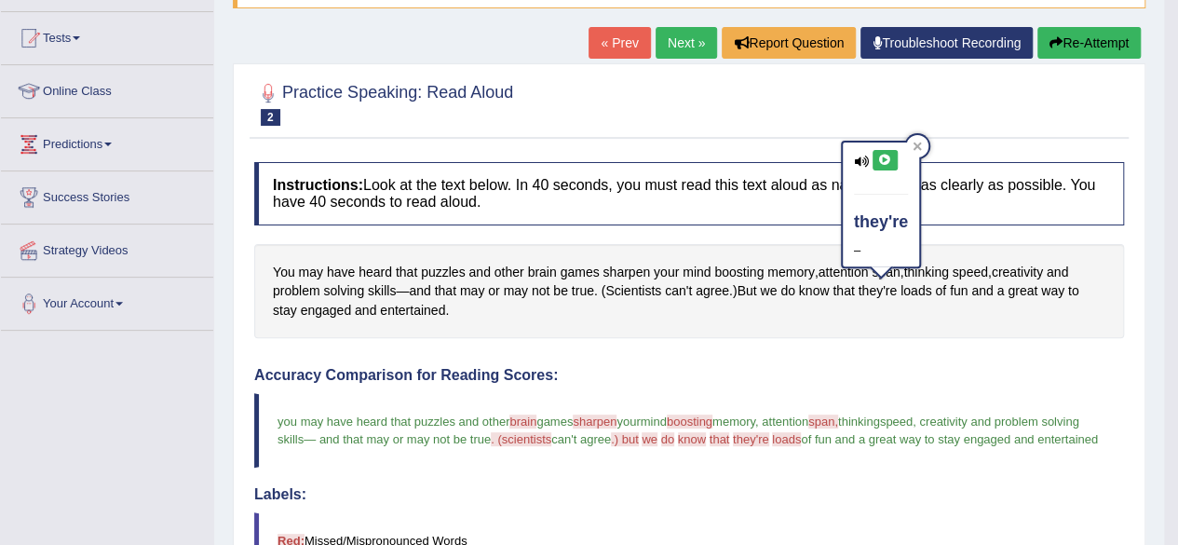
click at [882, 158] on icon at bounding box center [885, 160] width 14 height 11
click at [886, 158] on icon at bounding box center [885, 160] width 14 height 11
click at [916, 135] on div at bounding box center [917, 146] width 22 height 22
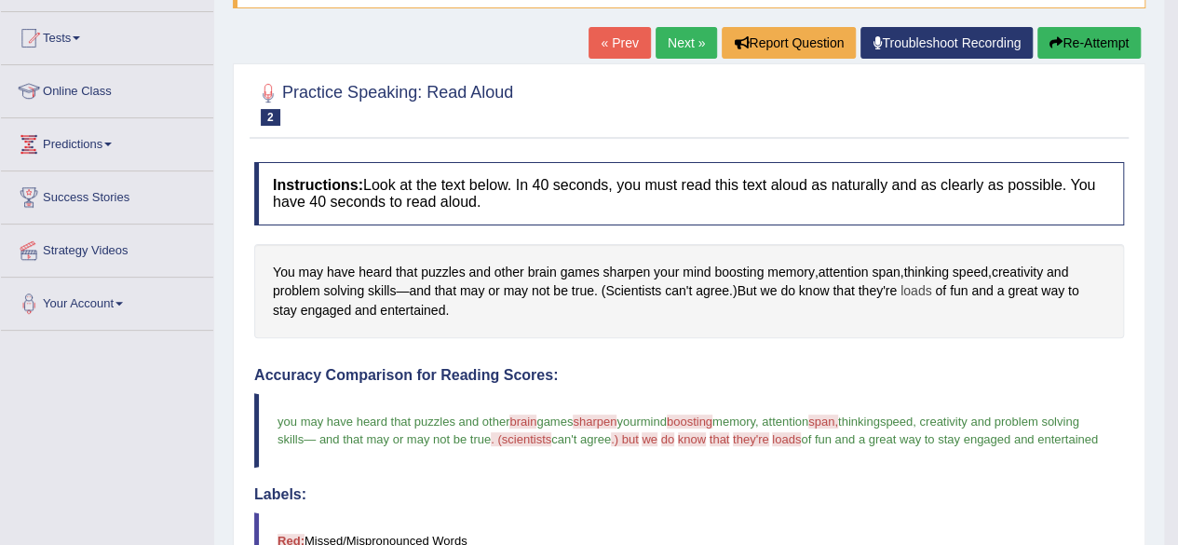
click at [924, 283] on span "loads" at bounding box center [915, 291] width 31 height 20
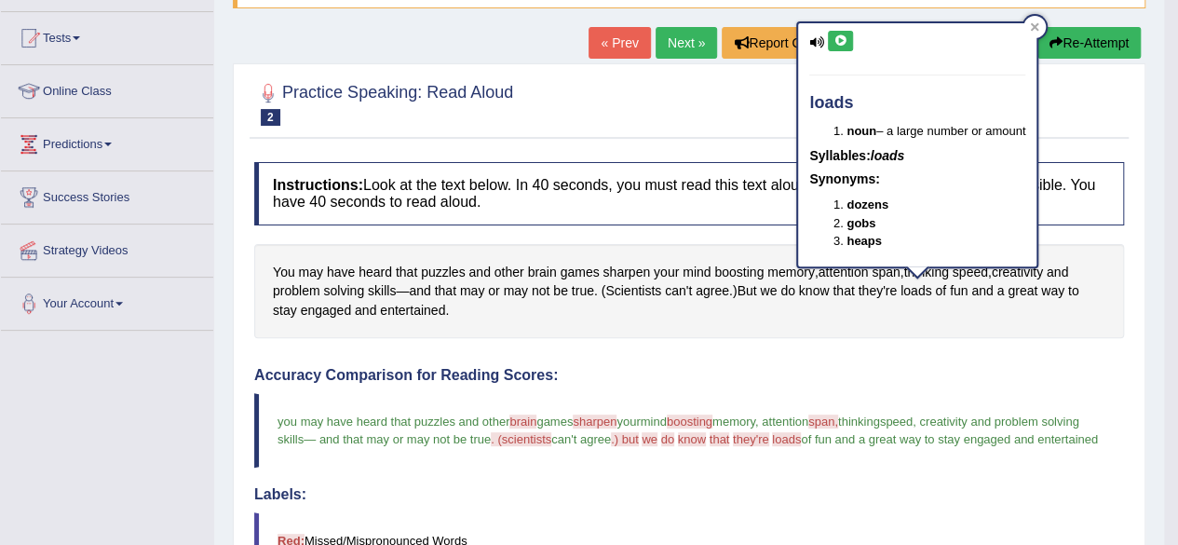
click at [838, 36] on icon at bounding box center [840, 40] width 14 height 11
click at [851, 56] on div "loads noun – a large number or amount Syllables: loads Synonyms: dozens gobs he…" at bounding box center [917, 144] width 238 height 243
click at [834, 44] on icon at bounding box center [840, 40] width 14 height 11
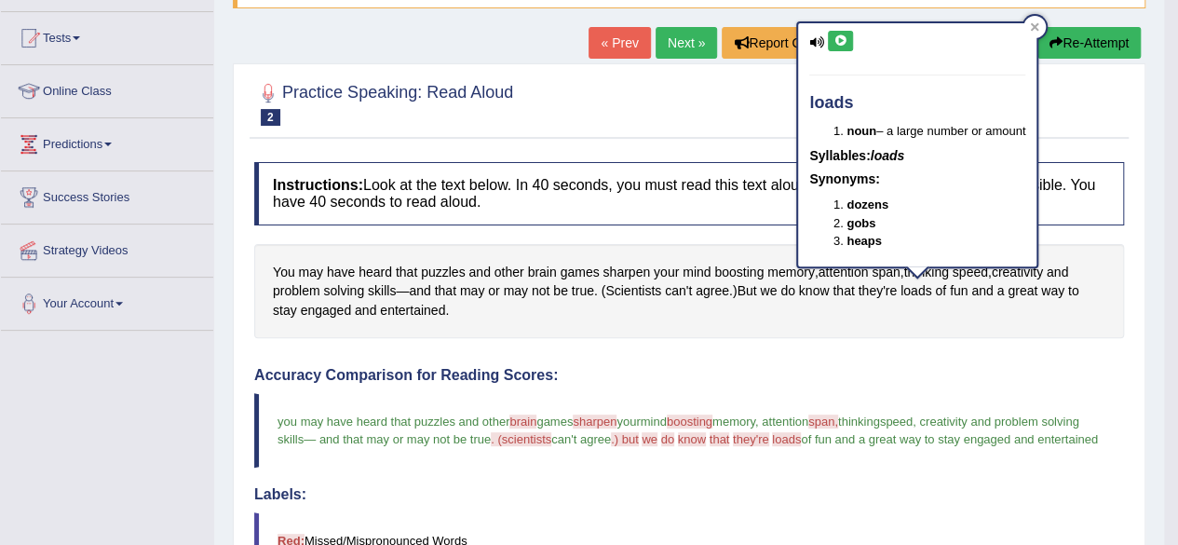
click at [841, 43] on icon at bounding box center [840, 40] width 14 height 11
click at [841, 42] on icon at bounding box center [840, 40] width 14 height 11
click at [841, 43] on icon at bounding box center [840, 40] width 14 height 11
click at [841, 32] on button at bounding box center [840, 41] width 25 height 20
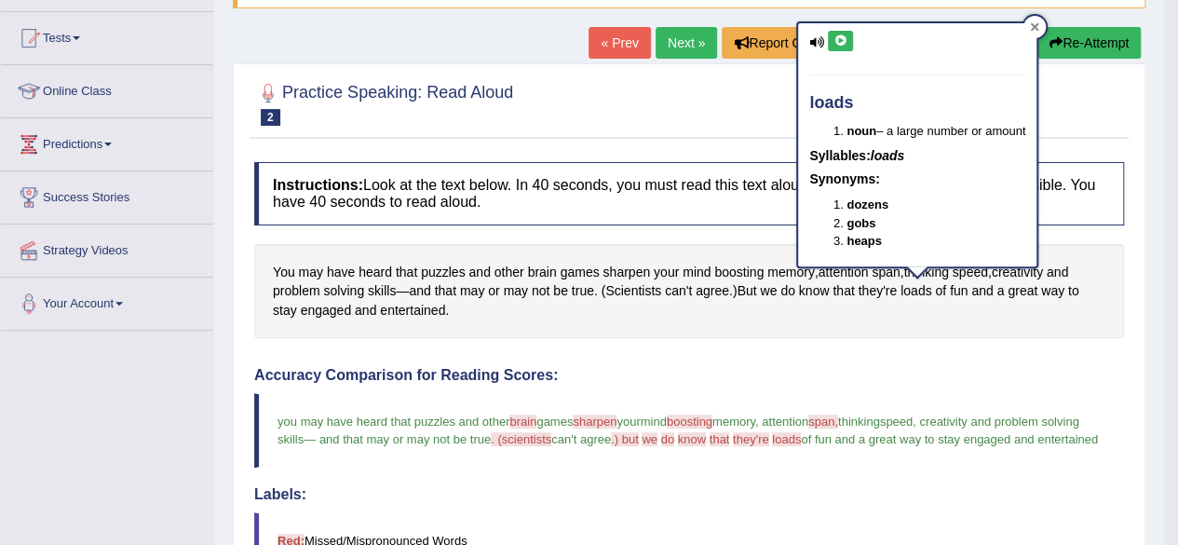
click at [1045, 31] on div at bounding box center [1034, 27] width 22 height 22
